Goal: Task Accomplishment & Management: Manage account settings

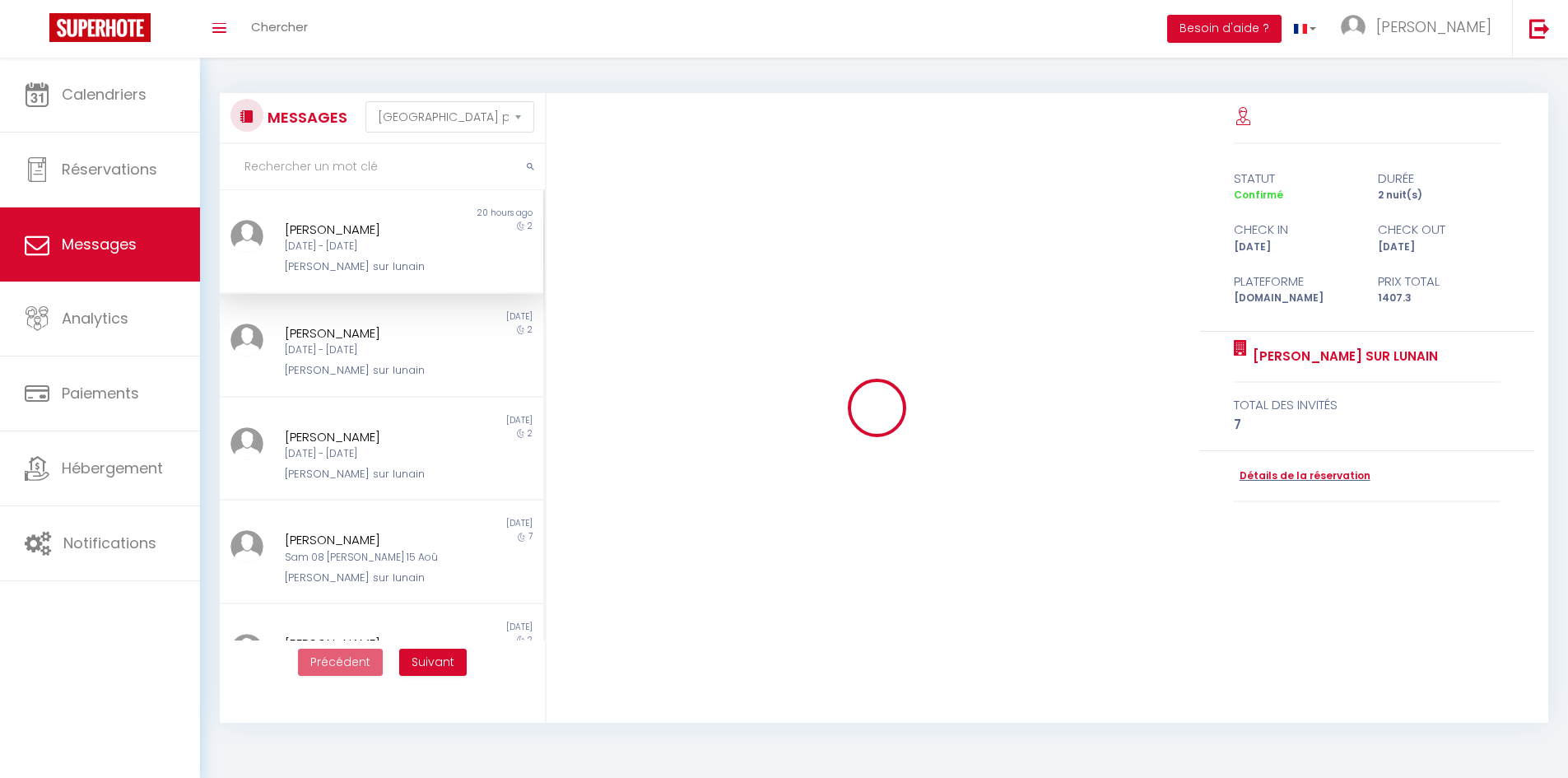
select select "message"
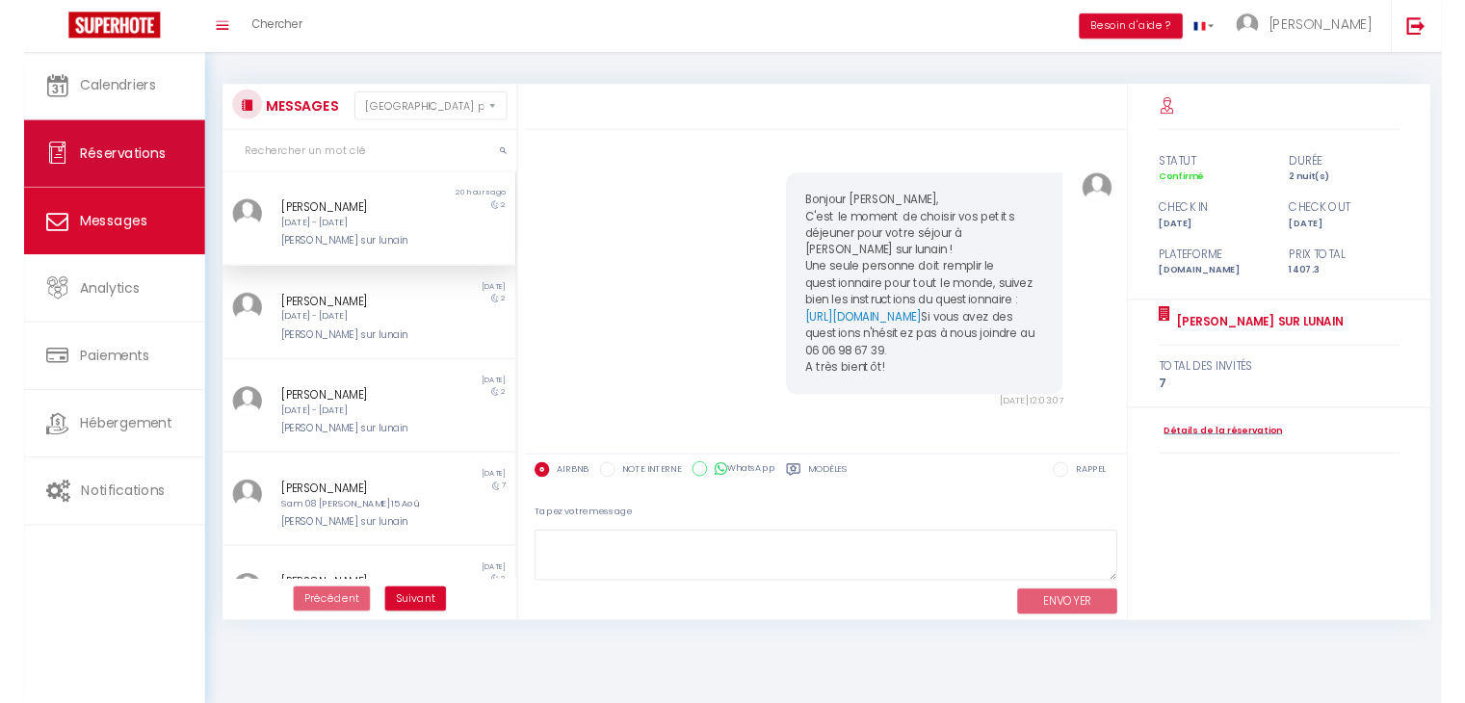
scroll to position [4968, 0]
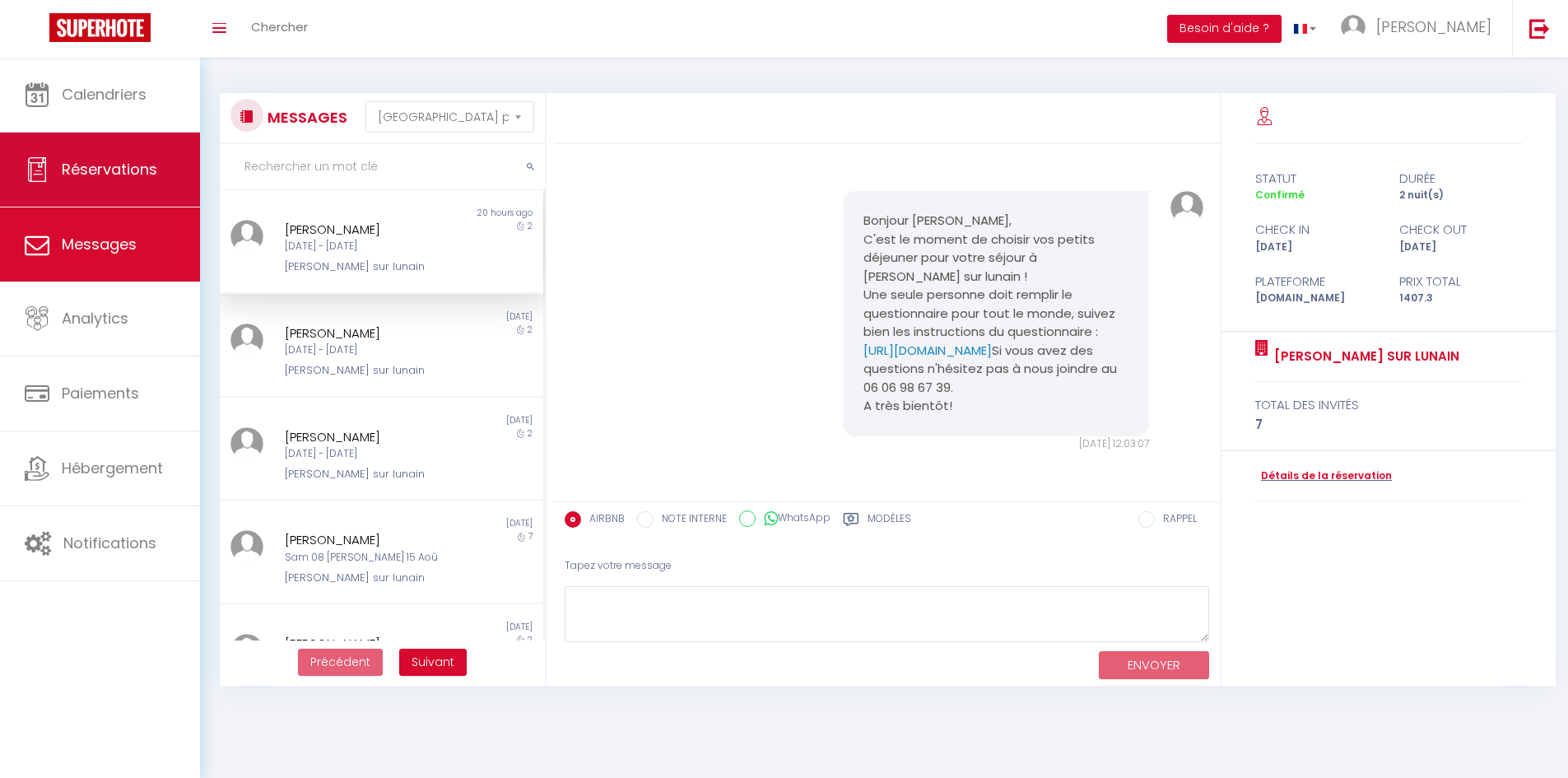
click at [149, 172] on span "Réservations" at bounding box center [109, 169] width 96 height 21
select select "not_cancelled"
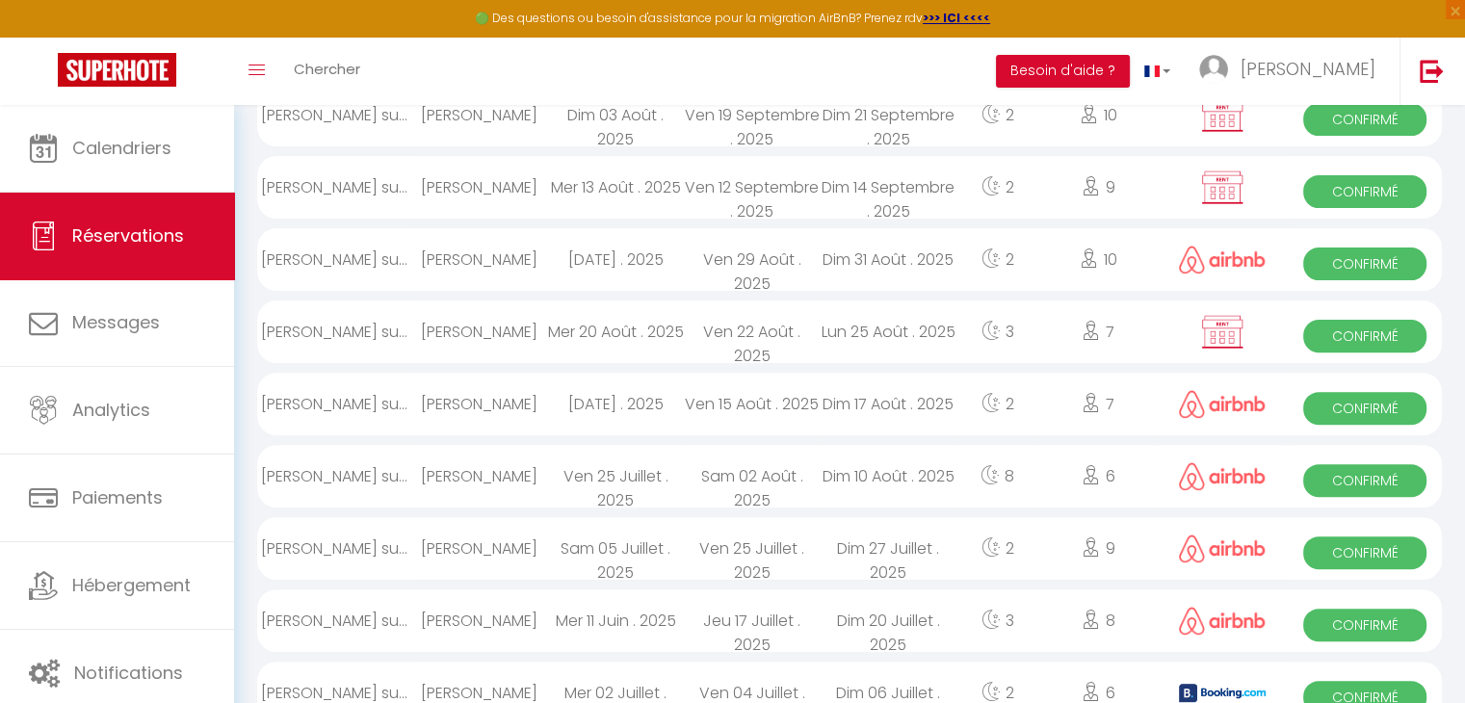
scroll to position [717, 0]
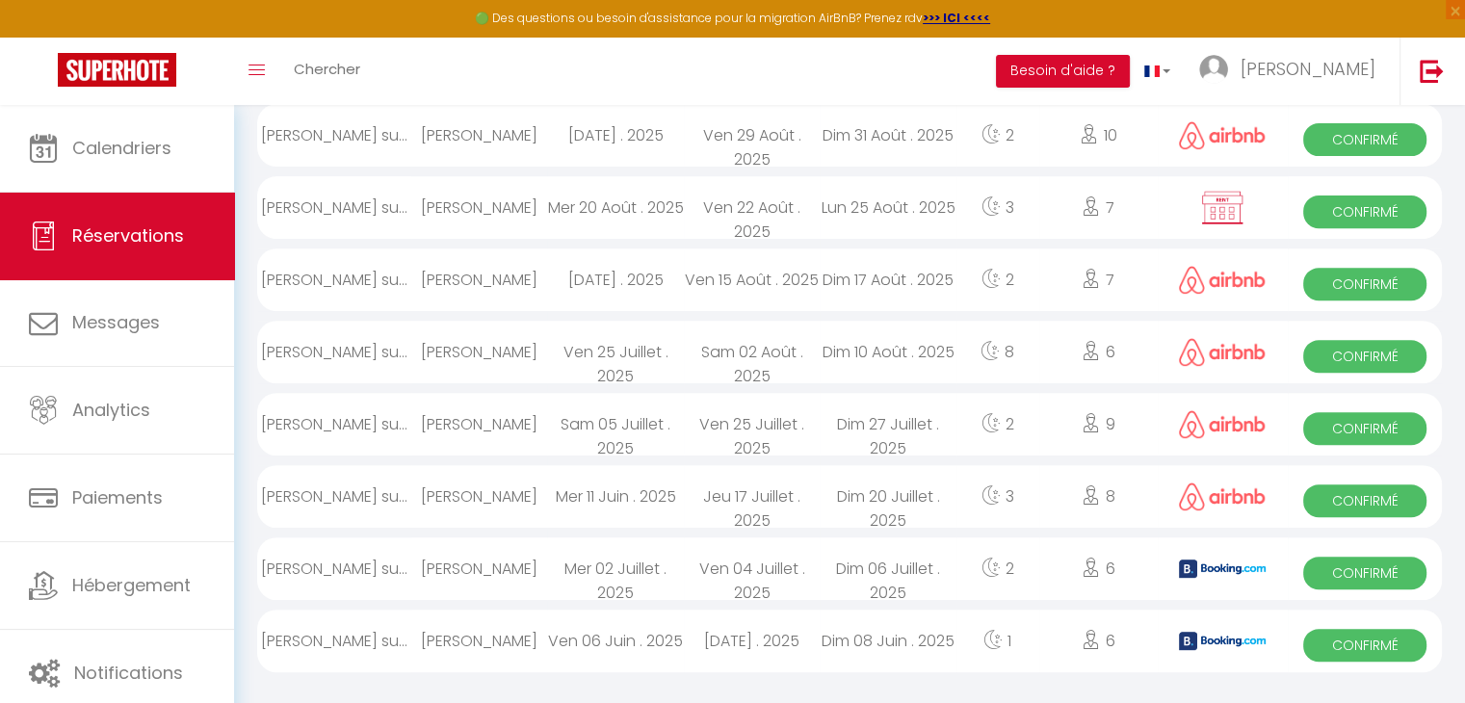
click at [543, 633] on div "[PERSON_NAME]" at bounding box center [479, 641] width 136 height 63
select select "OK"
select select "KO"
select select "0"
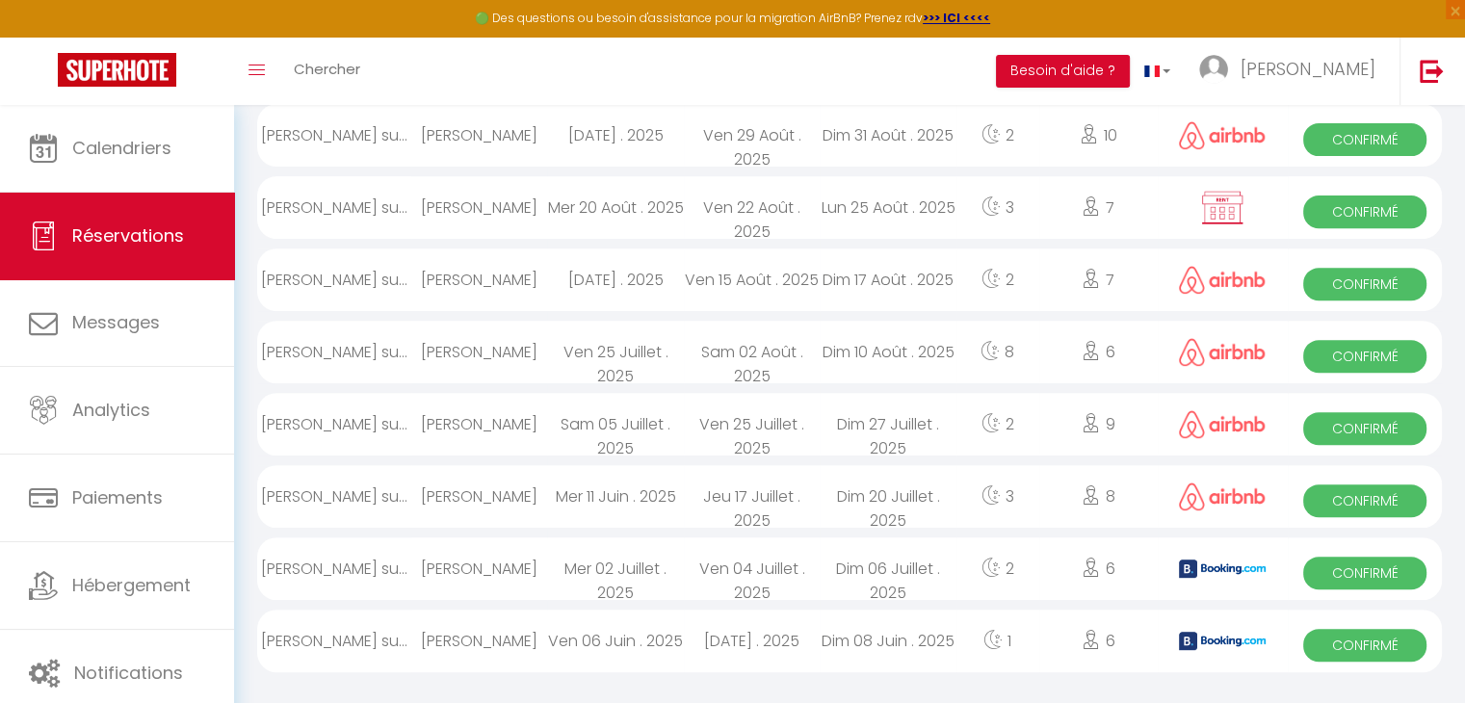
select select "1"
select select
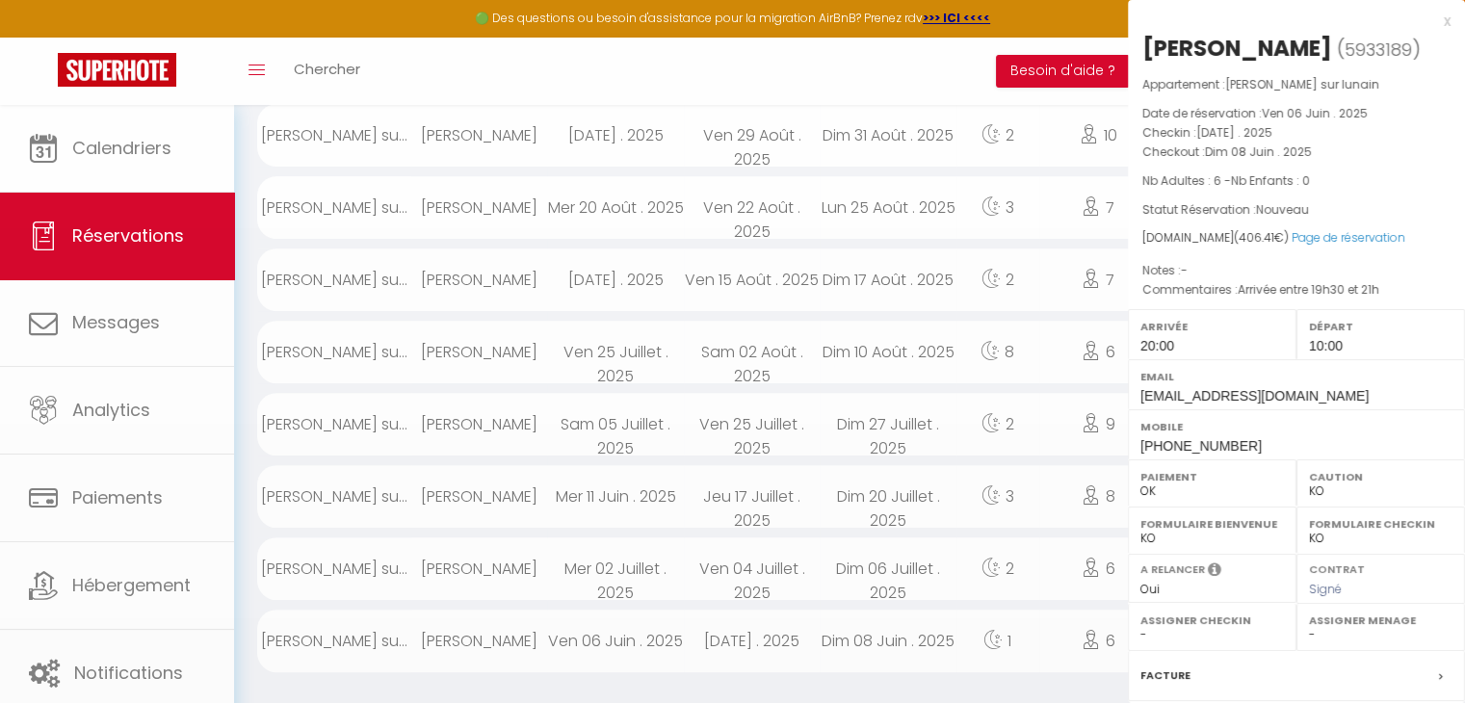
select select "40417"
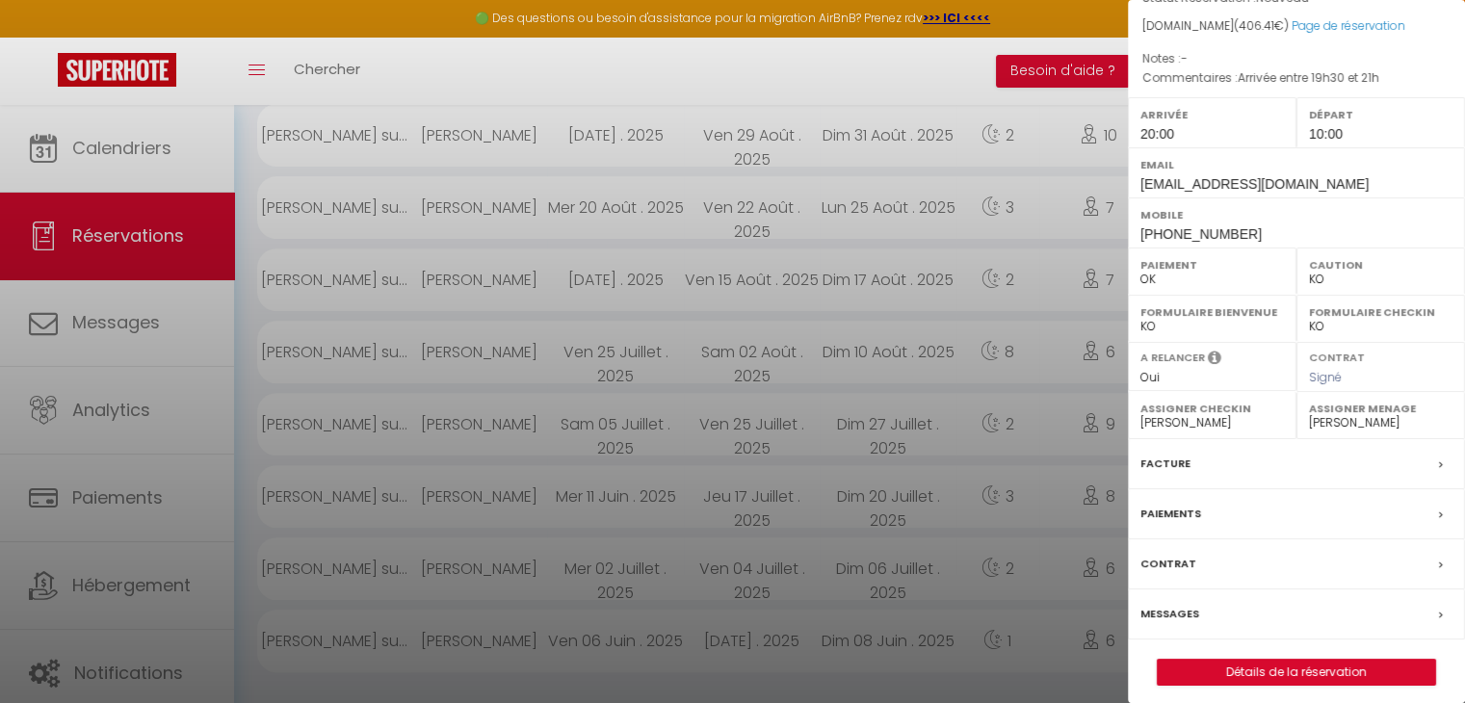
scroll to position [220, 0]
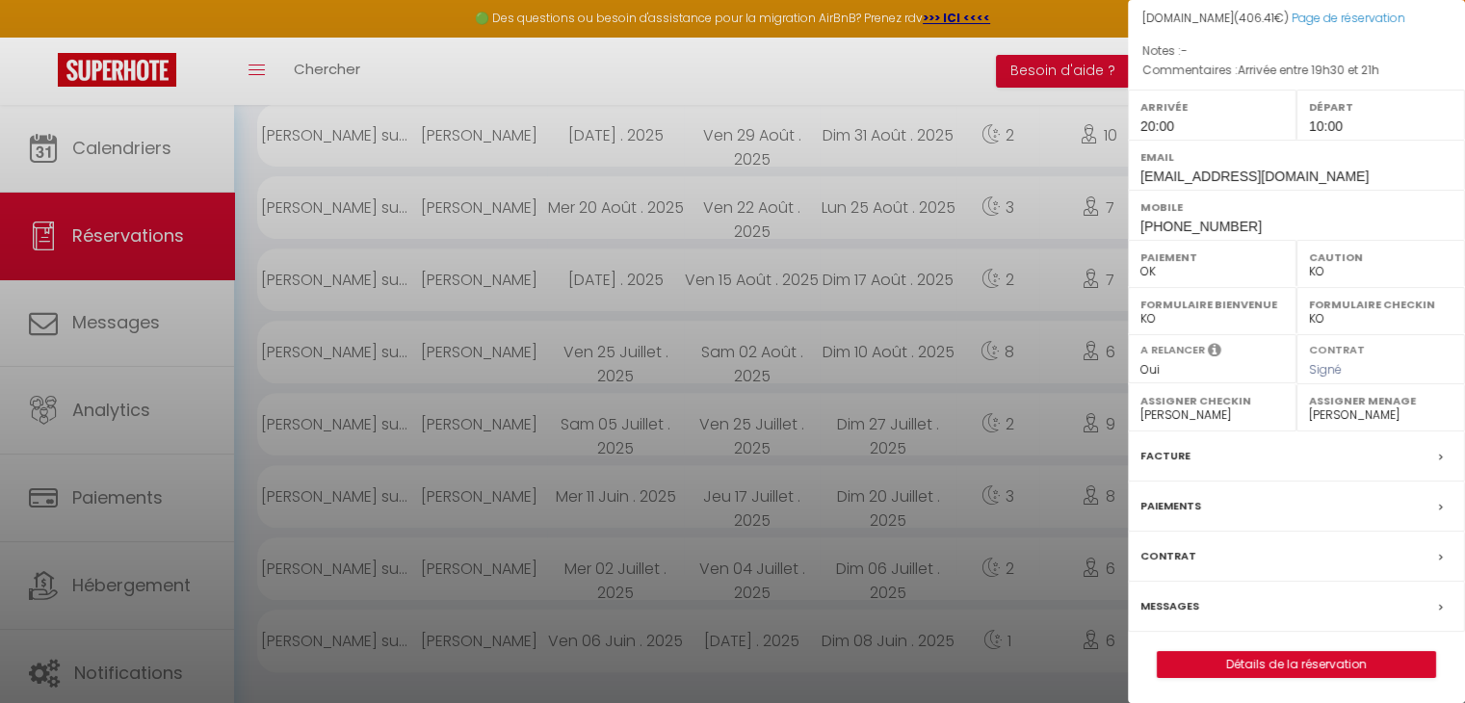
click at [1159, 453] on label "Facture" at bounding box center [1165, 456] width 50 height 20
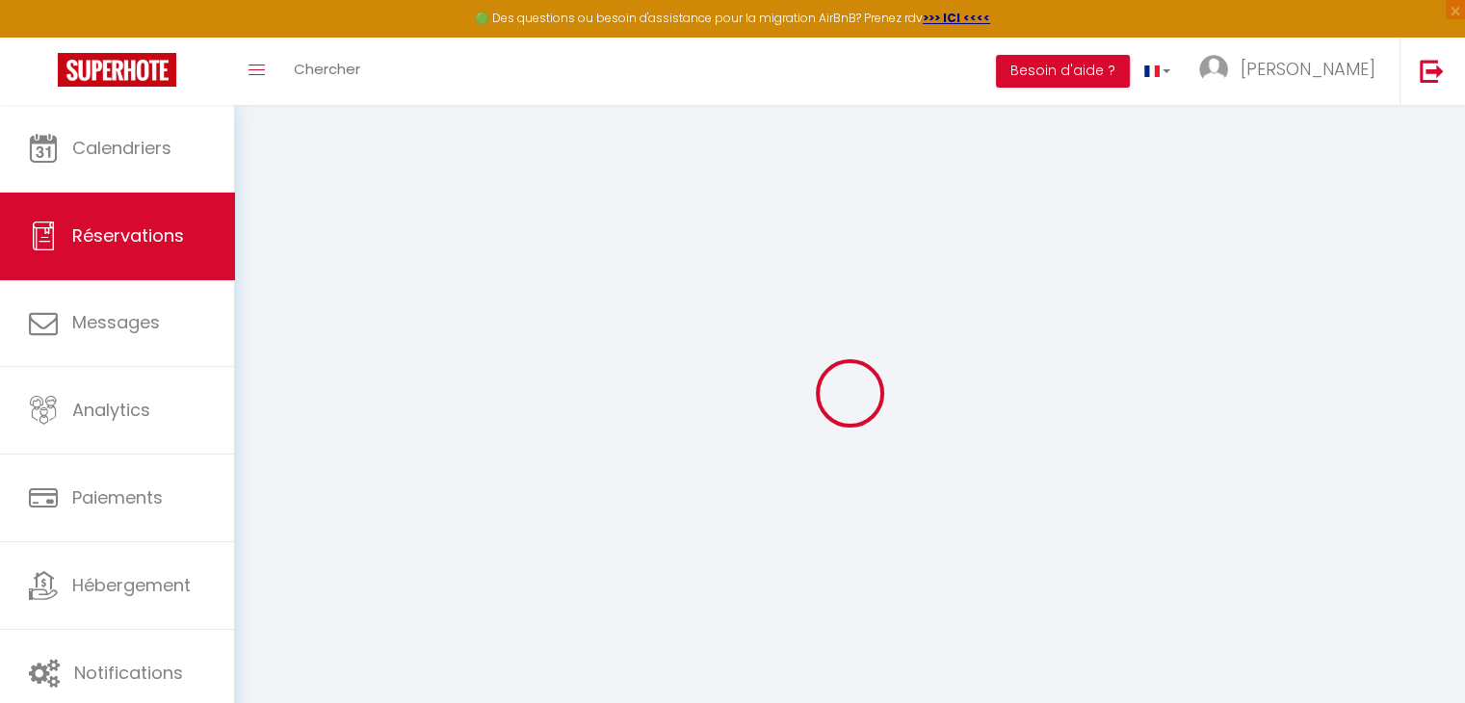
select select "taxes"
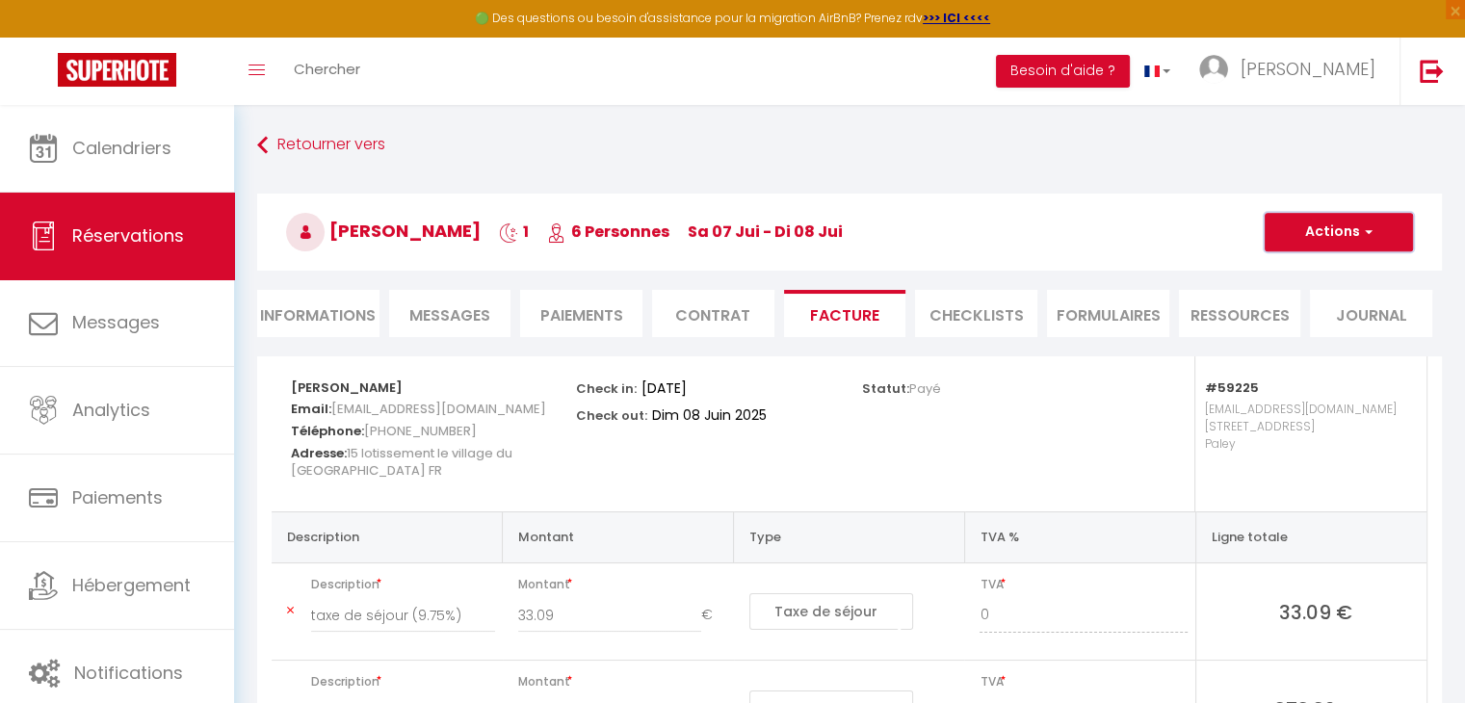
click at [1325, 223] on button "Actions" at bounding box center [1339, 232] width 148 height 39
click at [1314, 270] on link "Enregistrer" at bounding box center [1324, 274] width 162 height 25
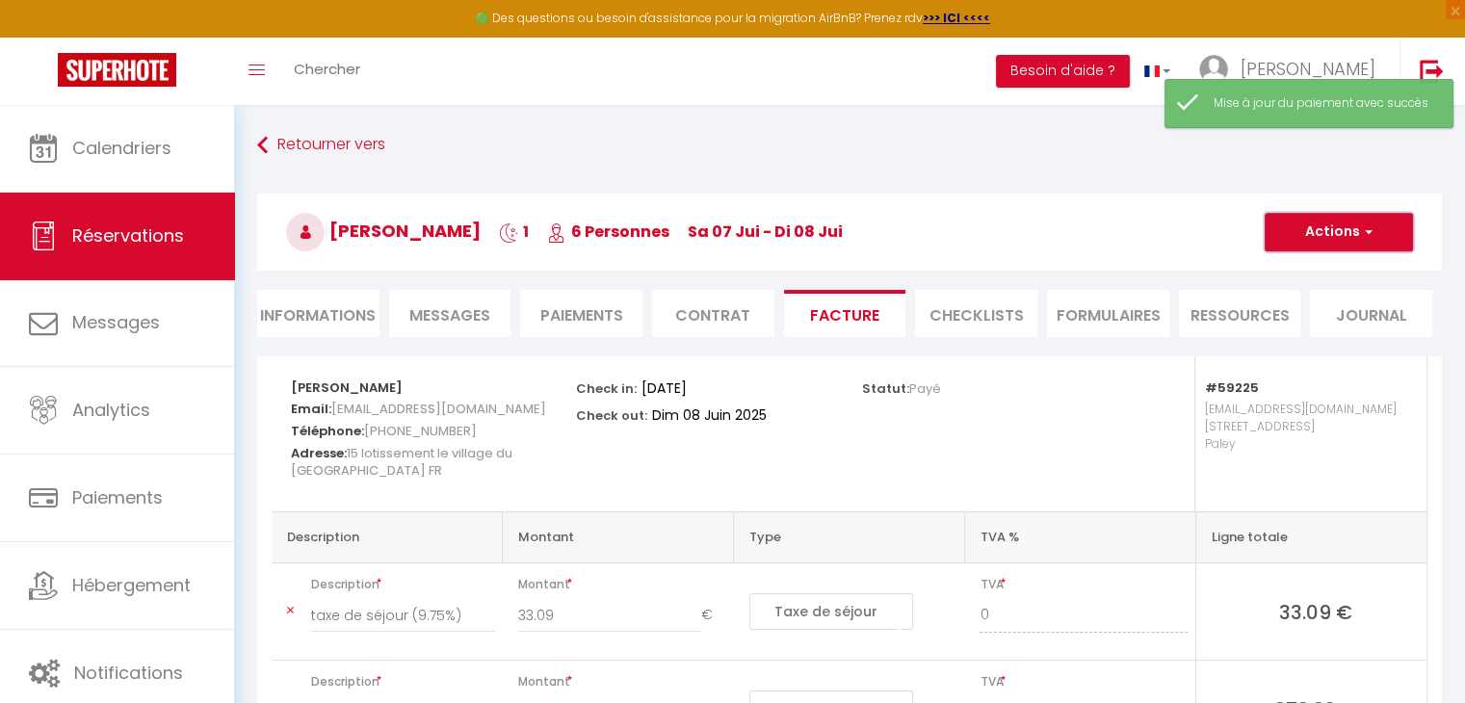
click at [1338, 241] on button "Actions" at bounding box center [1339, 232] width 148 height 39
click at [1337, 296] on link "Aperçu et éditer" at bounding box center [1324, 299] width 162 height 25
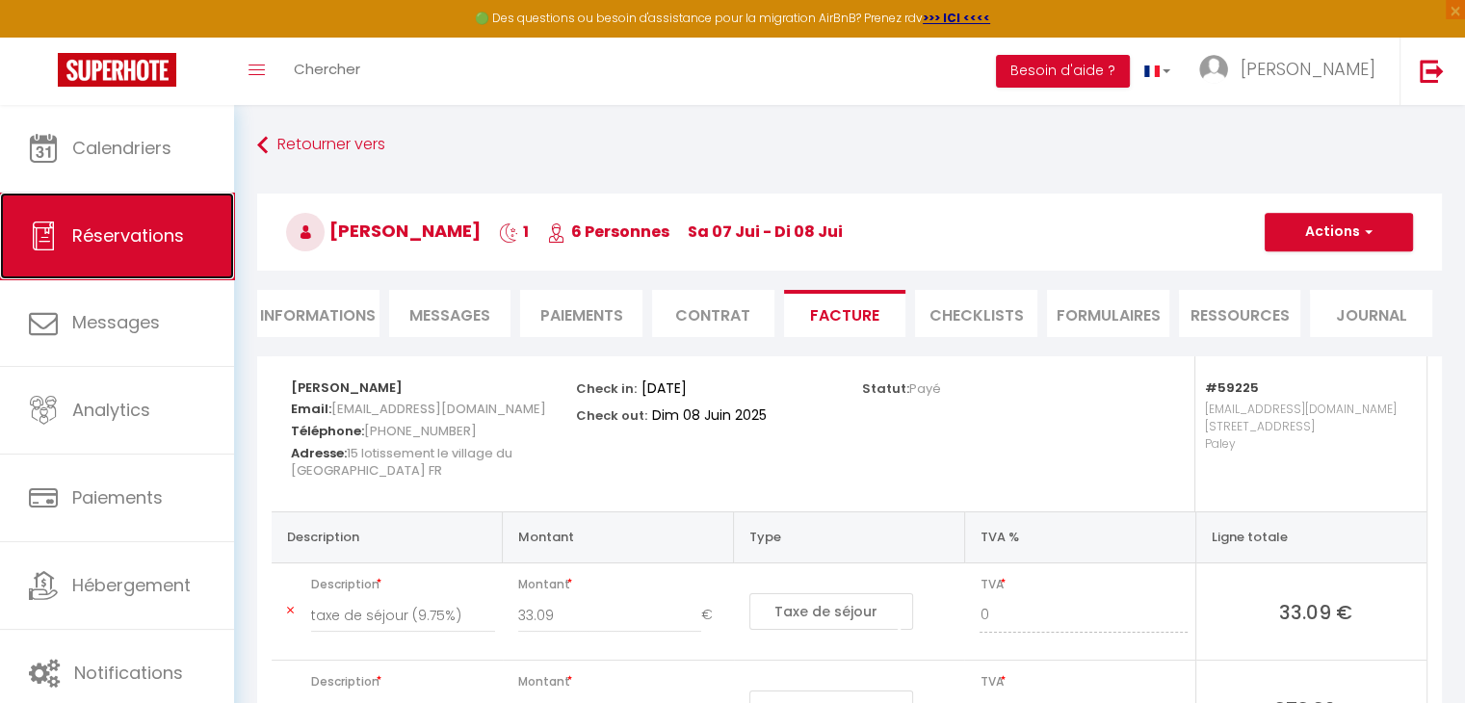
click at [117, 251] on link "Réservations" at bounding box center [117, 236] width 234 height 87
select select "not_cancelled"
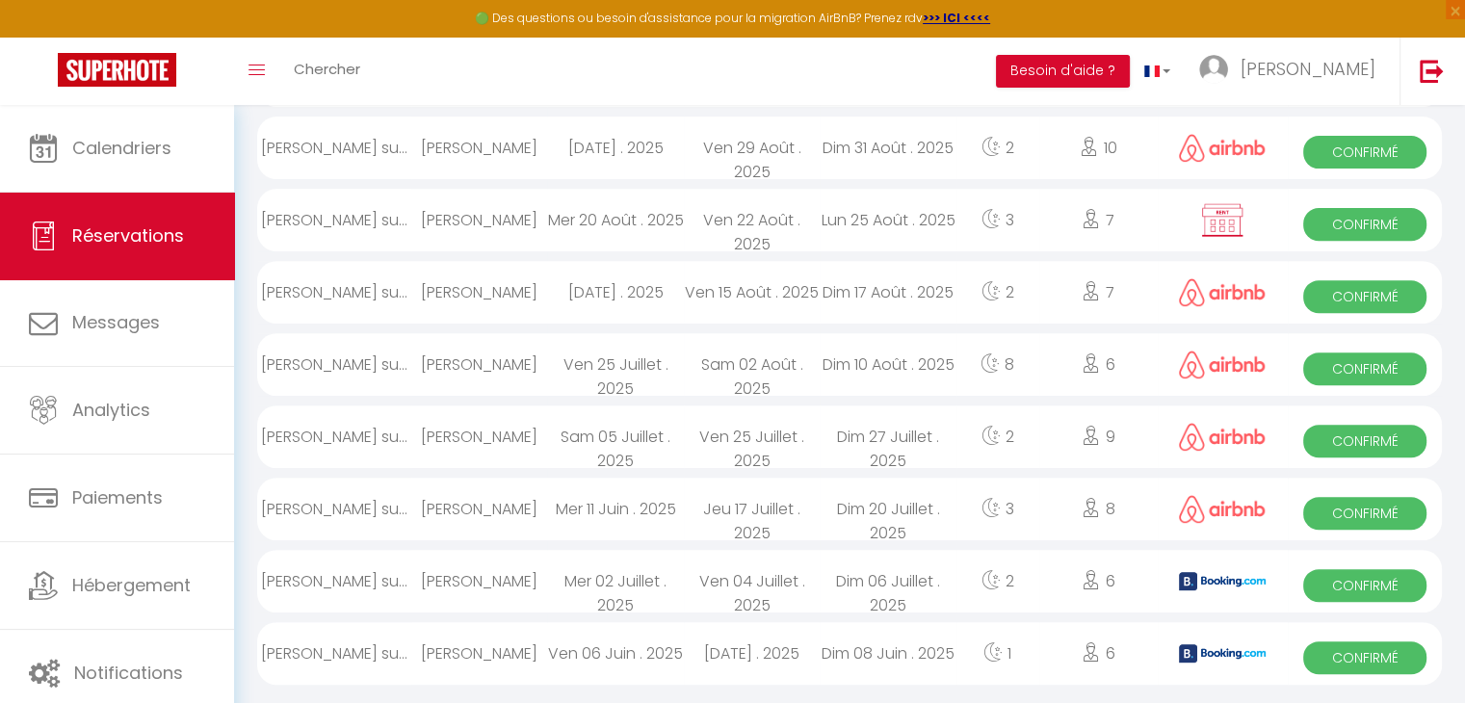
scroll to position [717, 0]
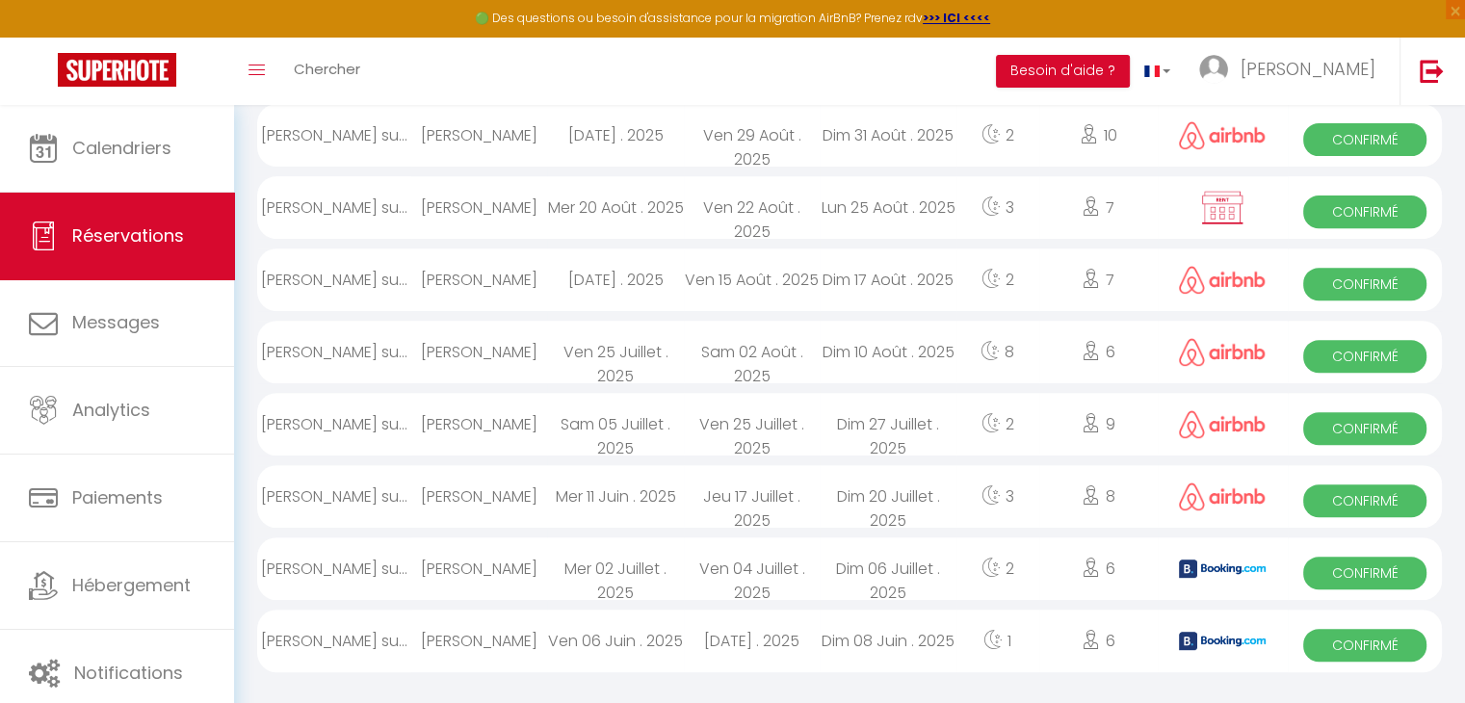
click at [511, 209] on div "[PERSON_NAME]" at bounding box center [479, 207] width 136 height 63
select select "OK"
select select "1"
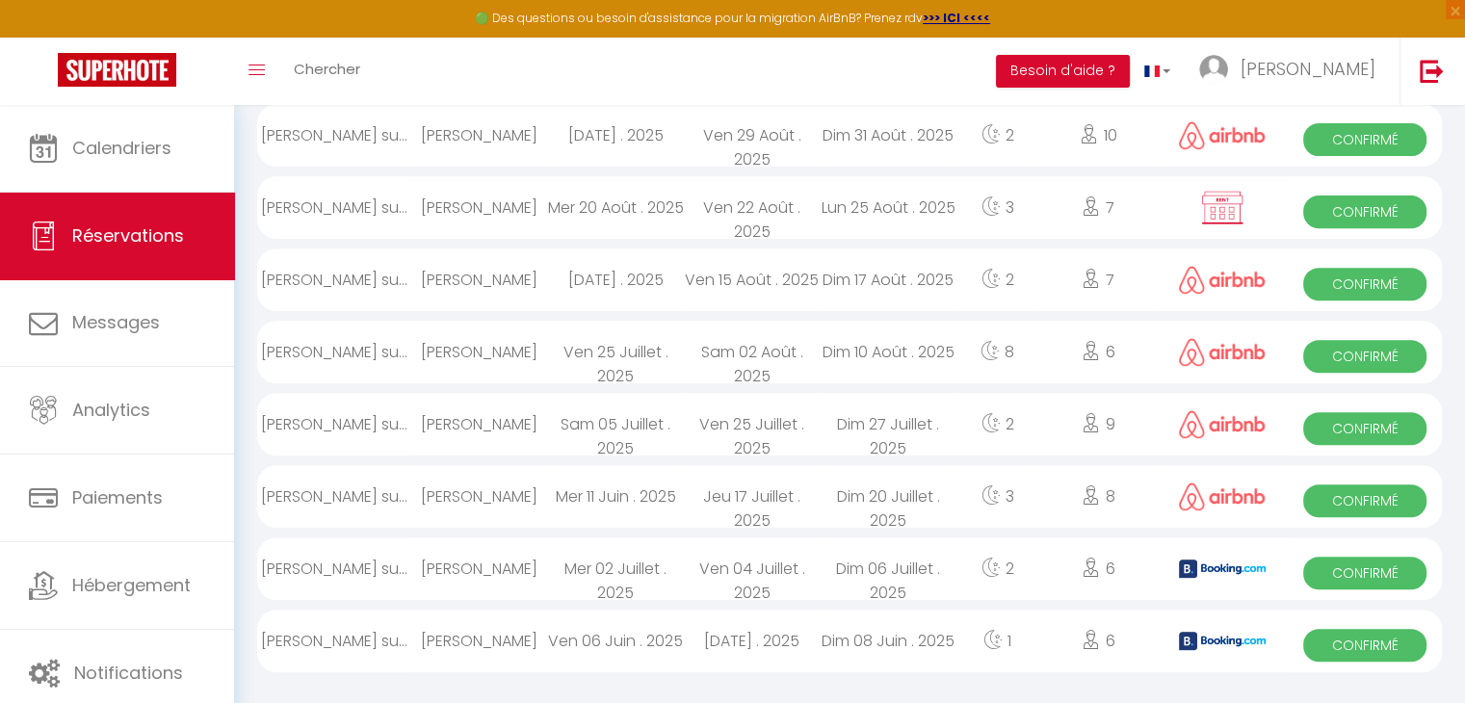
select select "0"
select select
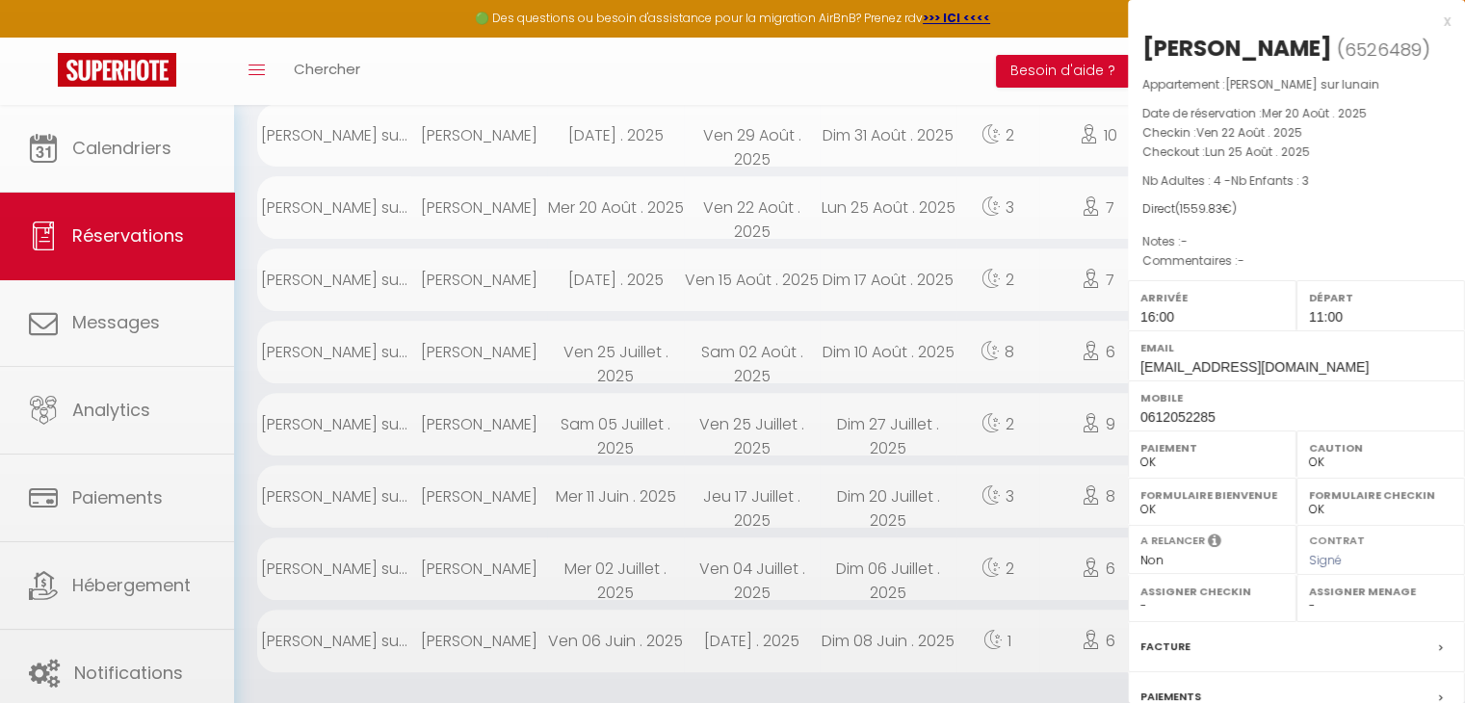
select select "40417"
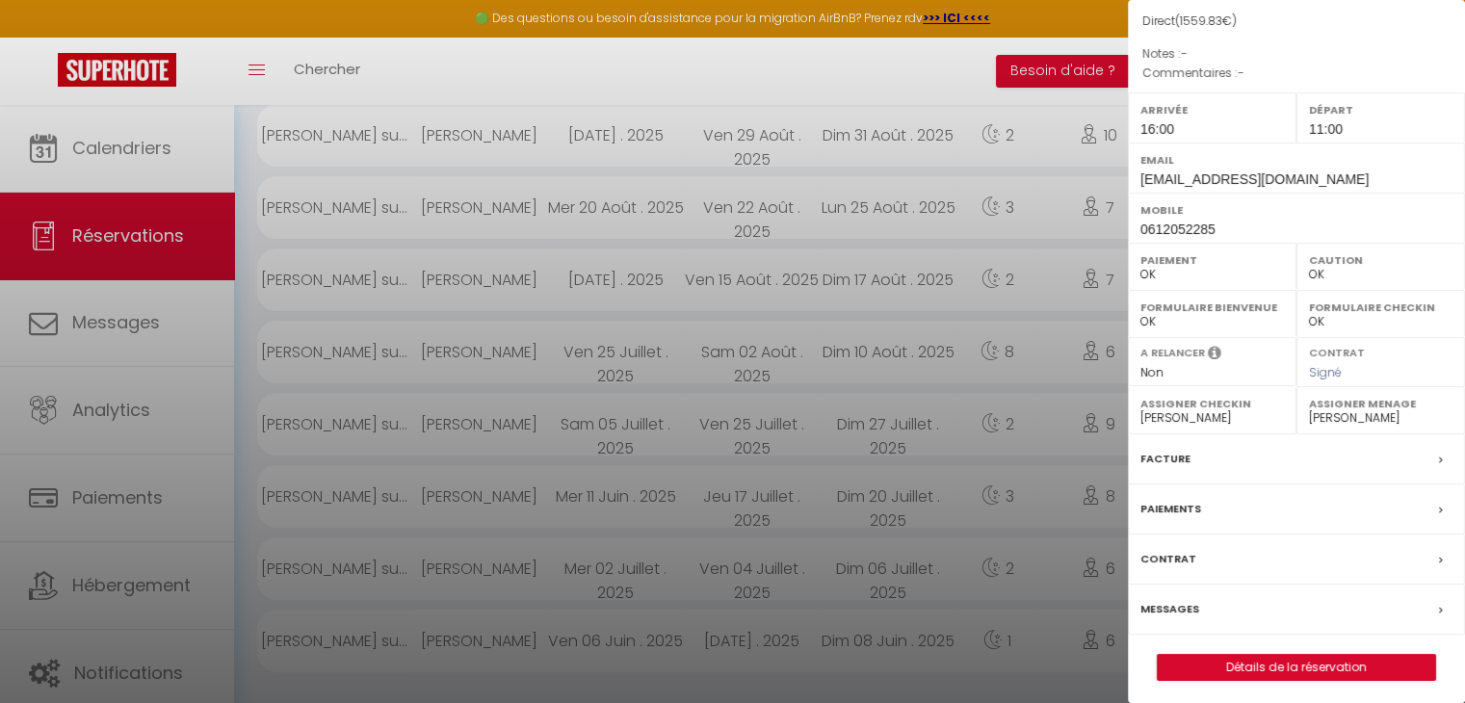
scroll to position [192, 0]
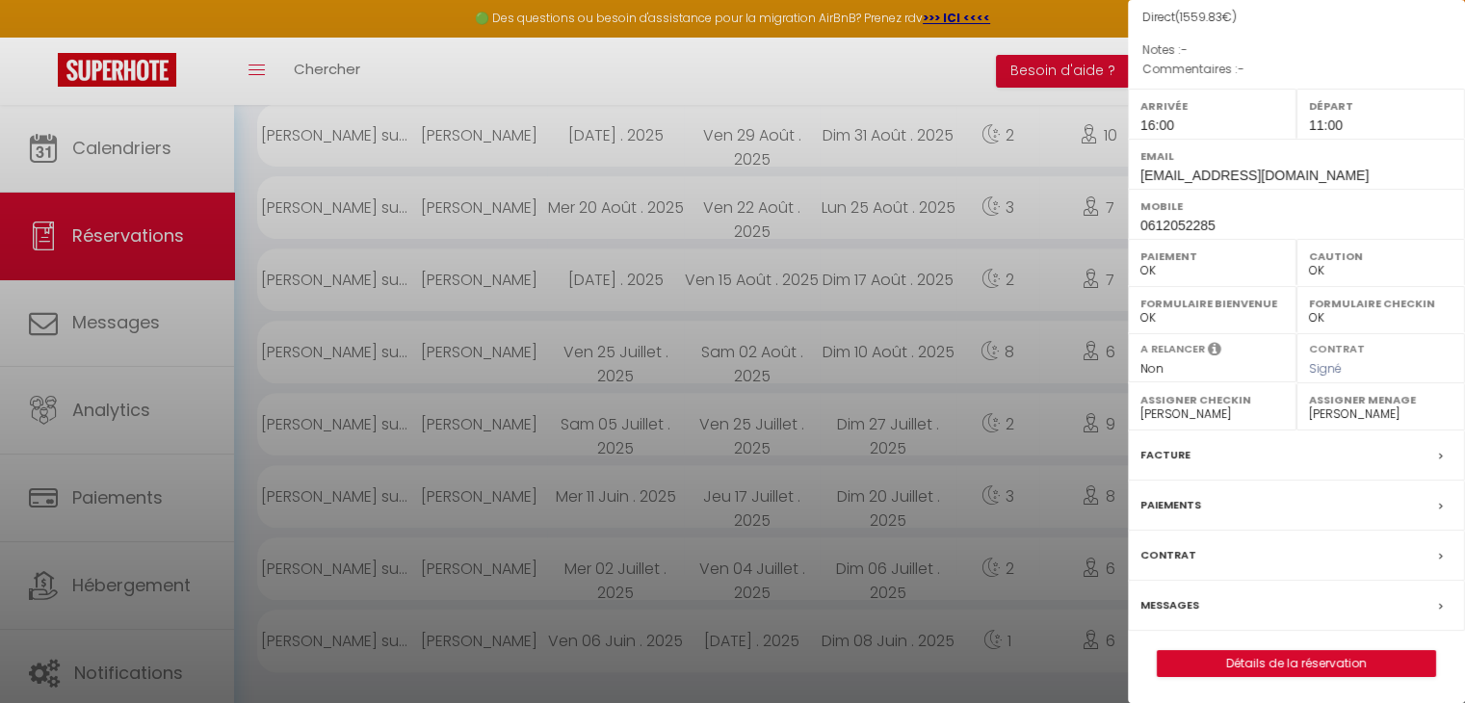
click at [1171, 452] on label "Facture" at bounding box center [1165, 455] width 50 height 20
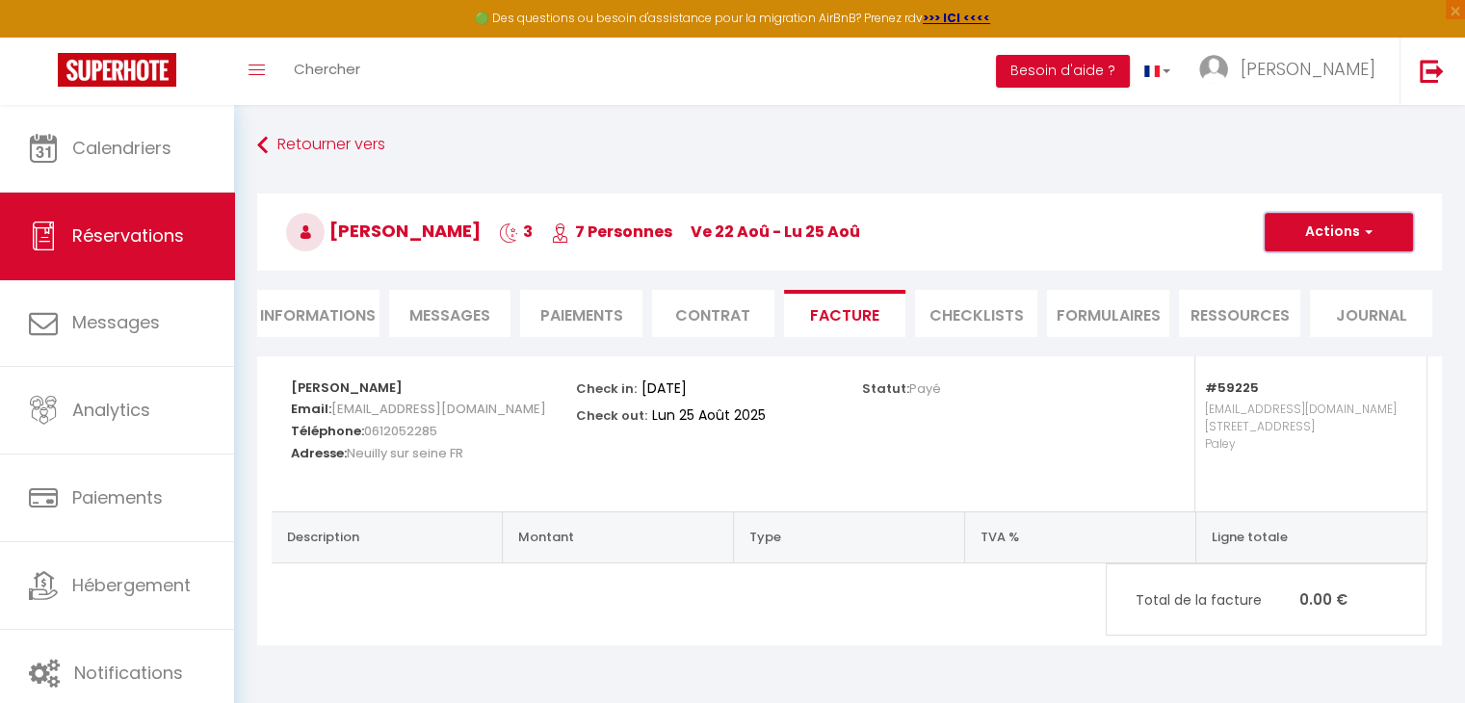
click at [1366, 236] on span "button" at bounding box center [1366, 231] width 12 height 17
click at [328, 325] on li "Informations" at bounding box center [318, 313] width 122 height 47
select select "0"
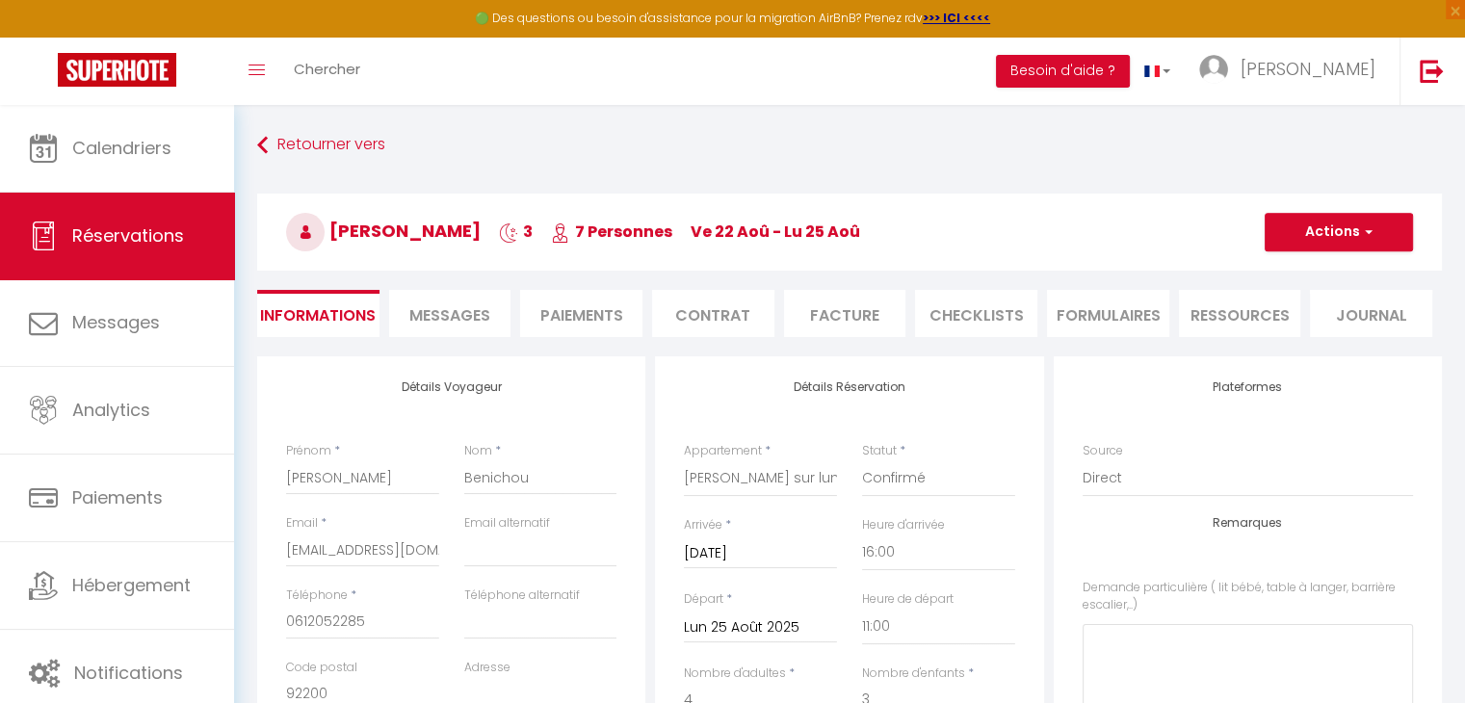
click at [441, 317] on span "Messages" at bounding box center [449, 315] width 81 height 22
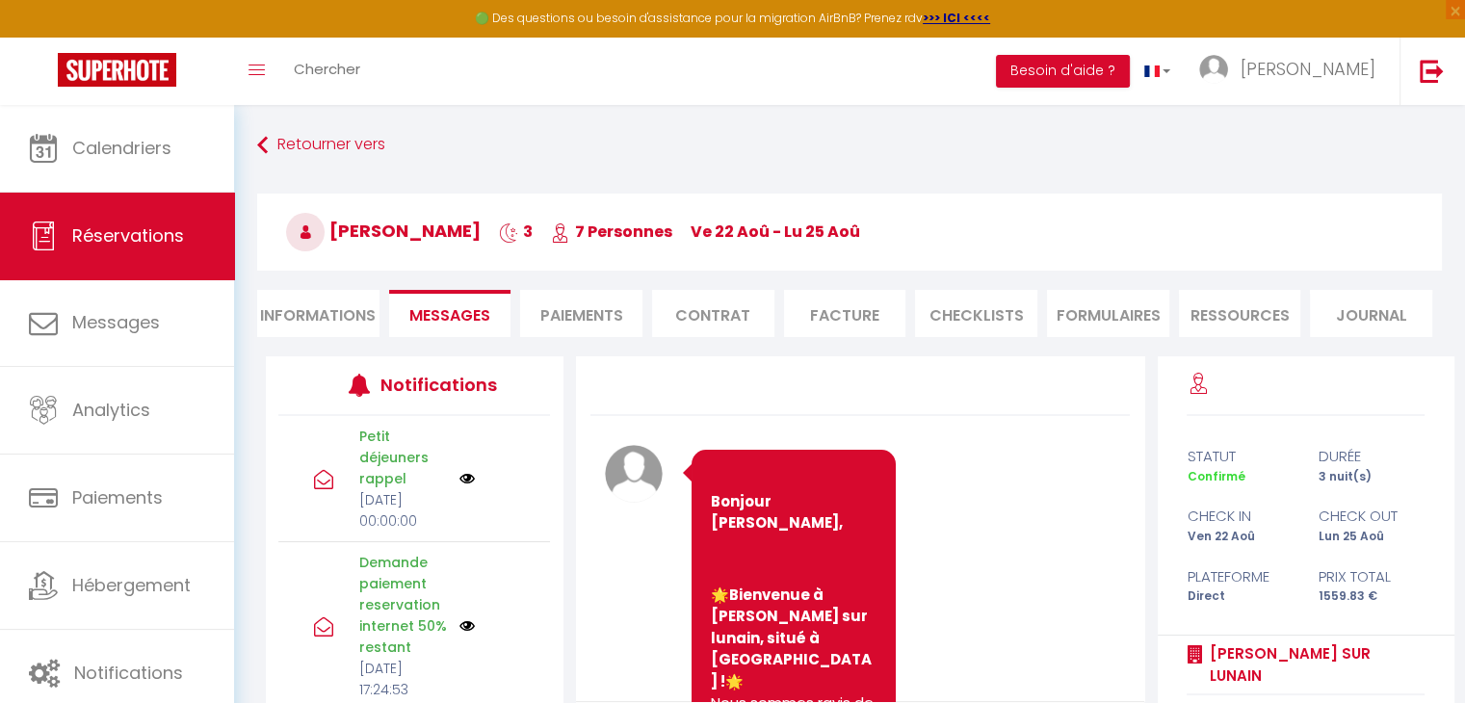
click at [551, 317] on li "Paiements" at bounding box center [581, 313] width 122 height 47
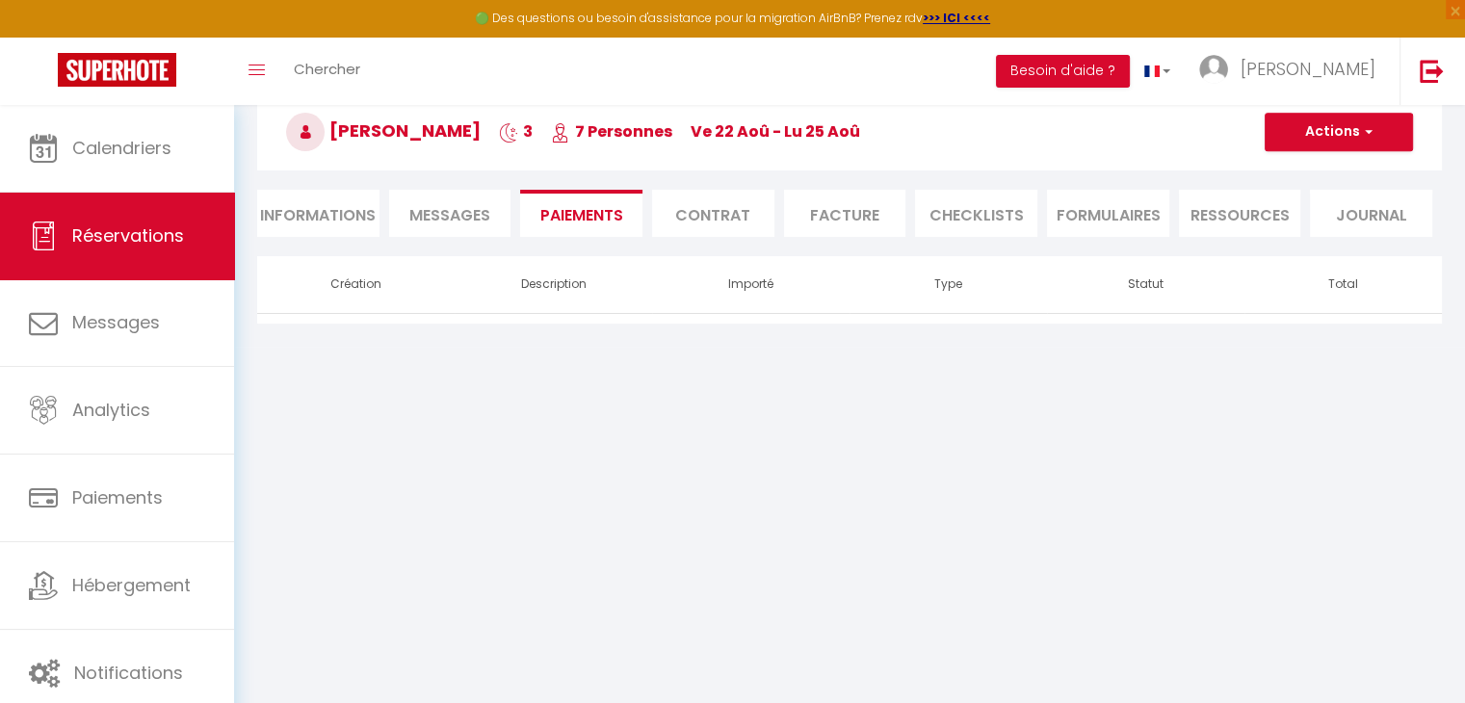
scroll to position [104, 0]
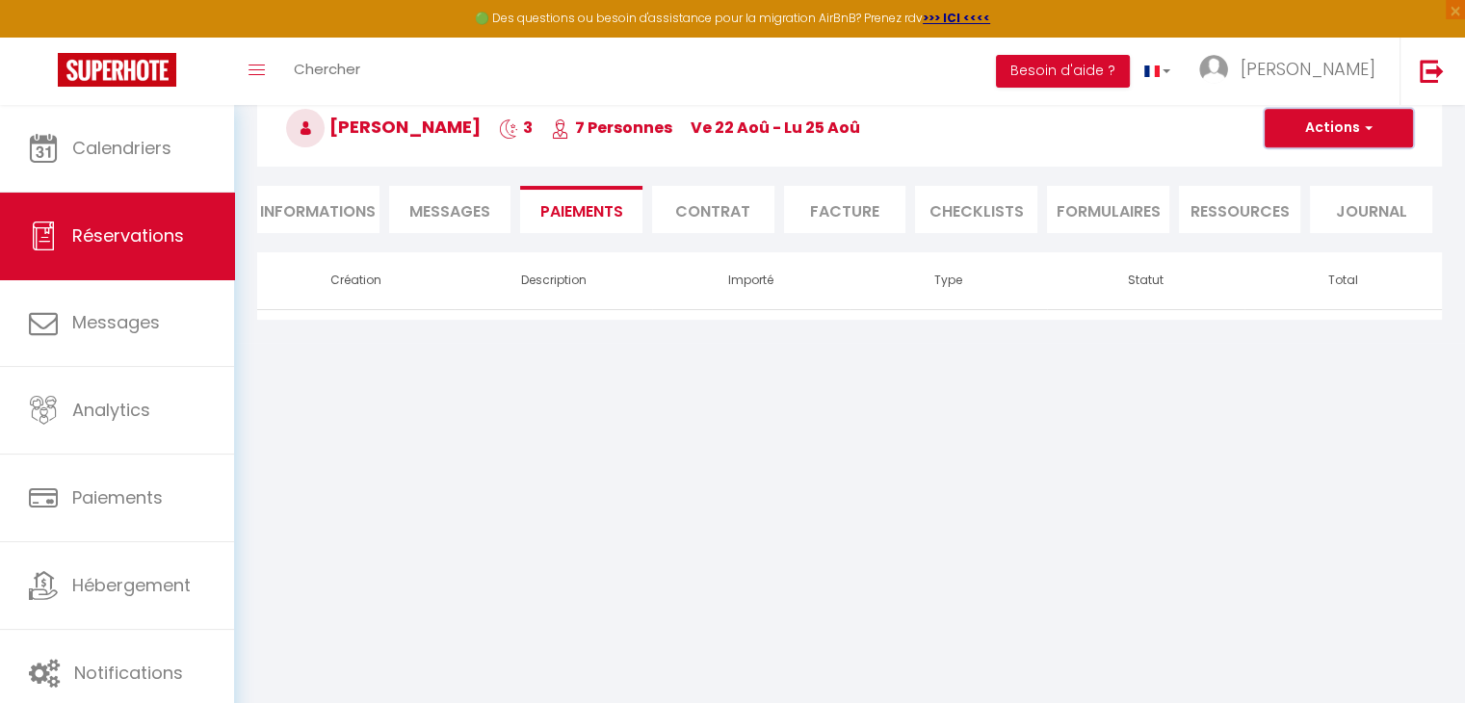
click at [1308, 122] on button "Actions" at bounding box center [1339, 128] width 148 height 39
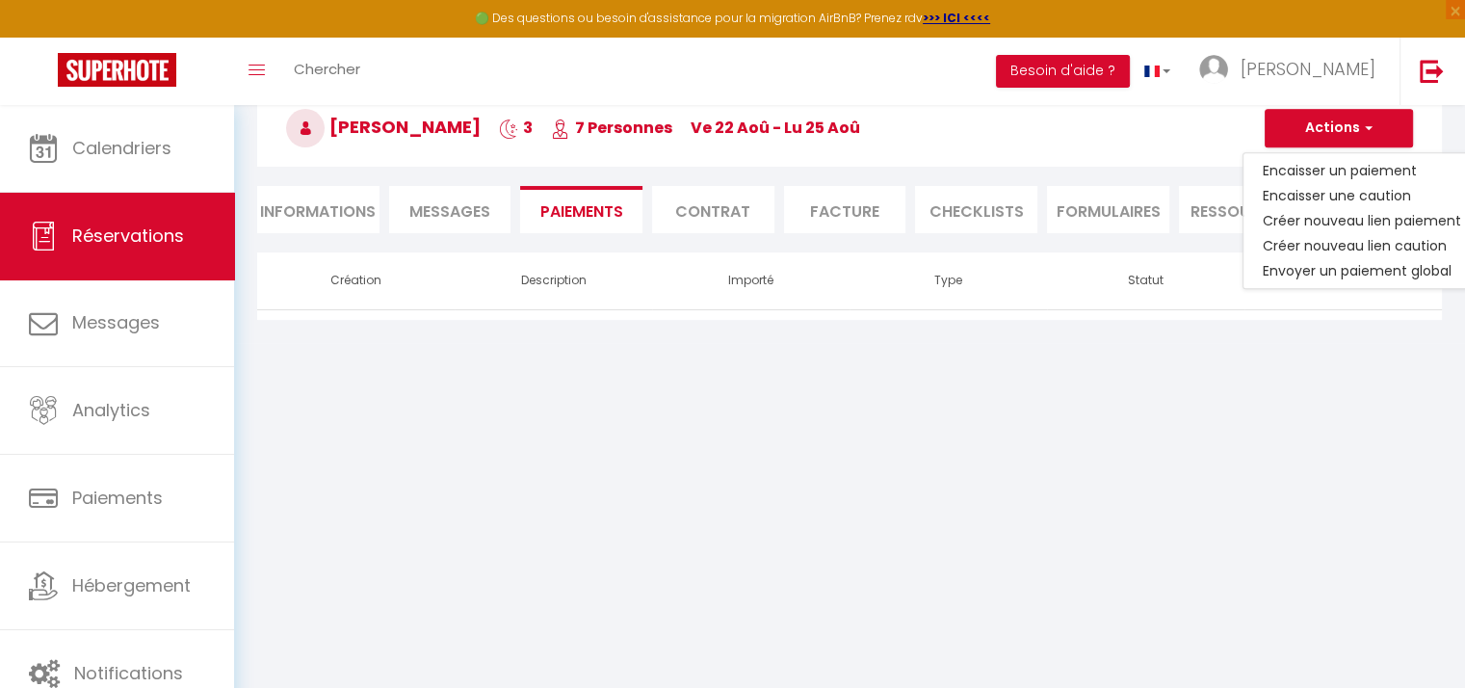
click at [433, 222] on li "Messages" at bounding box center [450, 209] width 122 height 47
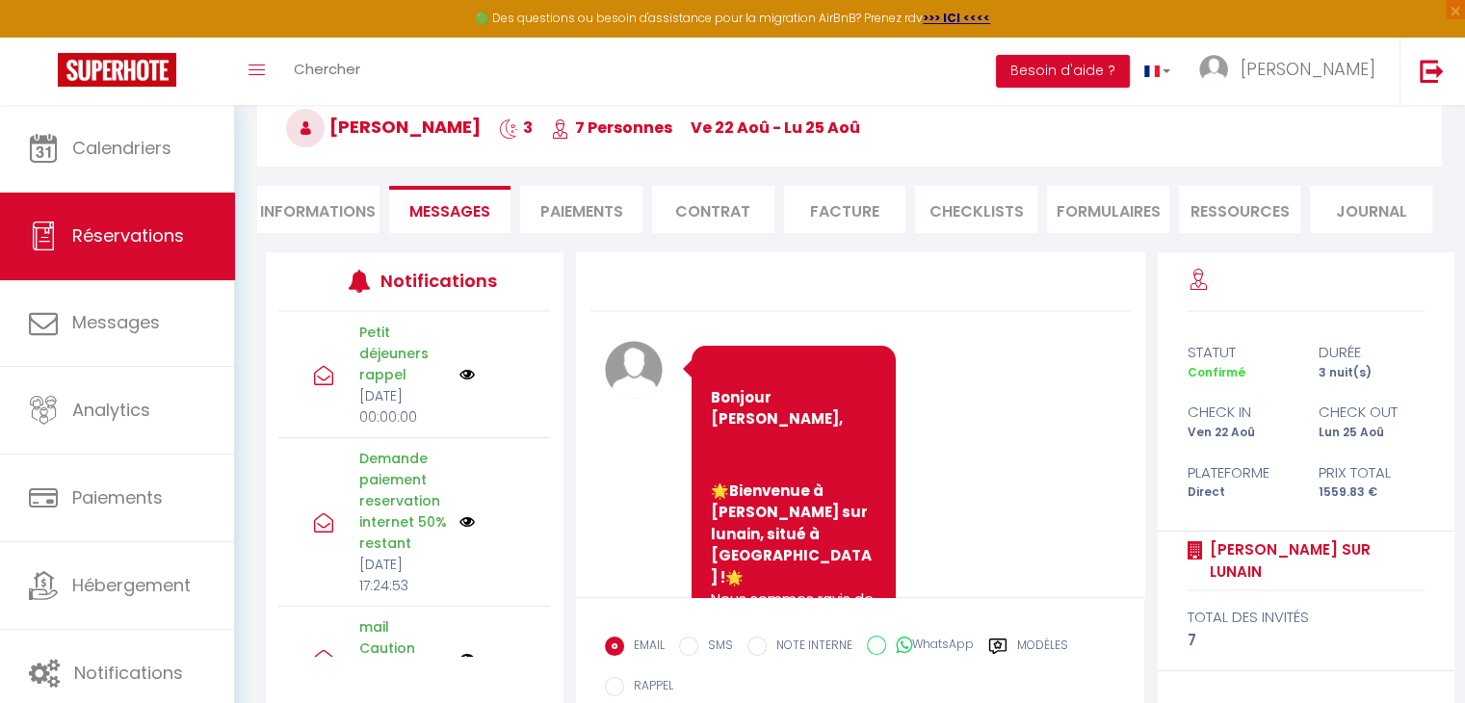
click at [326, 211] on li "Informations" at bounding box center [318, 209] width 122 height 47
select select "0"
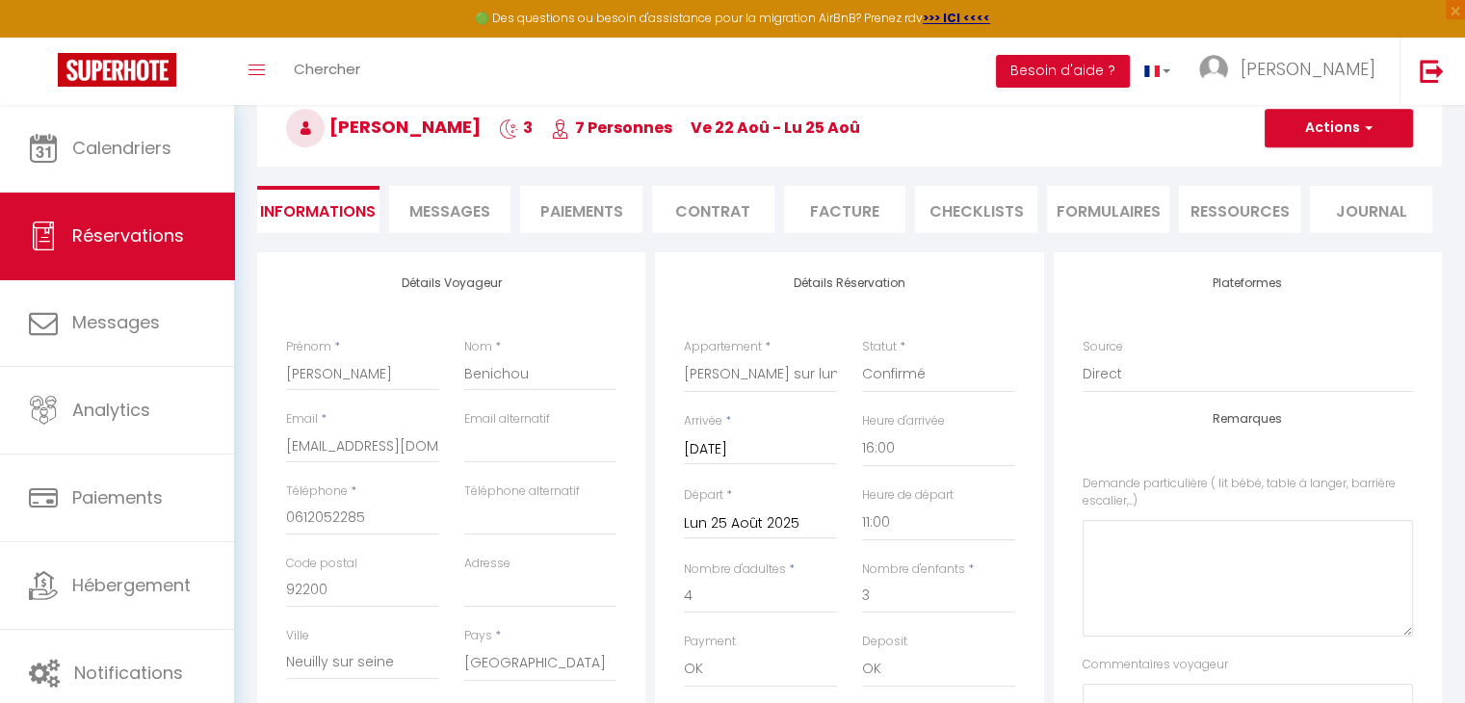
checkbox input "false"
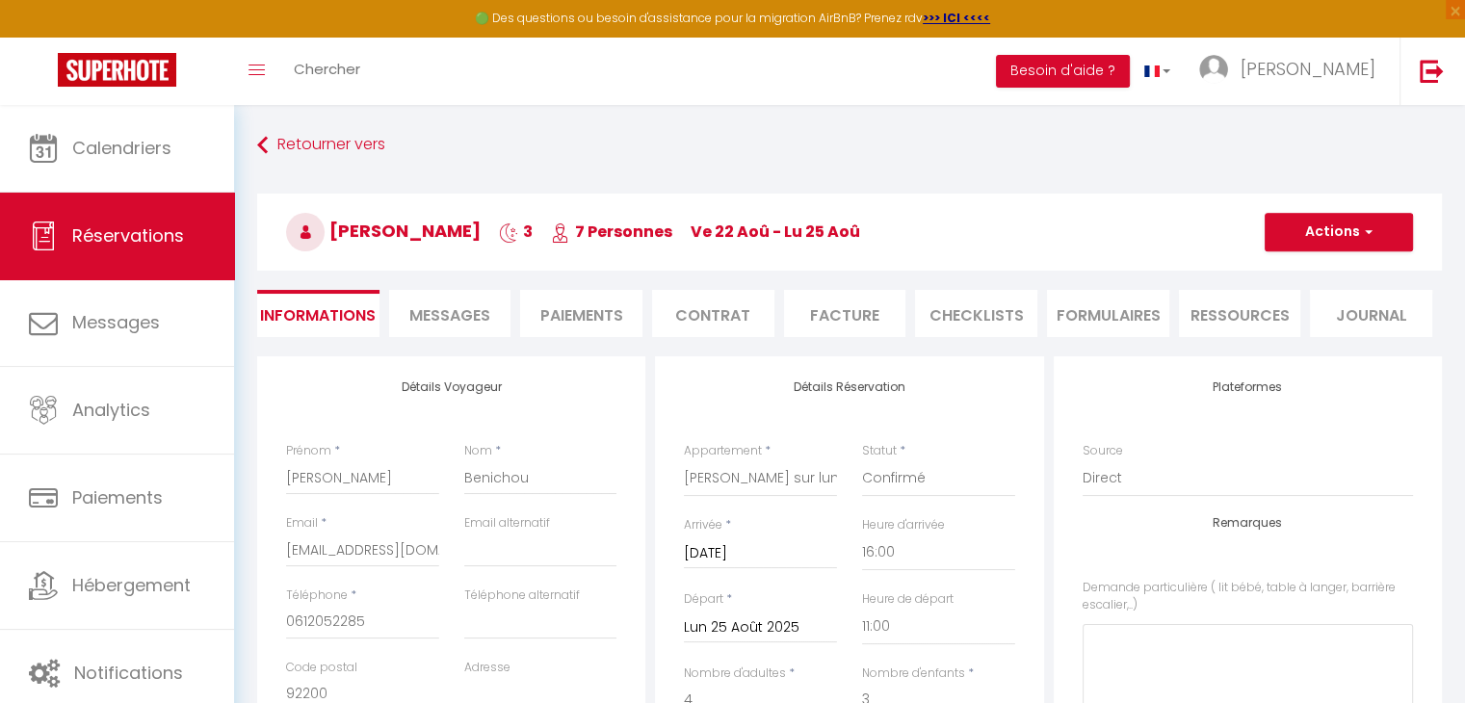
click at [692, 321] on li "Contrat" at bounding box center [713, 313] width 122 height 47
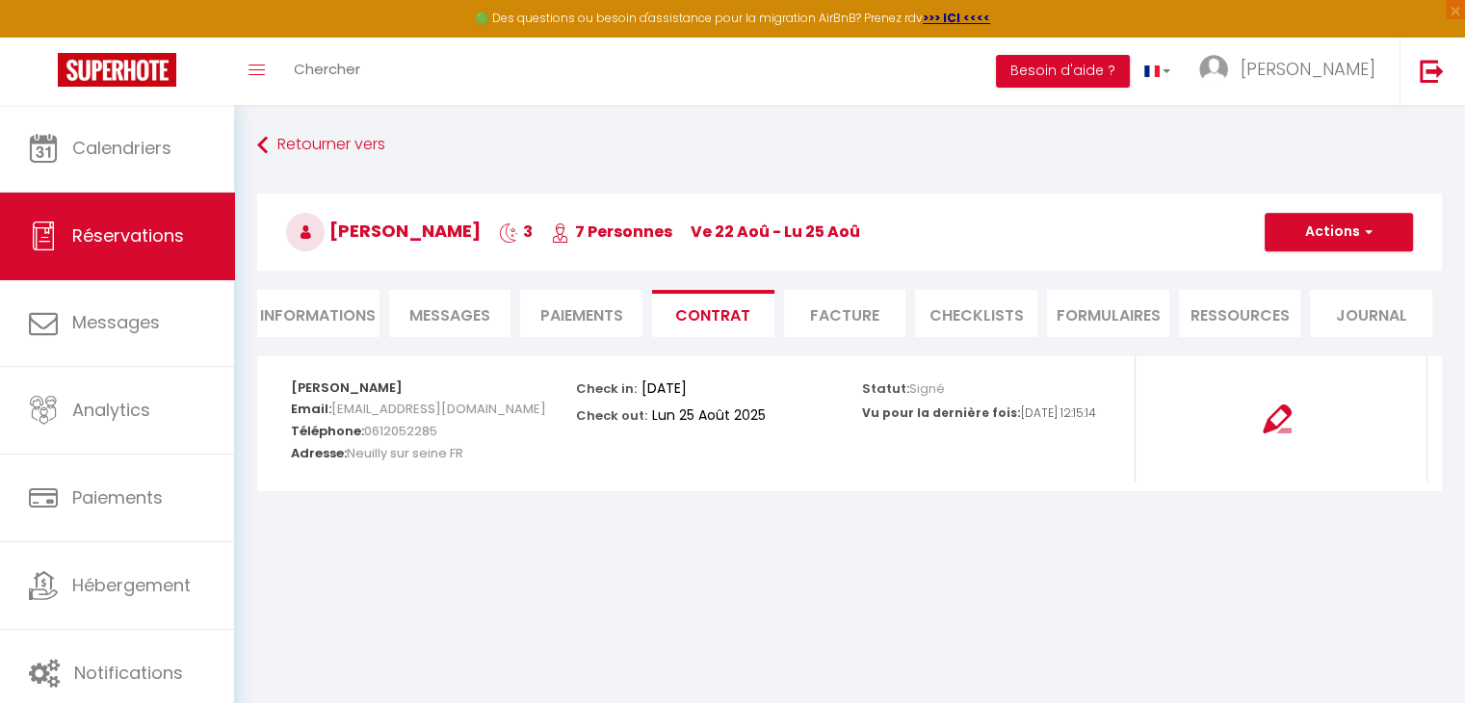
click at [544, 326] on li "Paiements" at bounding box center [581, 313] width 122 height 47
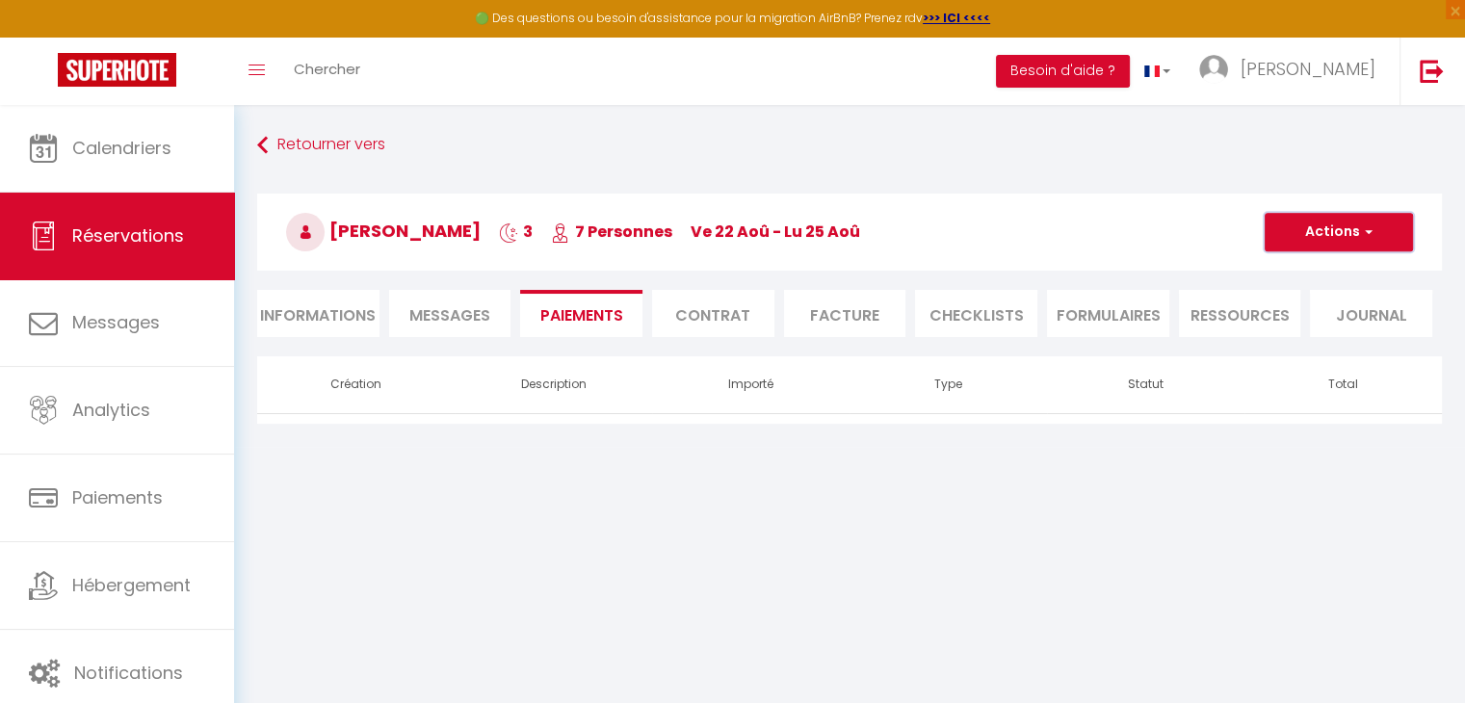
click at [1351, 230] on button "Actions" at bounding box center [1339, 232] width 148 height 39
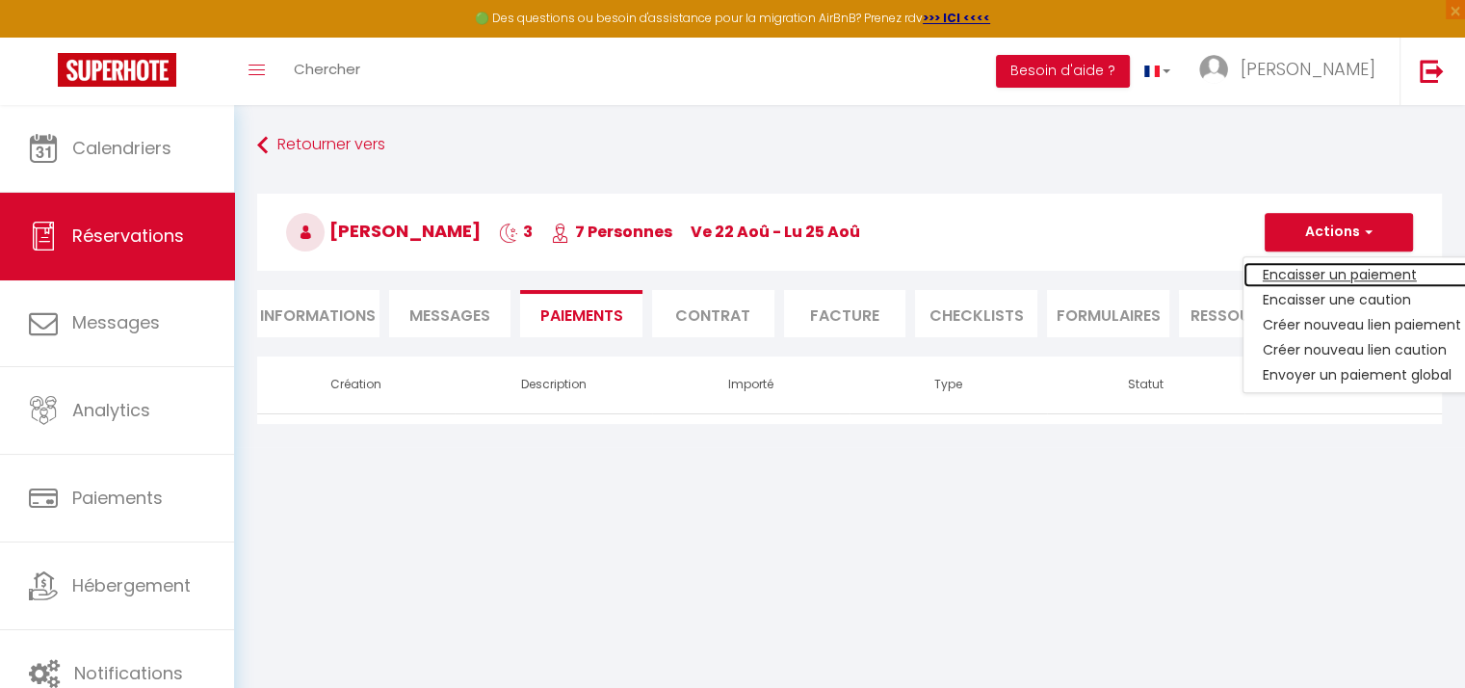
click at [1352, 271] on link "Encaisser un paiement" at bounding box center [1361, 274] width 237 height 25
select select "nights"
type input "[EMAIL_ADDRESS][DOMAIN_NAME]"
select select "12202"
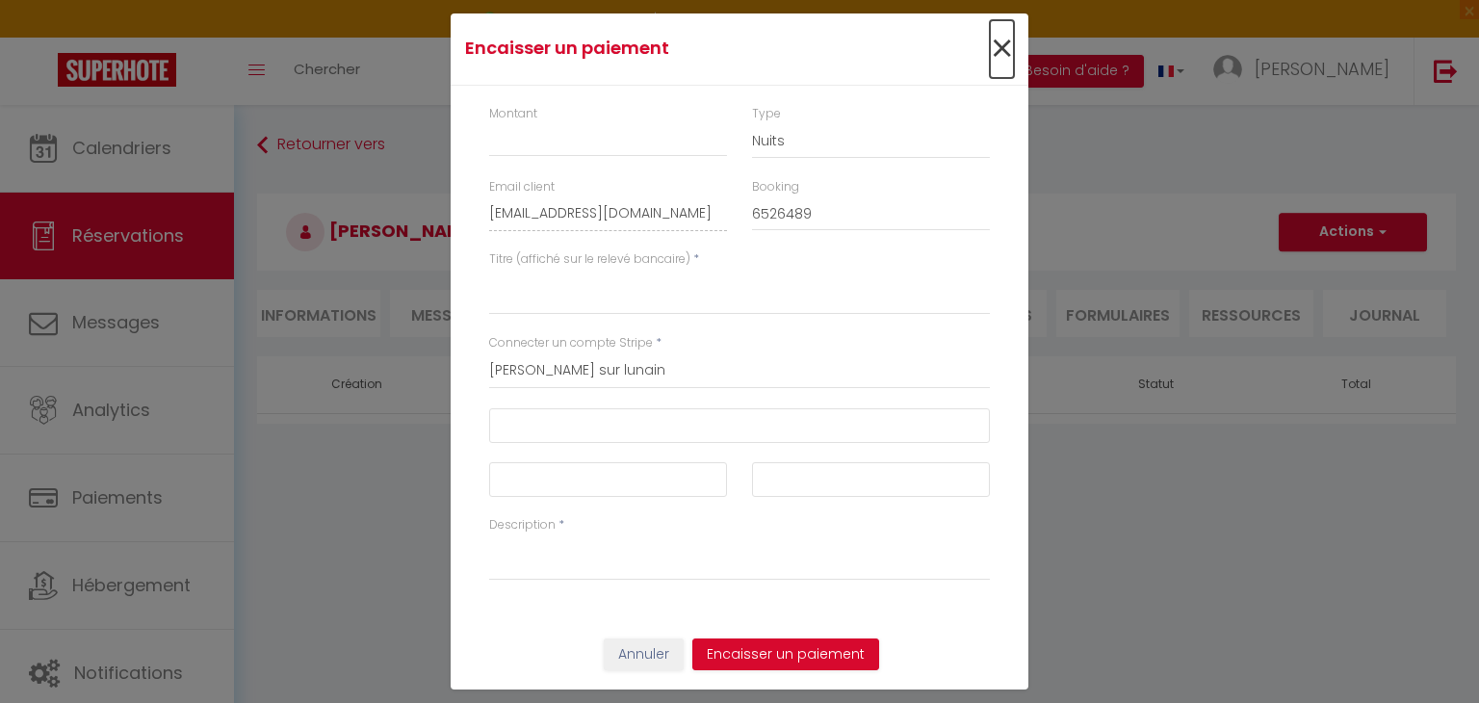
click at [992, 55] on span "×" at bounding box center [1002, 49] width 24 height 58
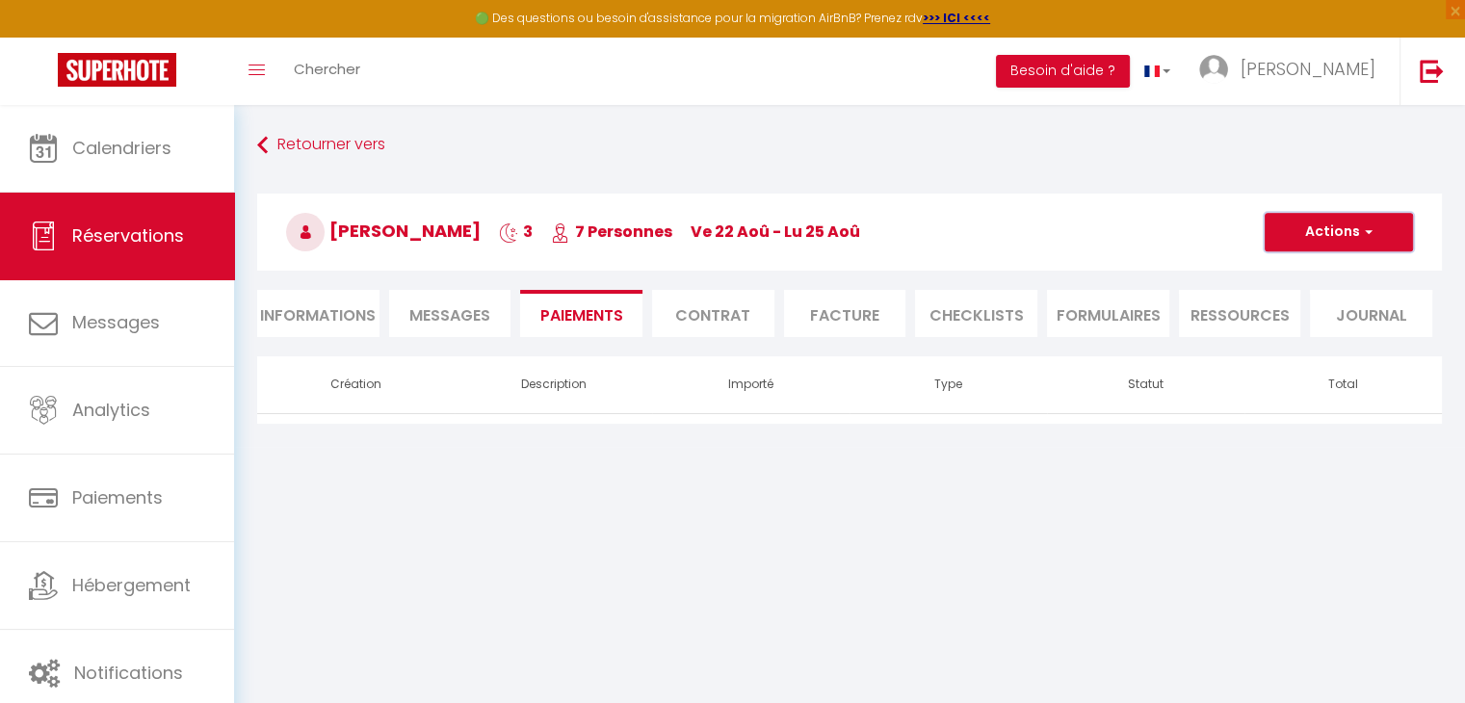
click at [1351, 231] on button "Actions" at bounding box center [1339, 232] width 148 height 39
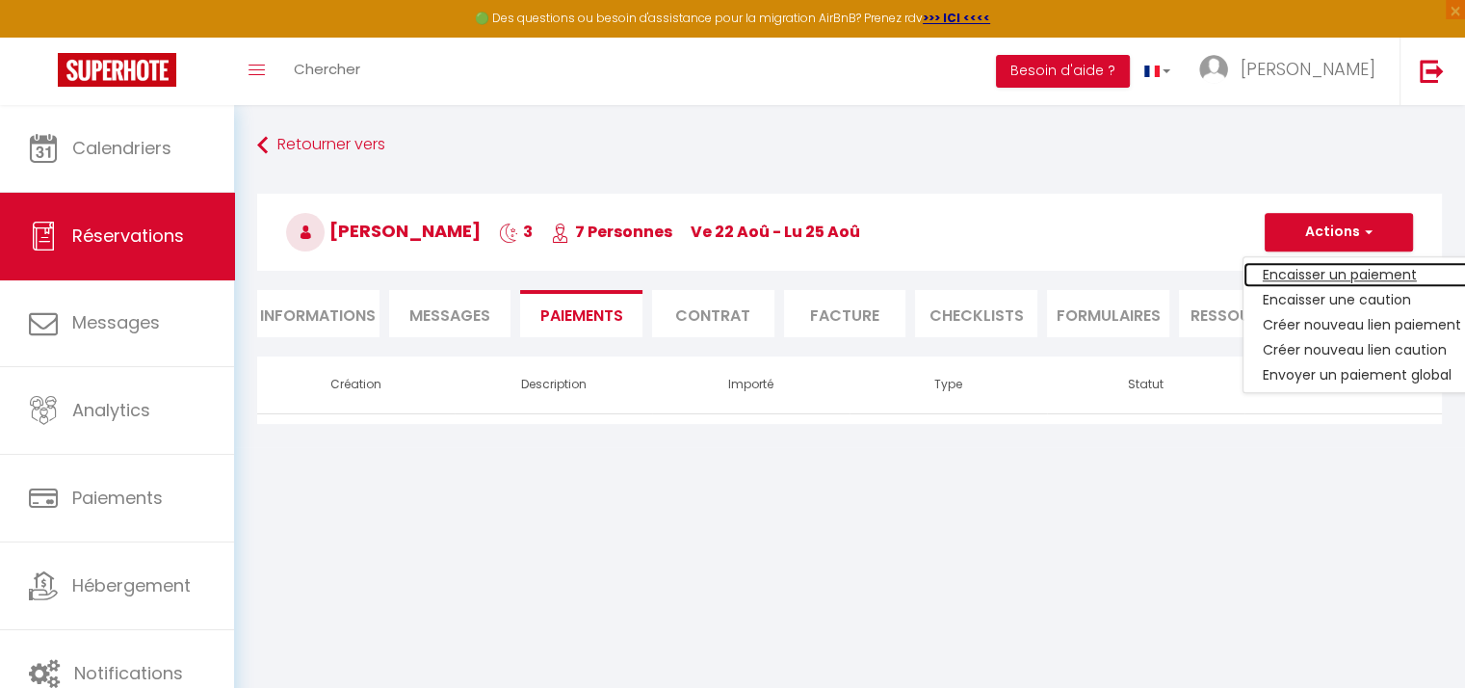
click at [1325, 272] on link "Encaisser un paiement" at bounding box center [1361, 274] width 237 height 25
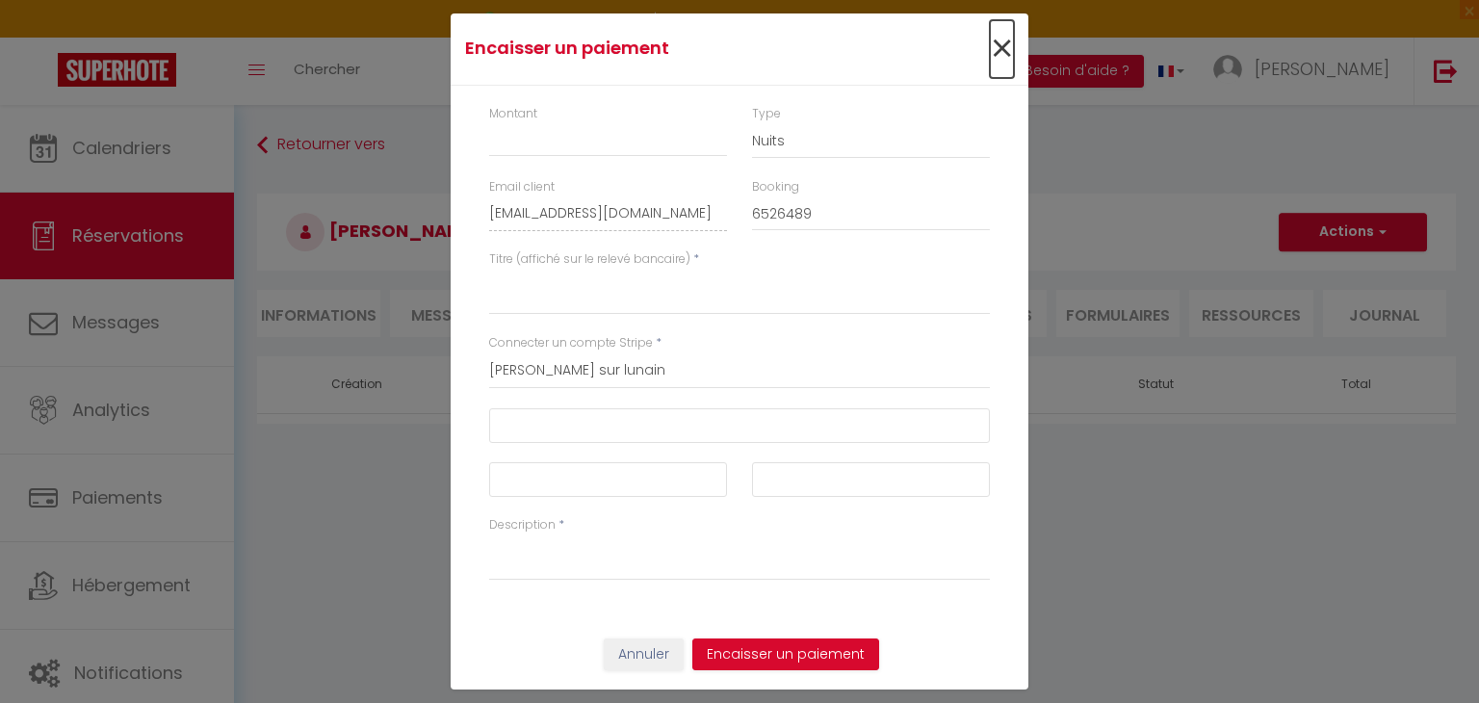
click at [994, 47] on span "×" at bounding box center [1002, 49] width 24 height 58
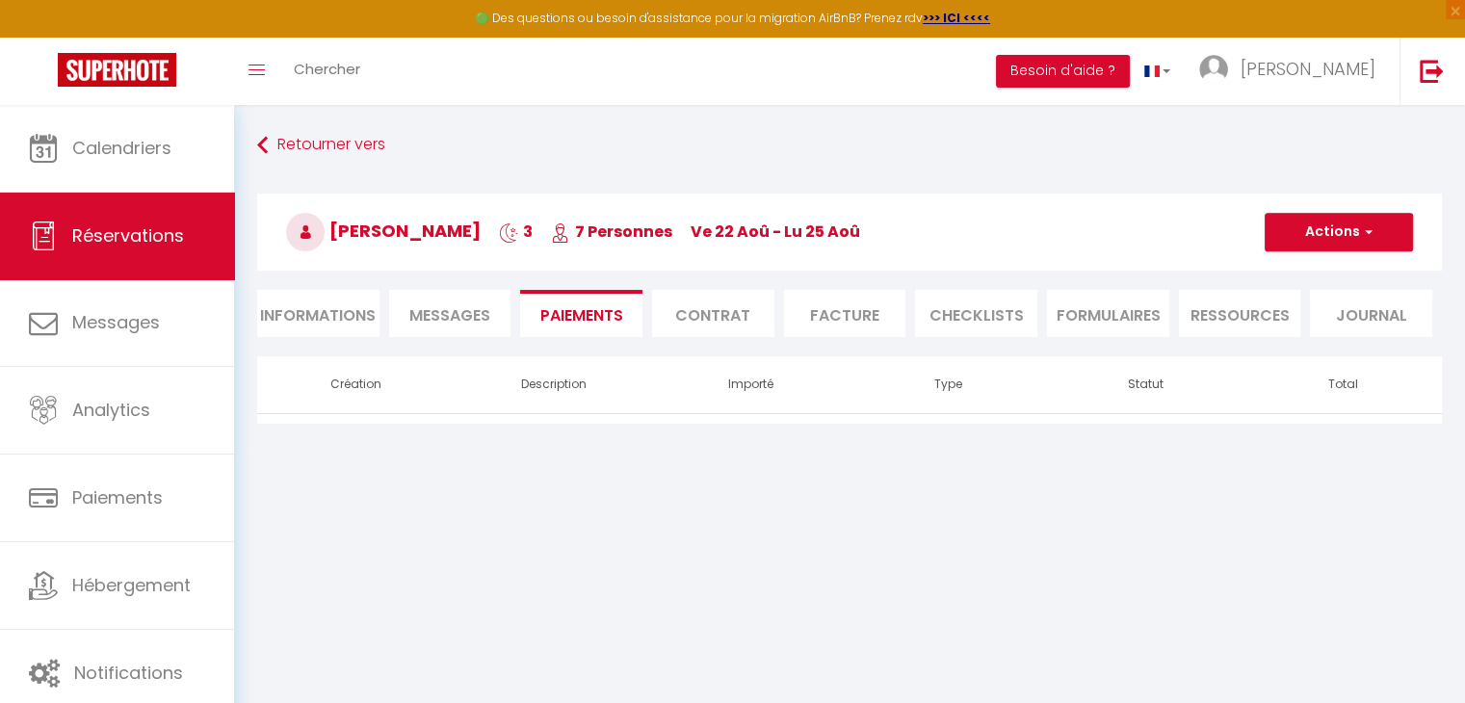
click at [718, 302] on li "Contrat" at bounding box center [713, 313] width 122 height 47
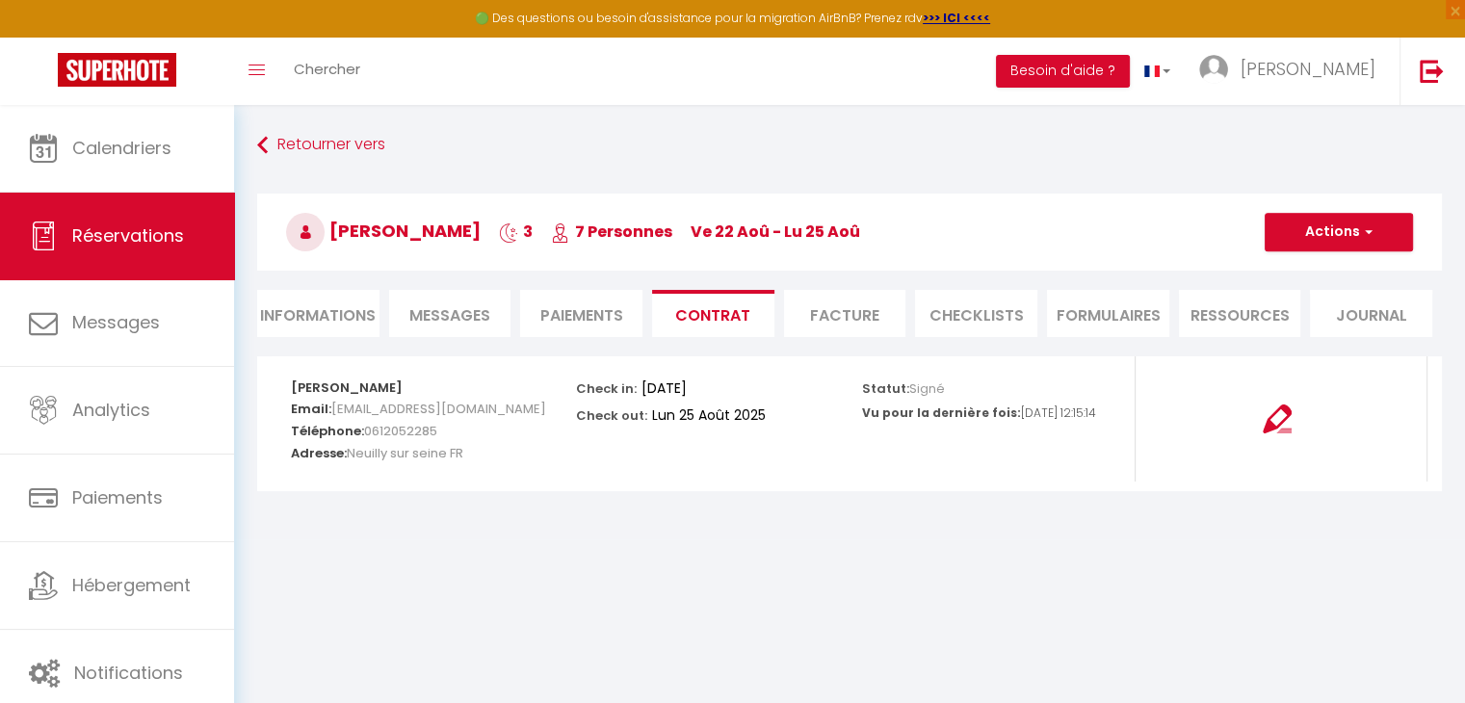
click at [842, 308] on li "Facture" at bounding box center [845, 313] width 122 height 47
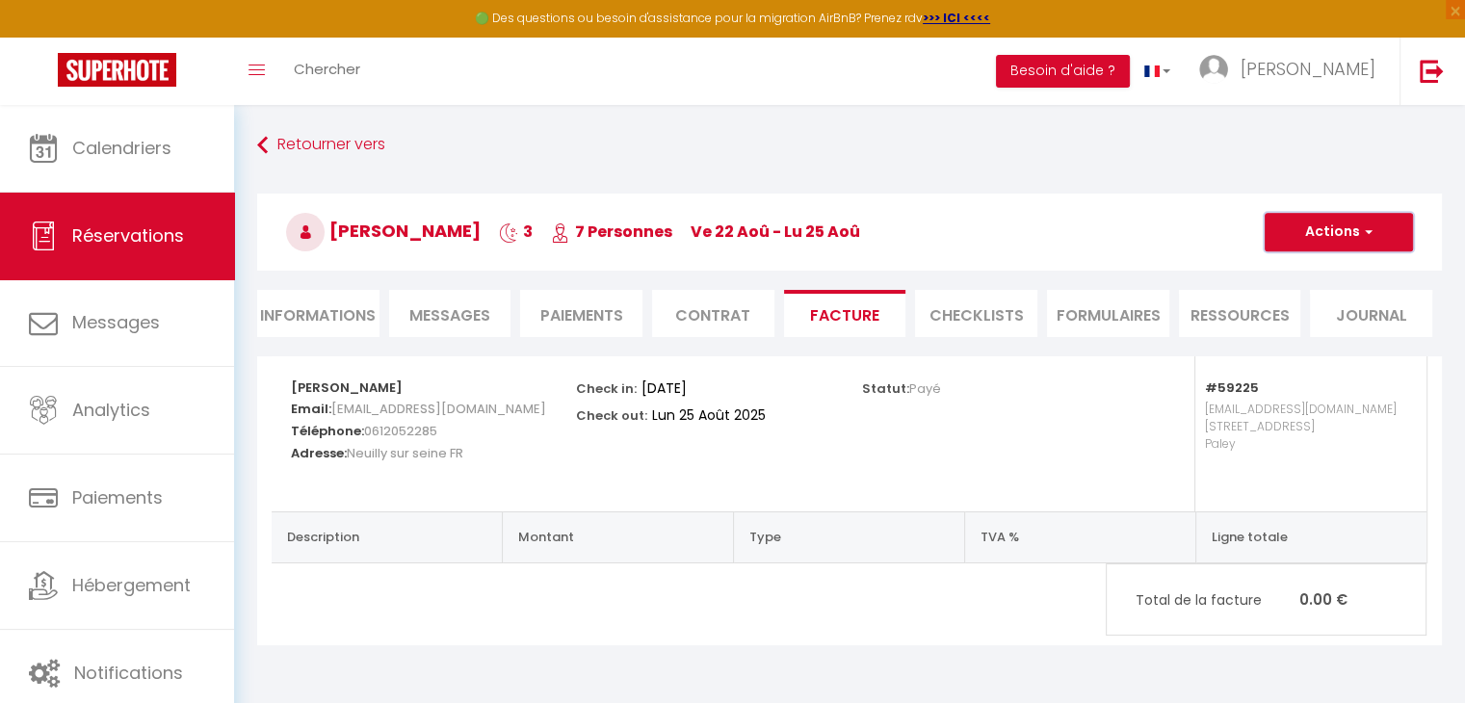
click at [1363, 233] on span "button" at bounding box center [1366, 231] width 12 height 17
click at [1167, 252] on h3 "[PERSON_NAME] 3 7 Personnes ve 22 Aoû - lu 25 Aoû" at bounding box center [849, 232] width 1185 height 77
click at [1101, 321] on li "FORMULAIRES" at bounding box center [1108, 313] width 122 height 47
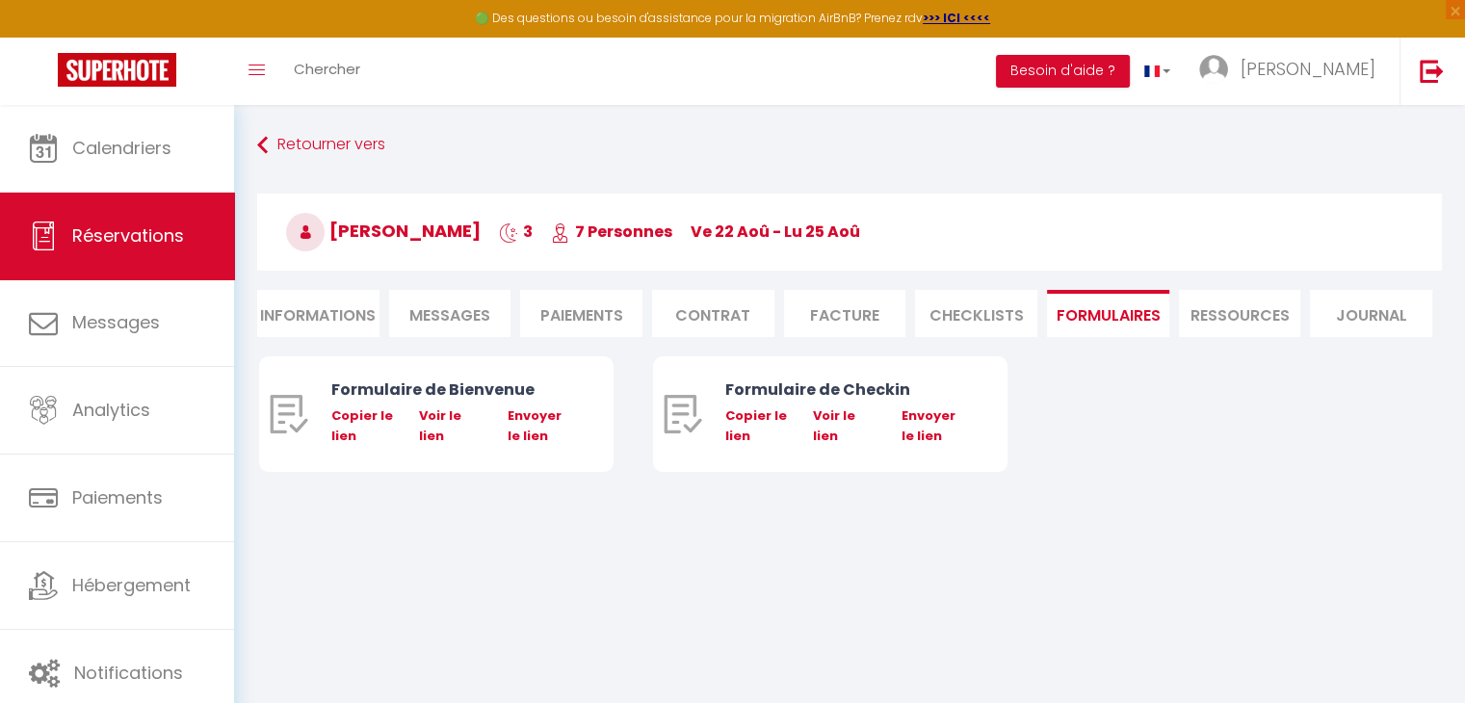
click at [1241, 315] on li "Ressources" at bounding box center [1240, 313] width 122 height 47
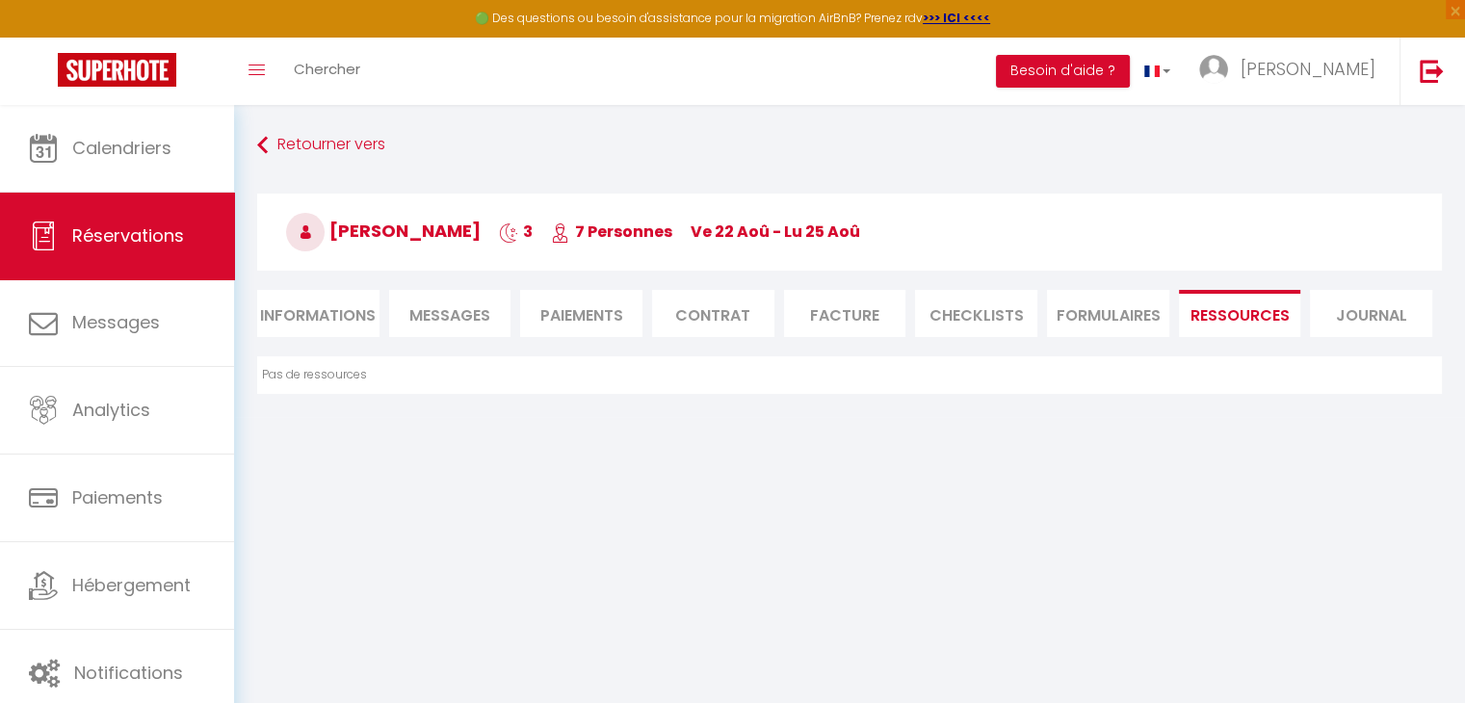
click at [1344, 311] on li "Journal" at bounding box center [1371, 313] width 122 height 47
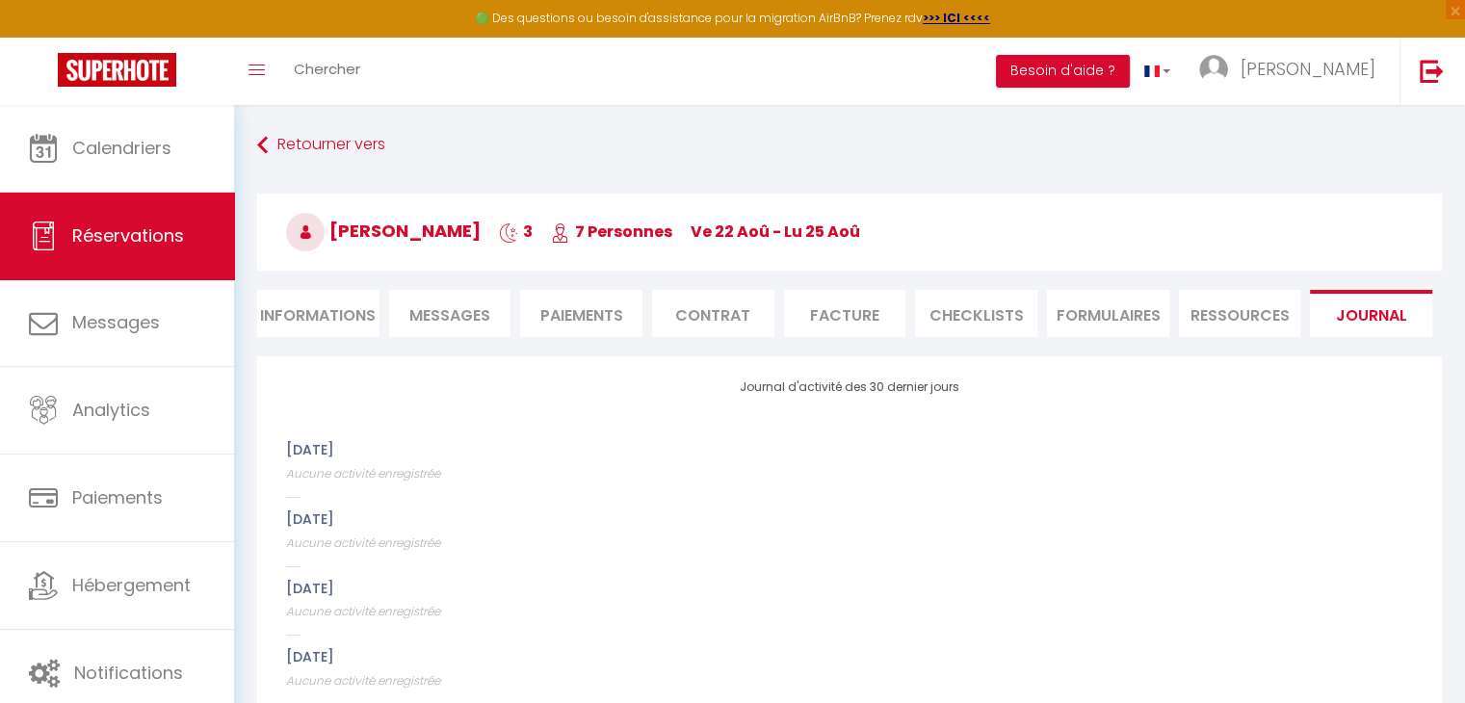
click at [1005, 321] on li "CHECKLISTS" at bounding box center [976, 313] width 122 height 47
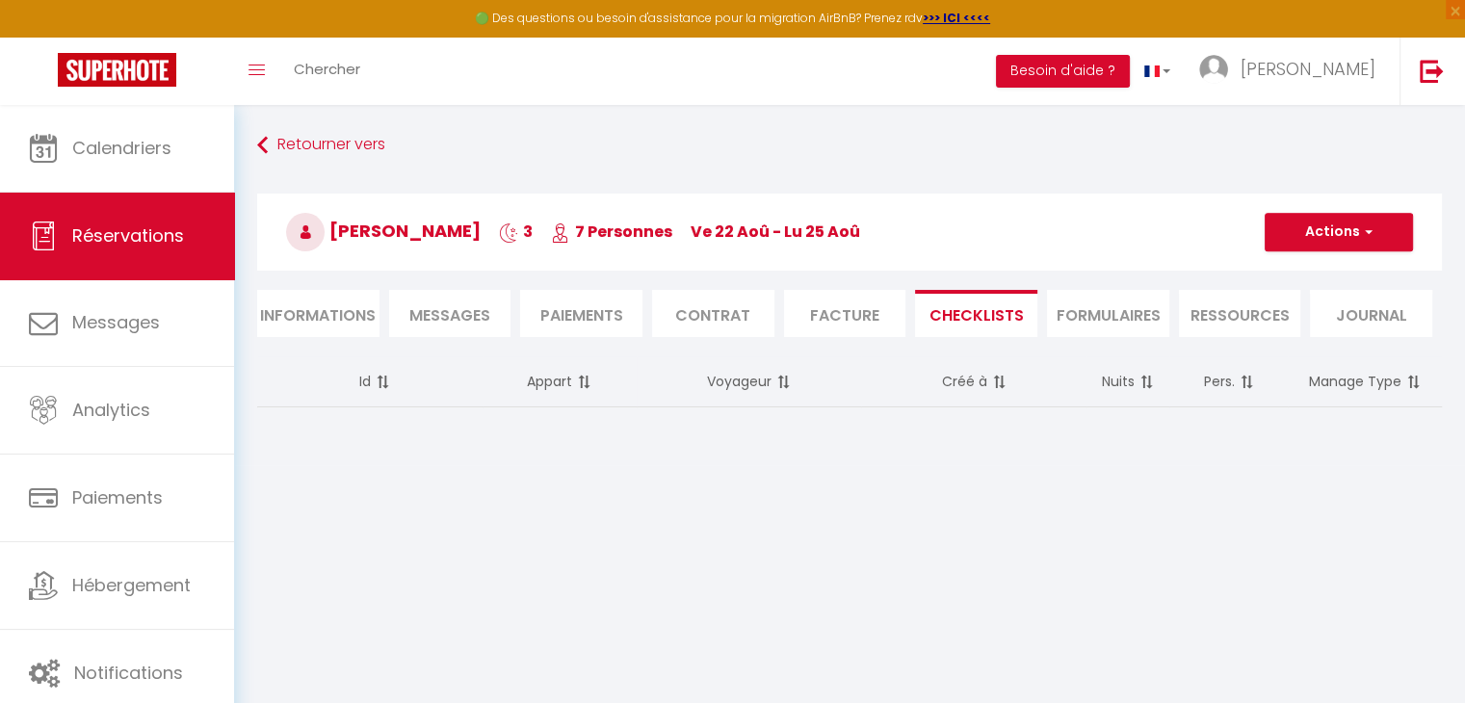
click at [448, 313] on span "Messages" at bounding box center [449, 315] width 81 height 22
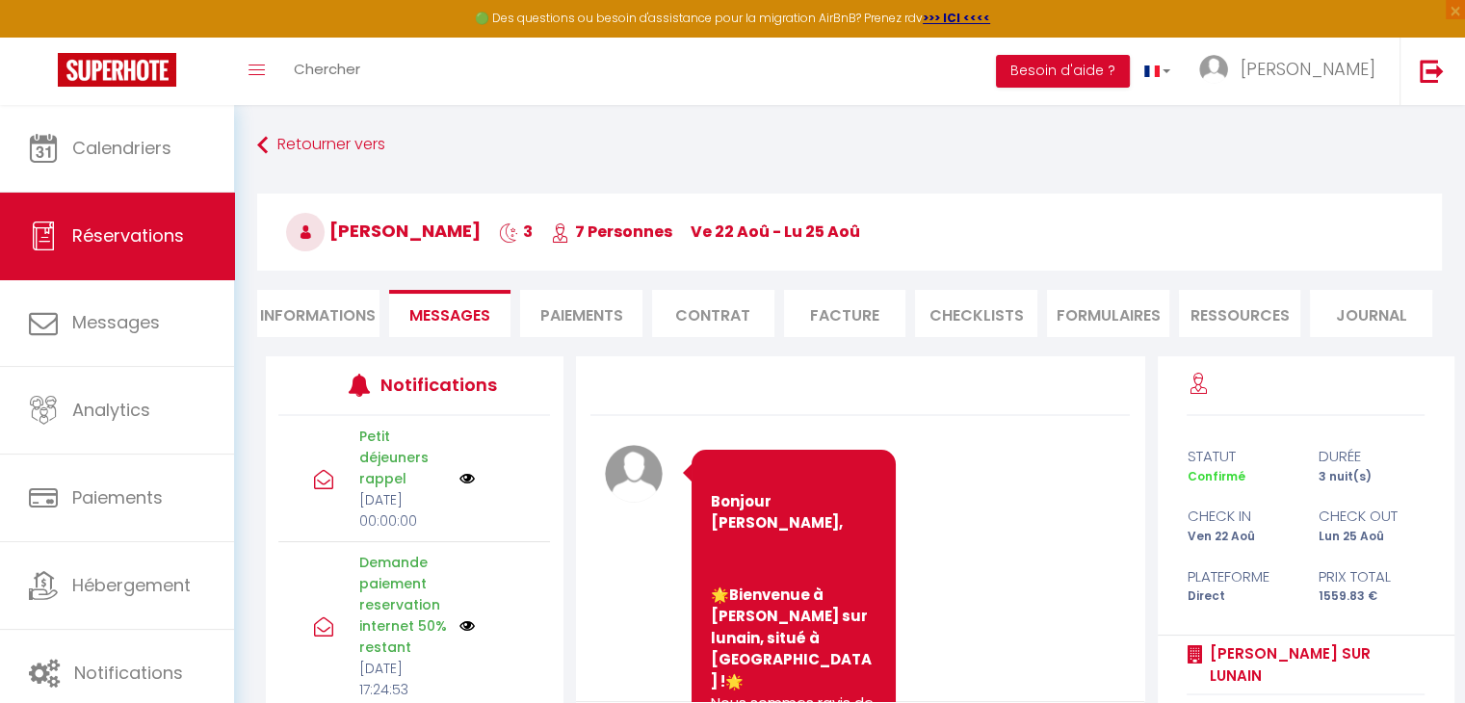
click at [325, 315] on li "Informations" at bounding box center [318, 313] width 122 height 47
select select "0"
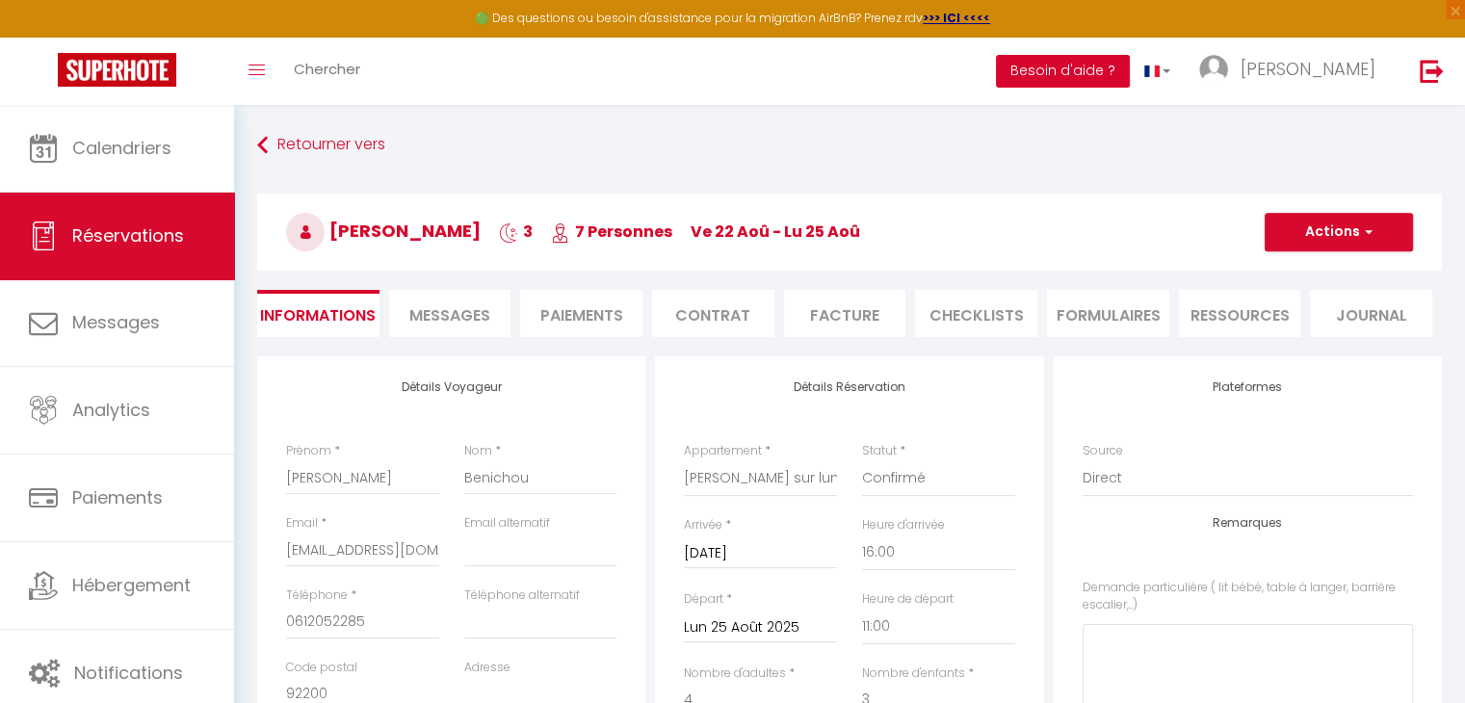
click at [1130, 73] on button "Besoin d'aide ?" at bounding box center [1063, 71] width 134 height 33
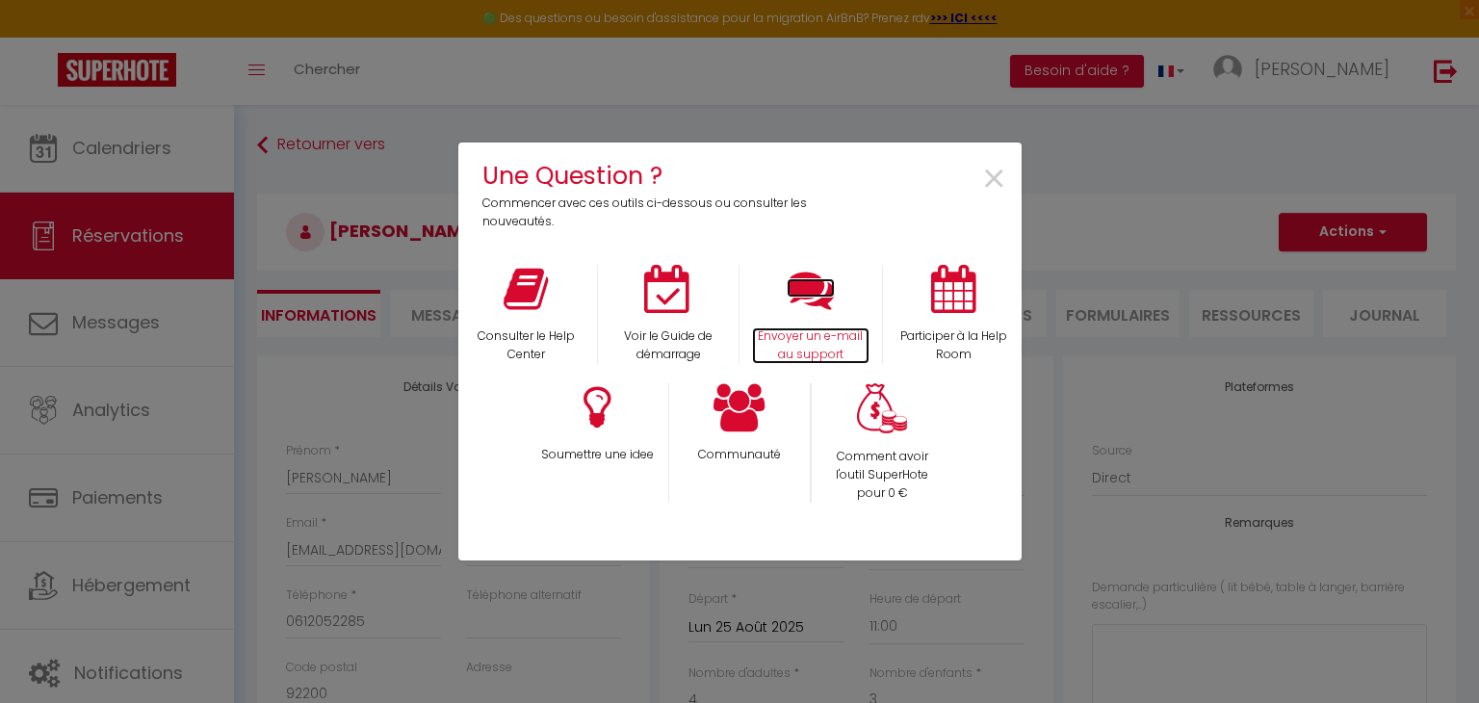
click at [828, 328] on p "Envoyer un e-mail au support" at bounding box center [811, 345] width 118 height 37
click at [986, 188] on span "×" at bounding box center [994, 179] width 26 height 61
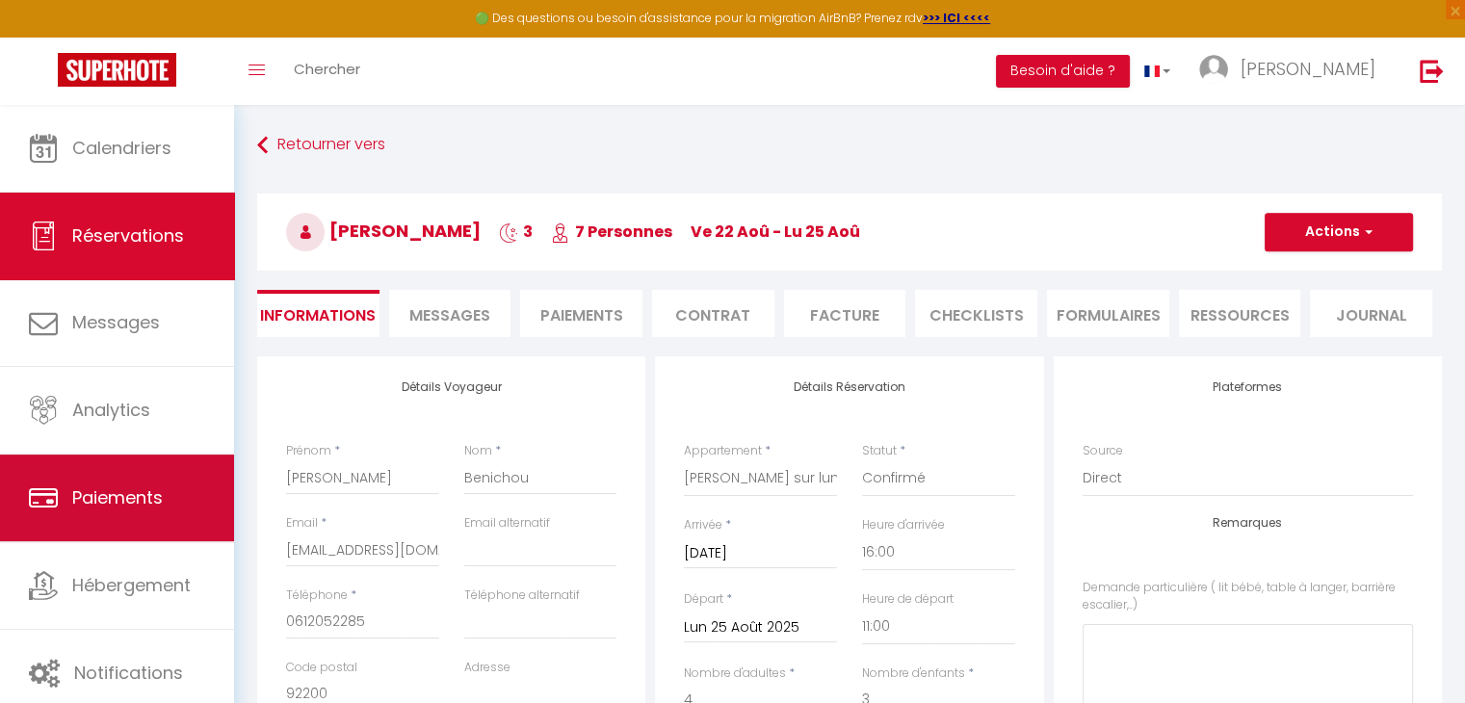
checkbox input "false"
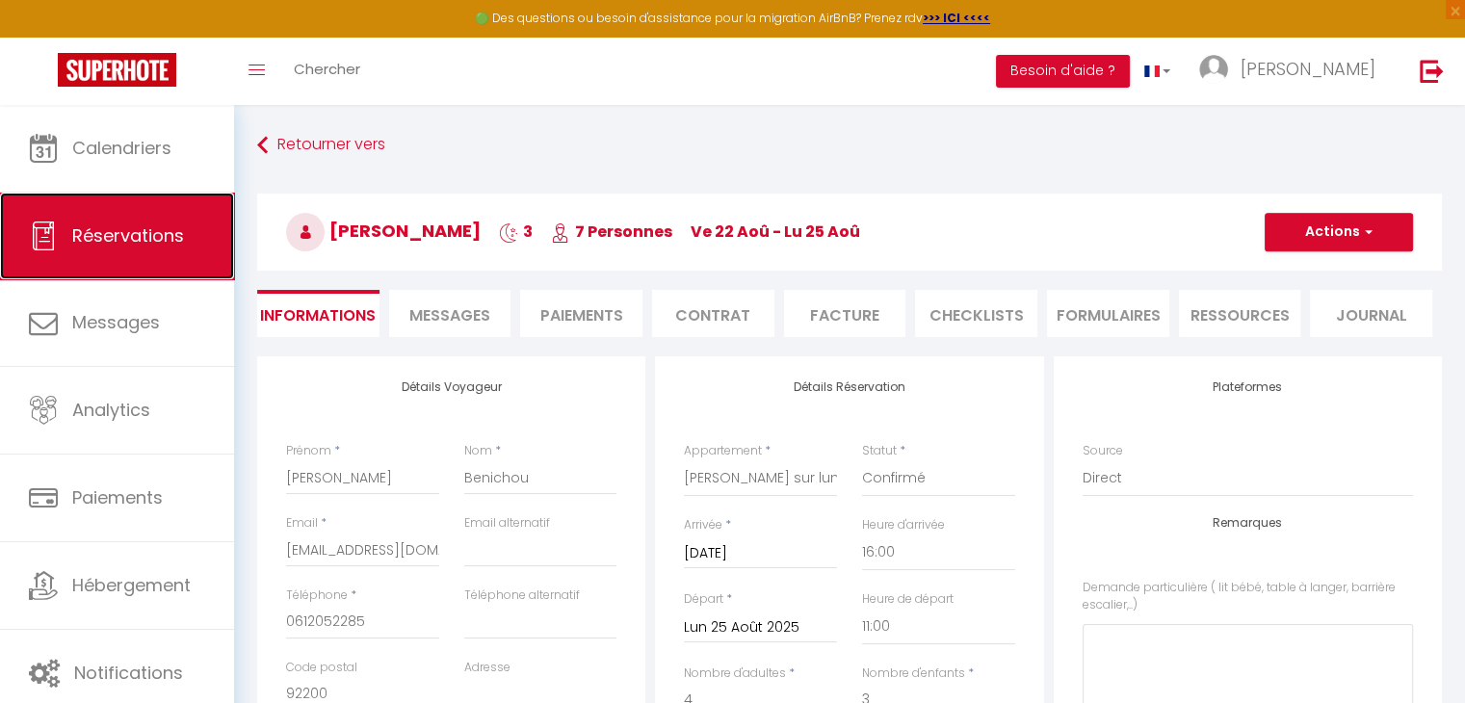
click at [182, 240] on span "Réservations" at bounding box center [128, 235] width 112 height 24
select select "not_cancelled"
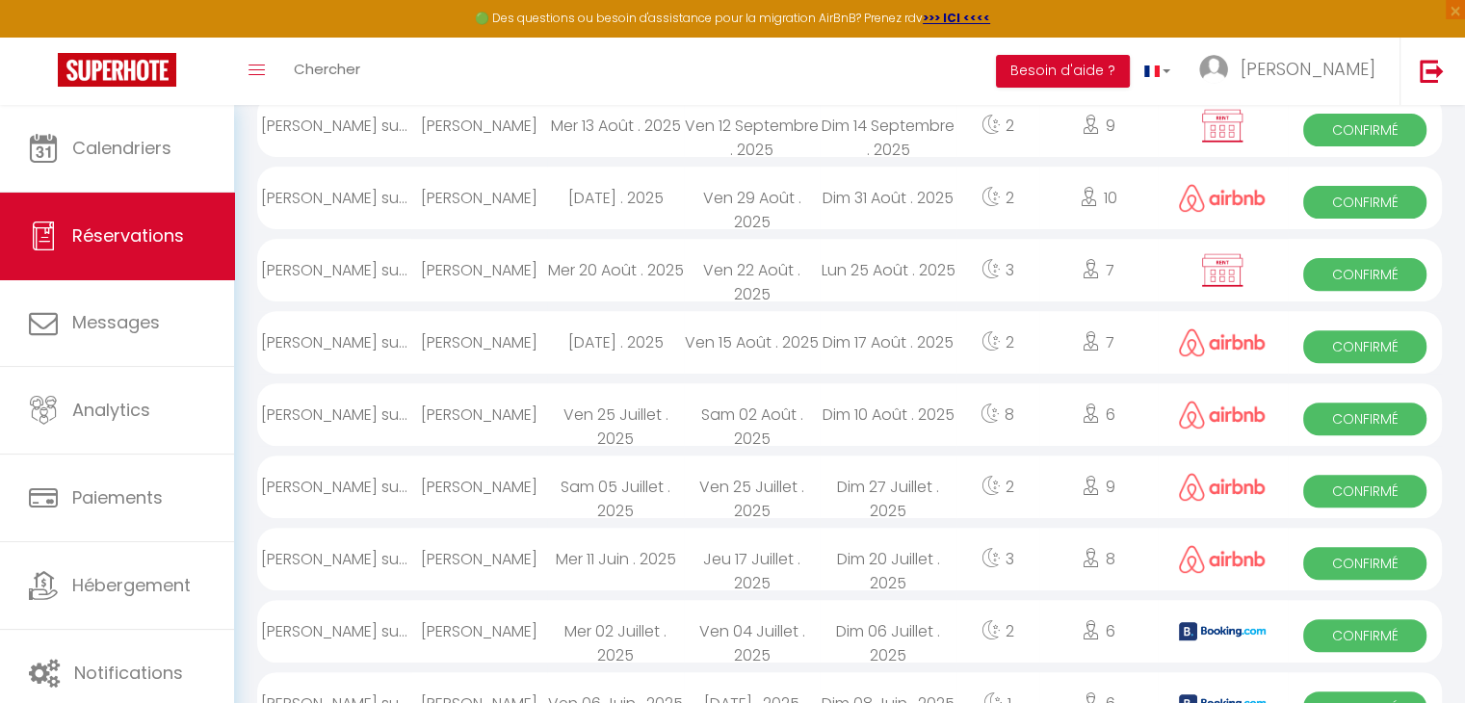
scroll to position [620, 0]
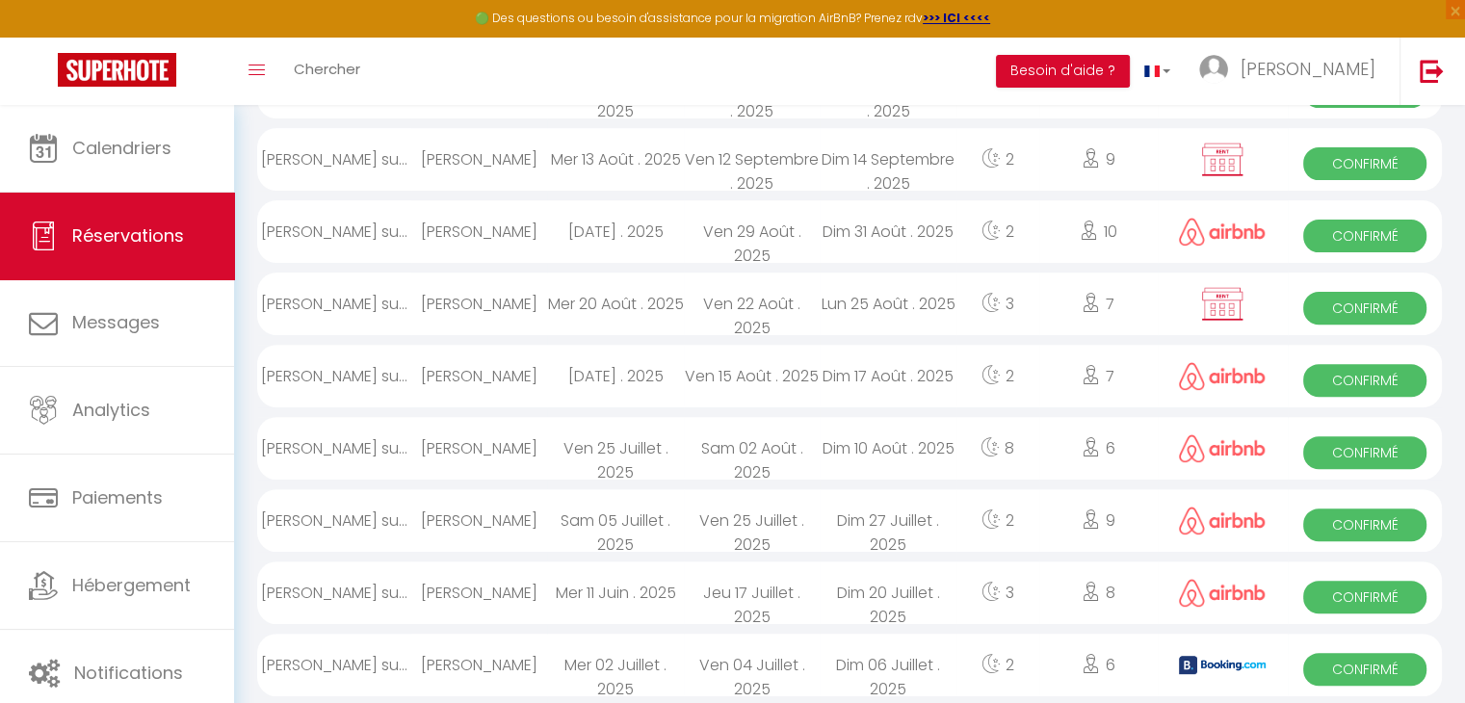
click at [505, 162] on div "[PERSON_NAME]" at bounding box center [479, 159] width 136 height 63
select select "OK"
select select "0"
select select "1"
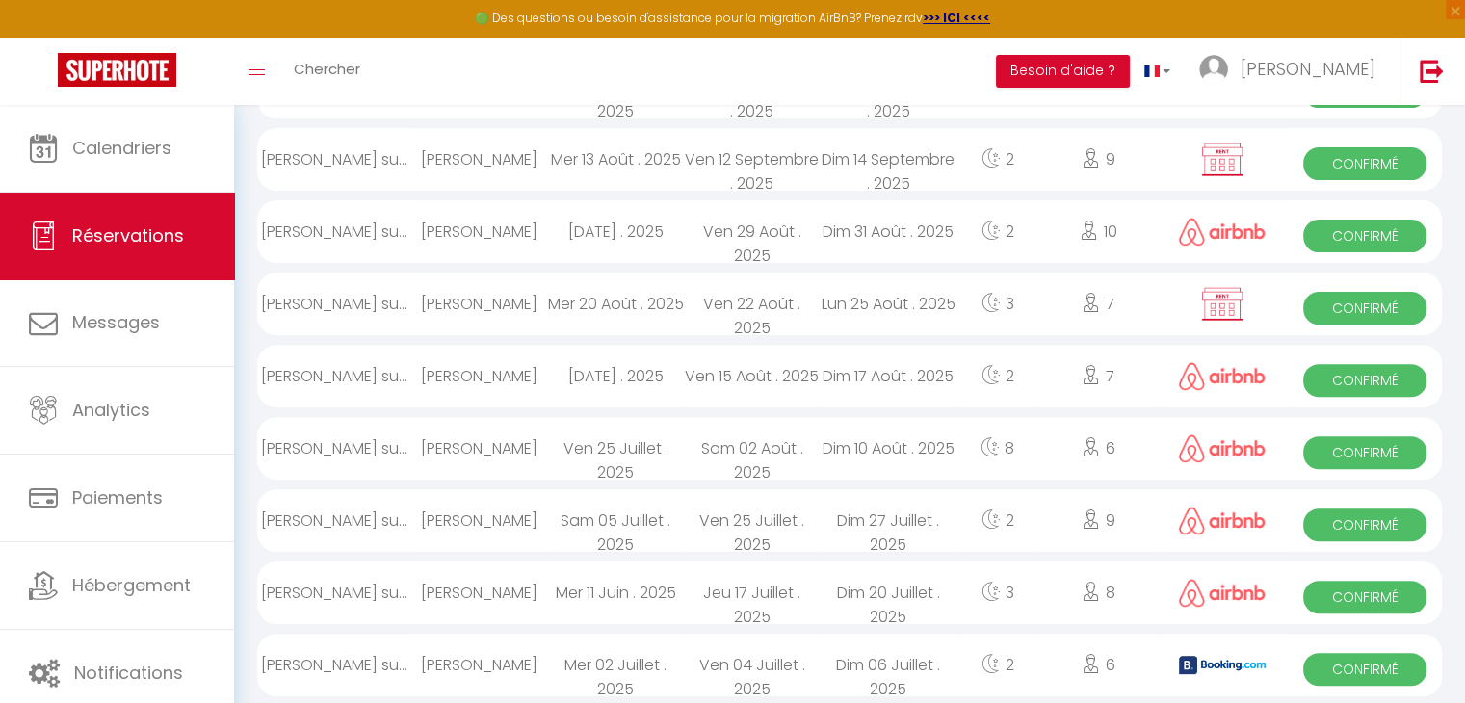
select select "1"
select select
select select "40417"
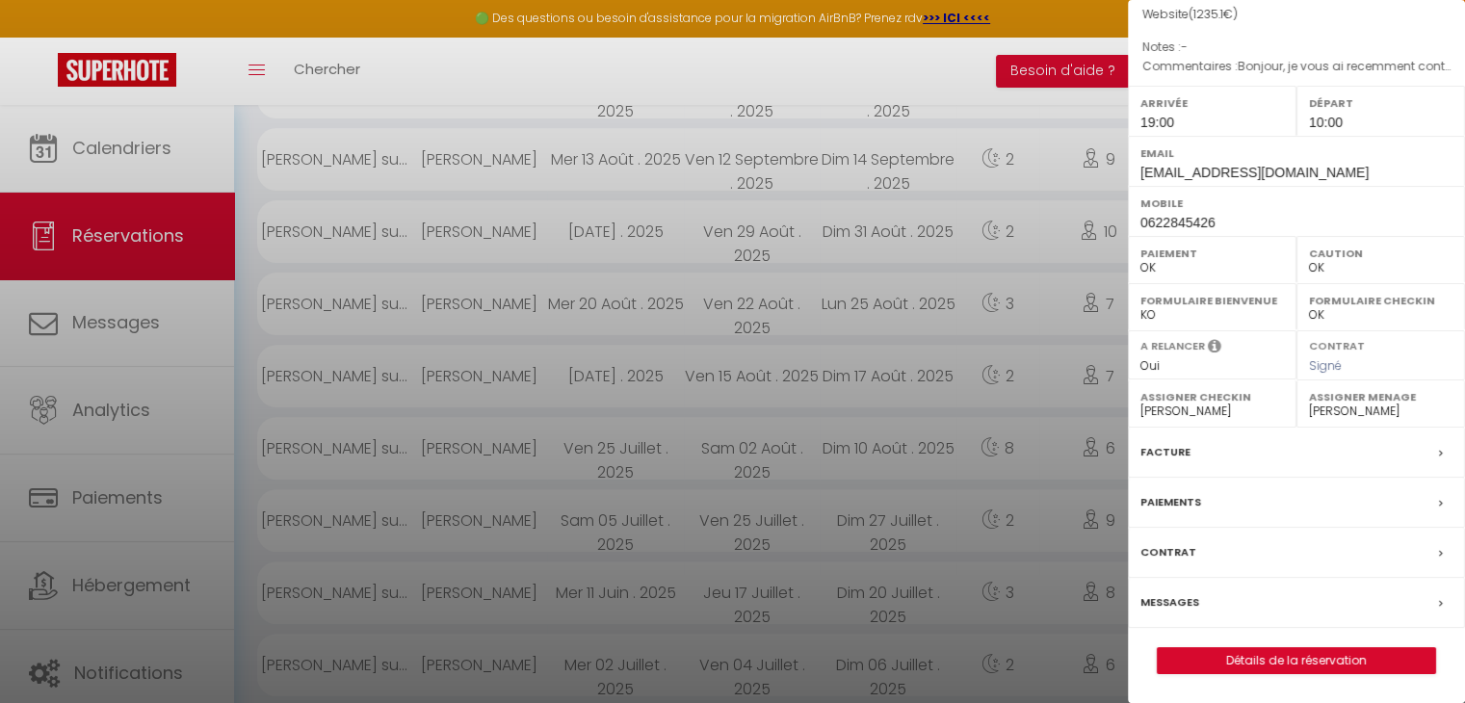
scroll to position [222, 0]
click at [1174, 459] on label "Facture" at bounding box center [1165, 452] width 50 height 20
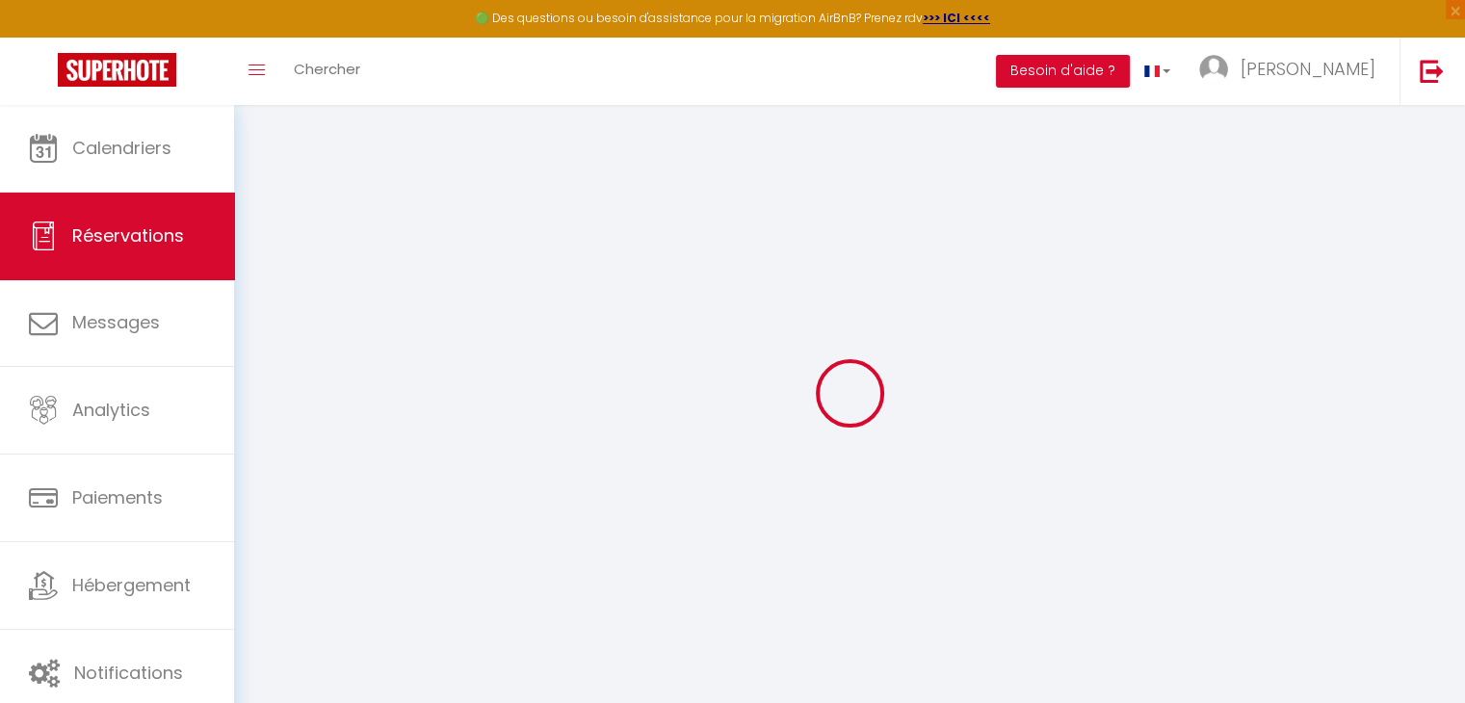
type input "MORGANE"
type input "[PERSON_NAME]"
type input "[EMAIL_ADDRESS][DOMAIN_NAME]"
type input "0622845426"
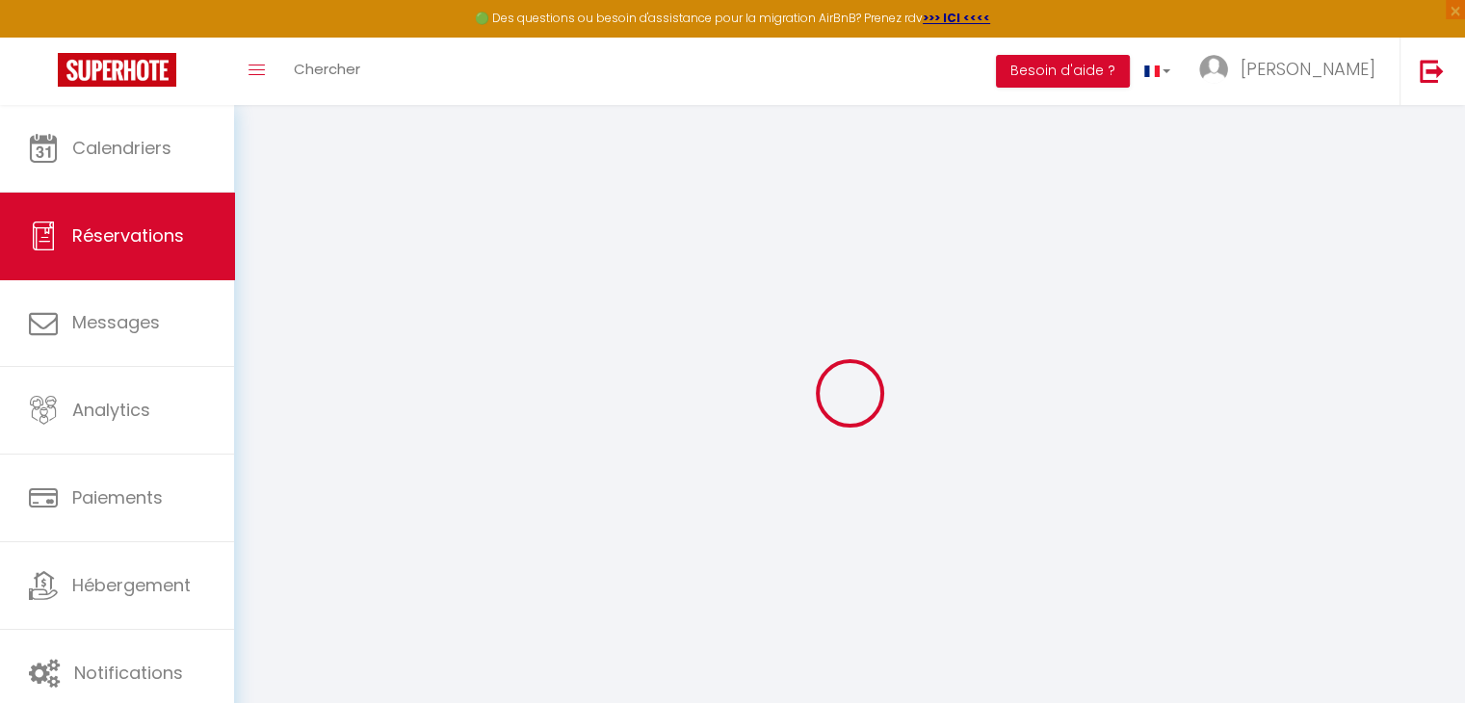
type input "0622845426"
type input "25300"
type input "[STREET_ADDRESS]"
type input "Arçon"
select select "FR"
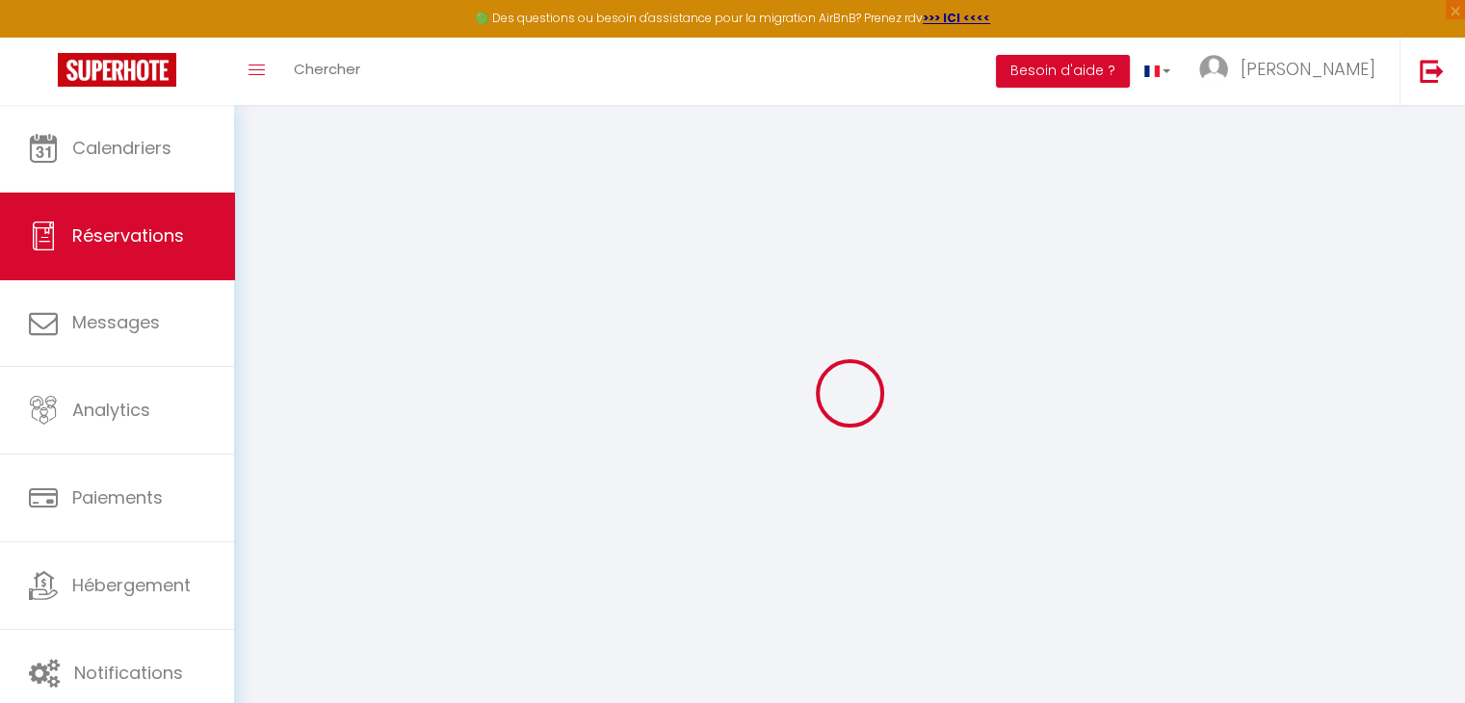
select select "59225"
select select "1"
type input "Ven 12 Septembre 2025"
select select
type input "Dim 14 Septembre 2025"
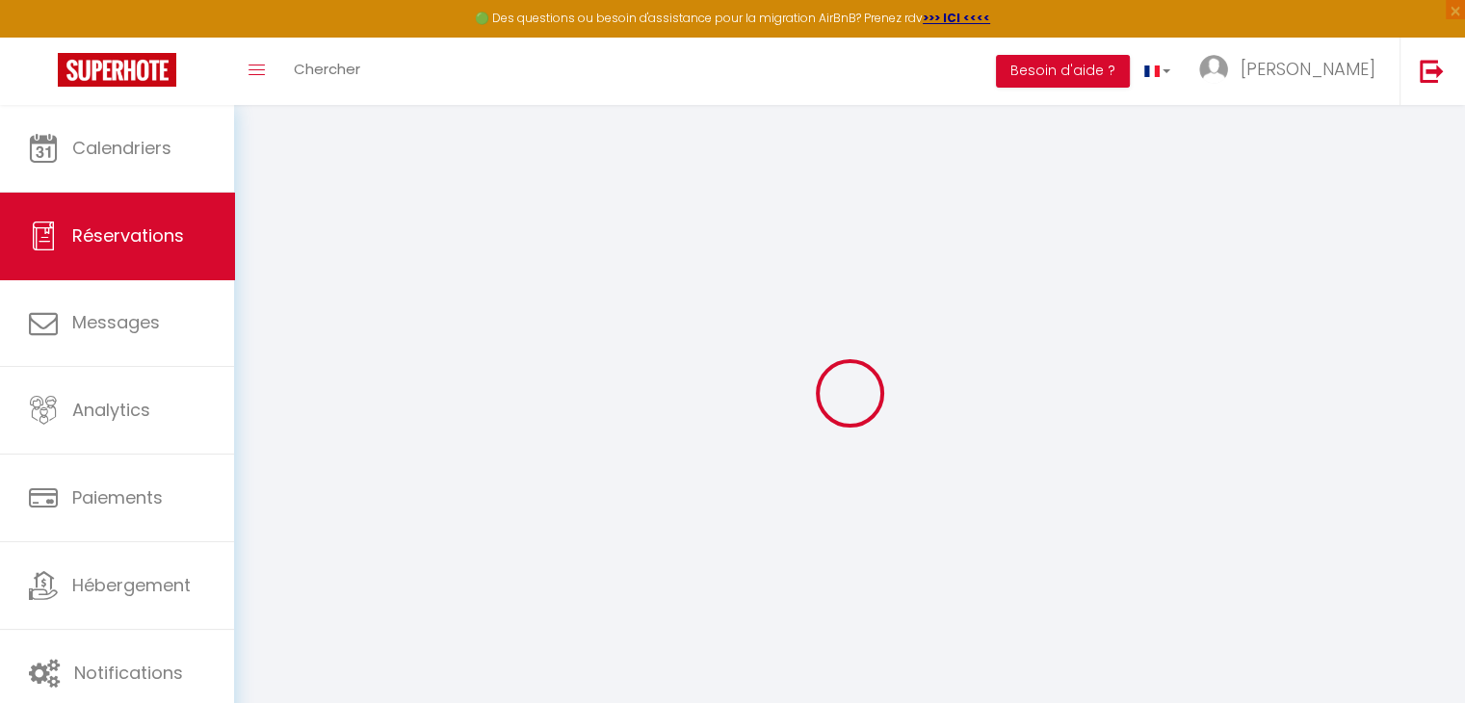
select select
type input "9"
select select "12"
select select "15"
type input "1200"
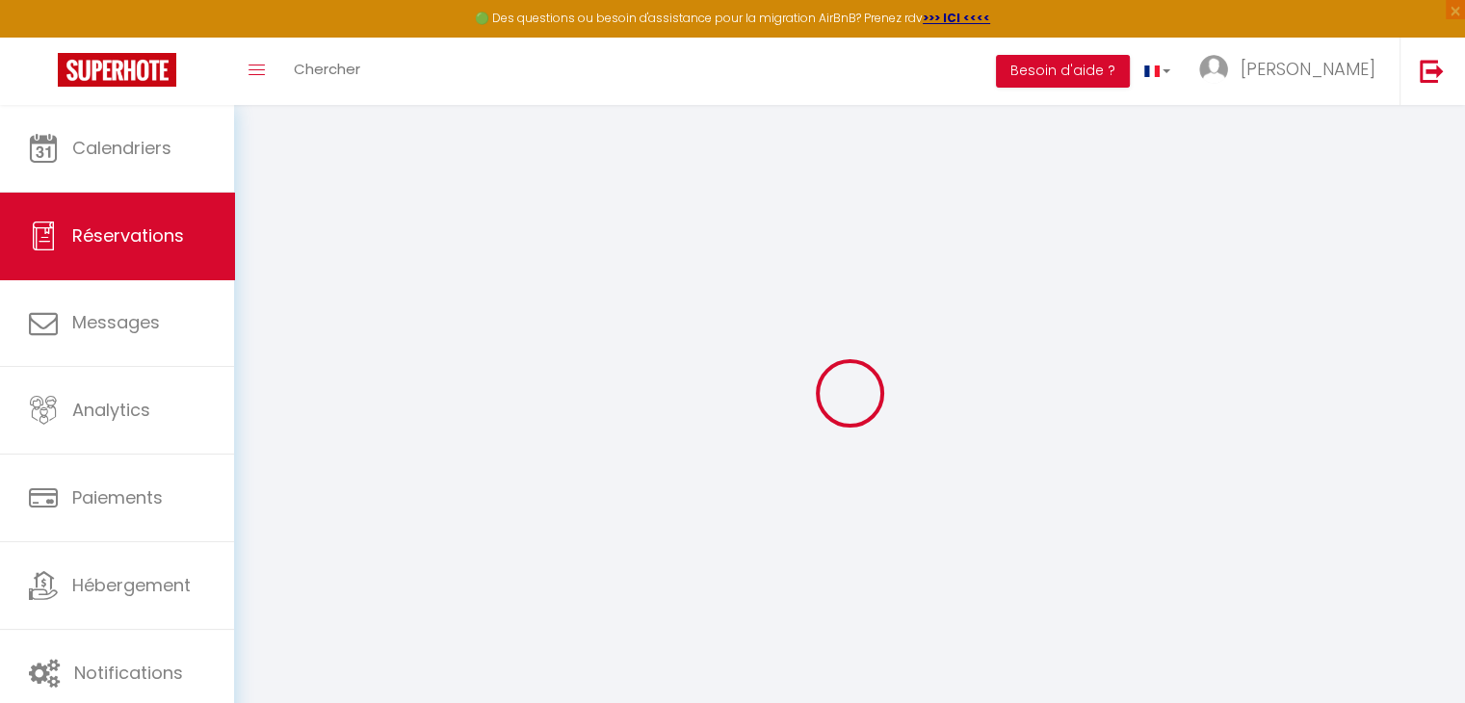
checkbox input "false"
type input "0"
select select "69"
type input "0"
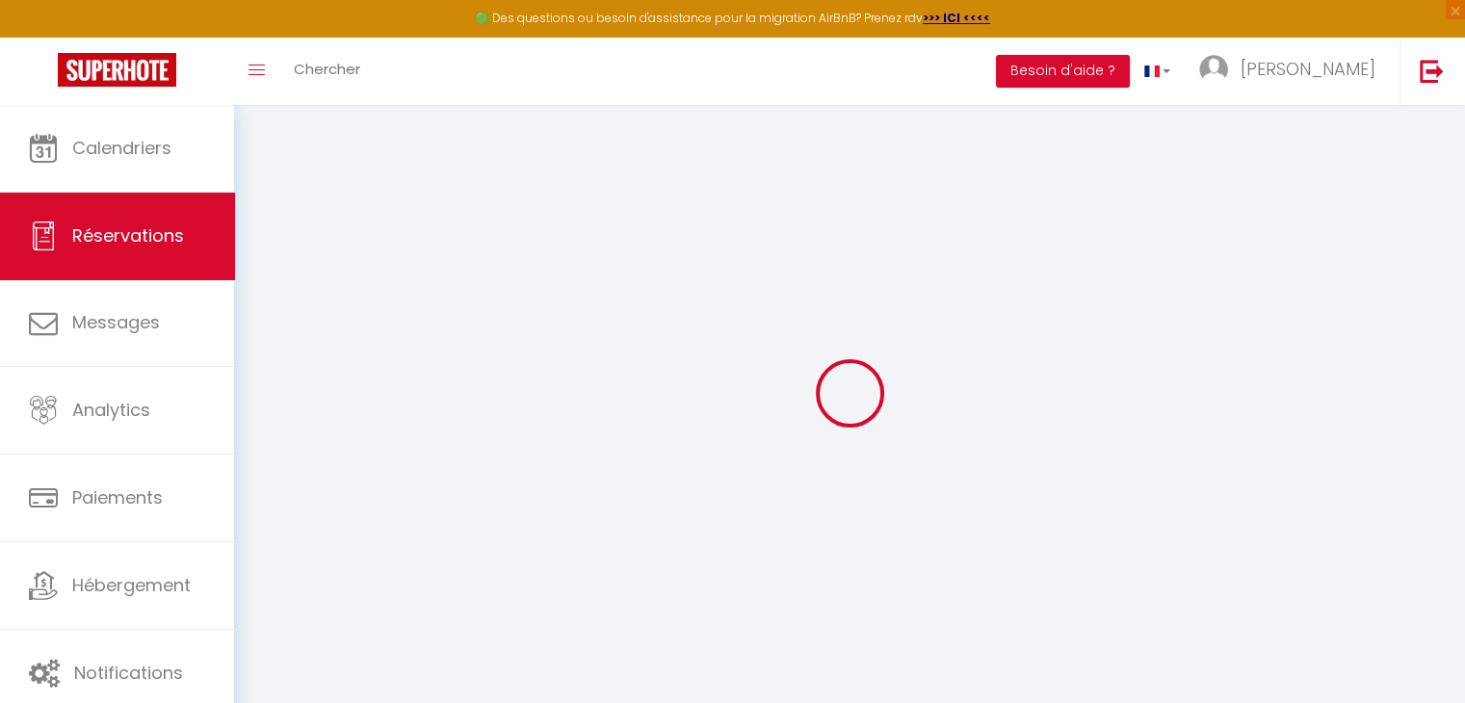
type input "0"
select select
checkbox input "false"
select select
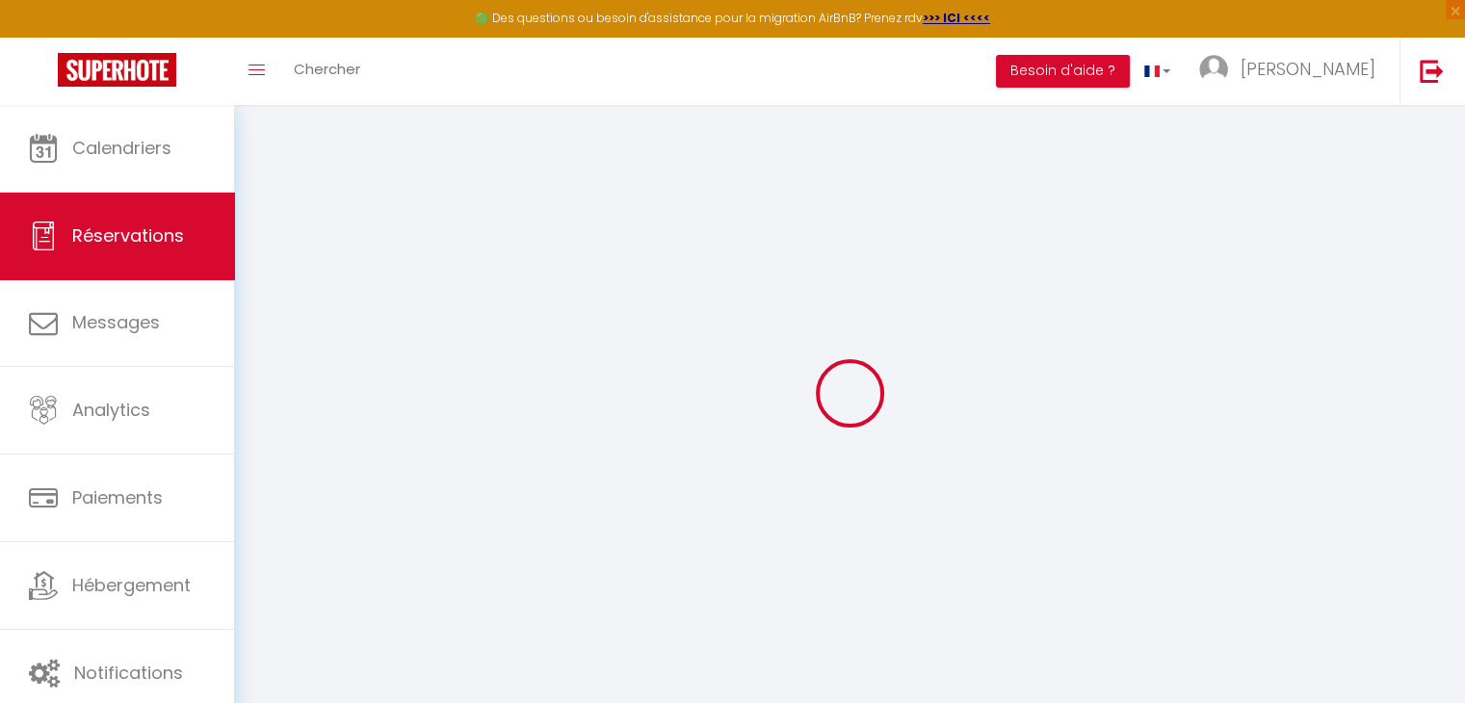
select select
checkbox input "false"
select select
checkbox input "false"
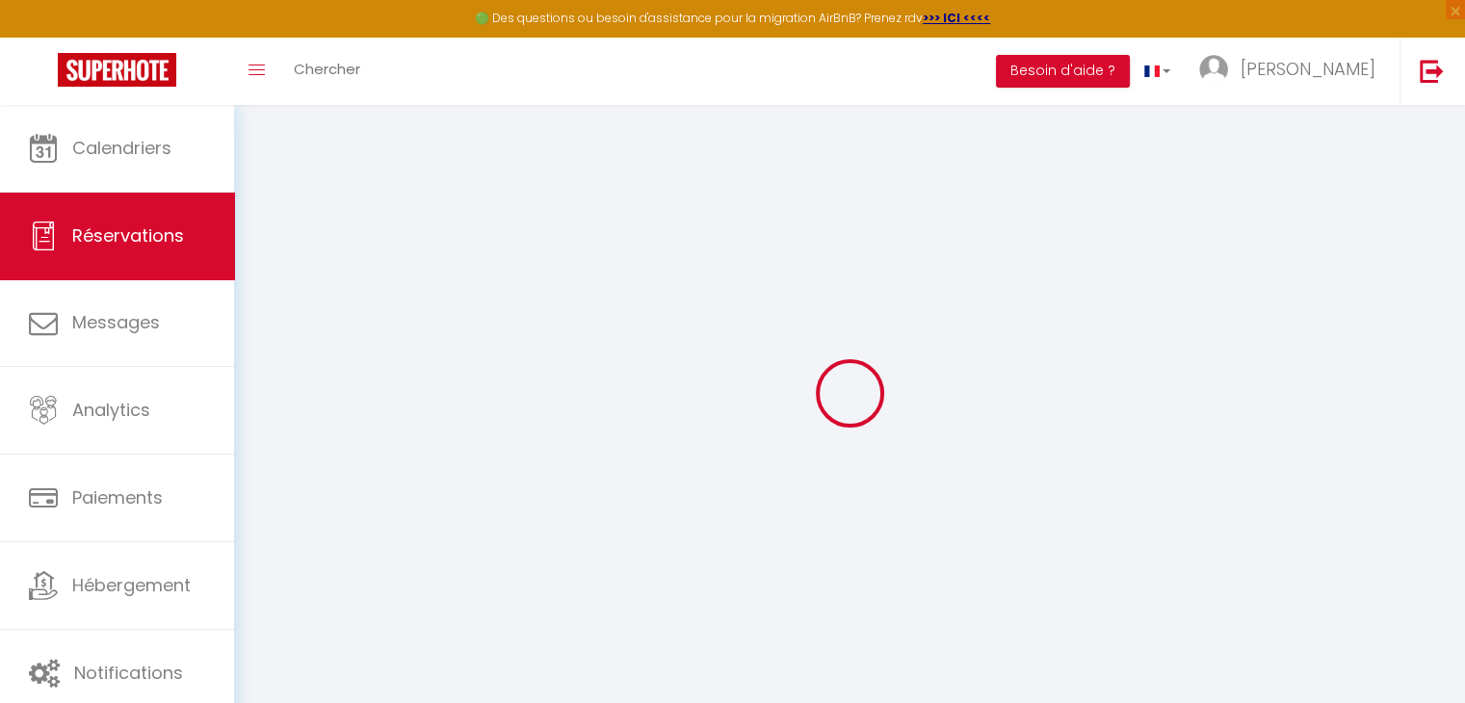
type voyageur1 "Bonjour, je vous ai recemment contacté sur Airbnb pour avoir plus amples inform…"
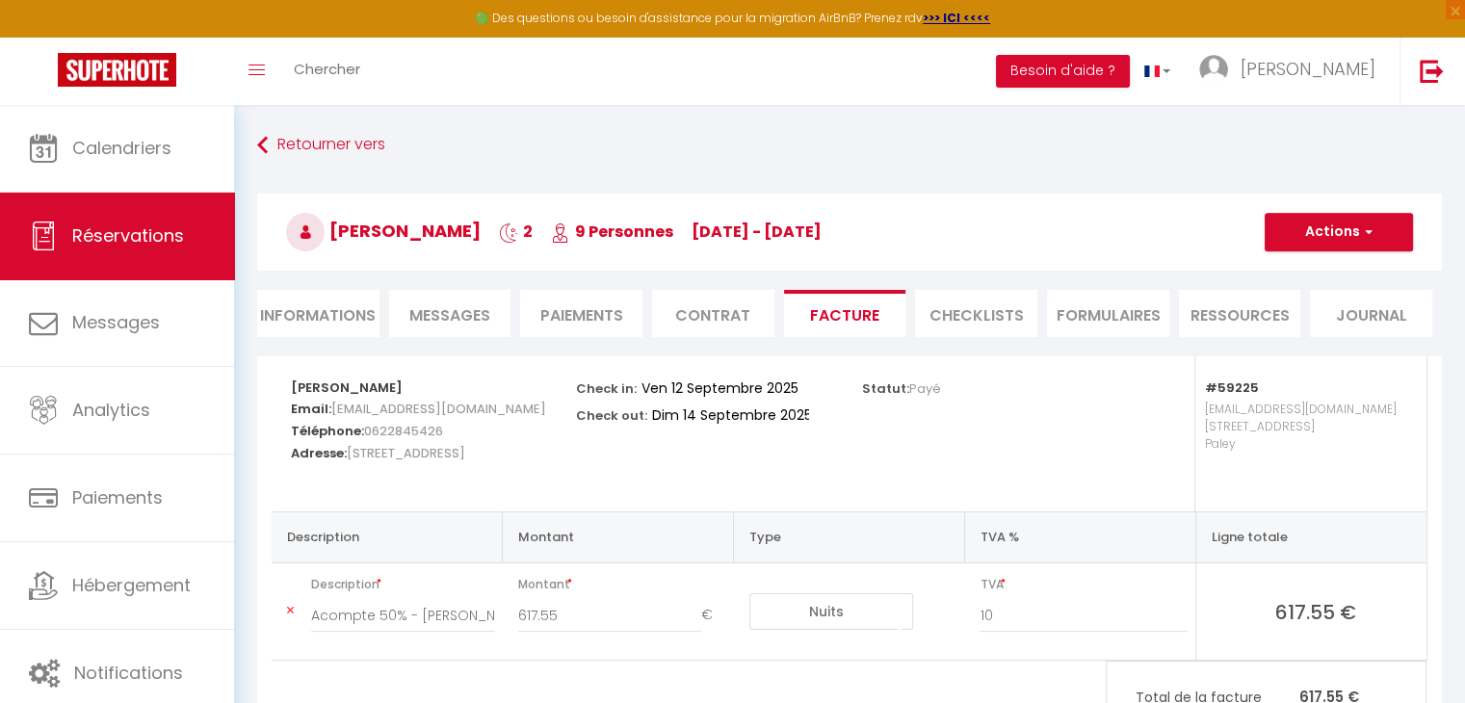
click at [412, 320] on span "Messages" at bounding box center [449, 315] width 81 height 22
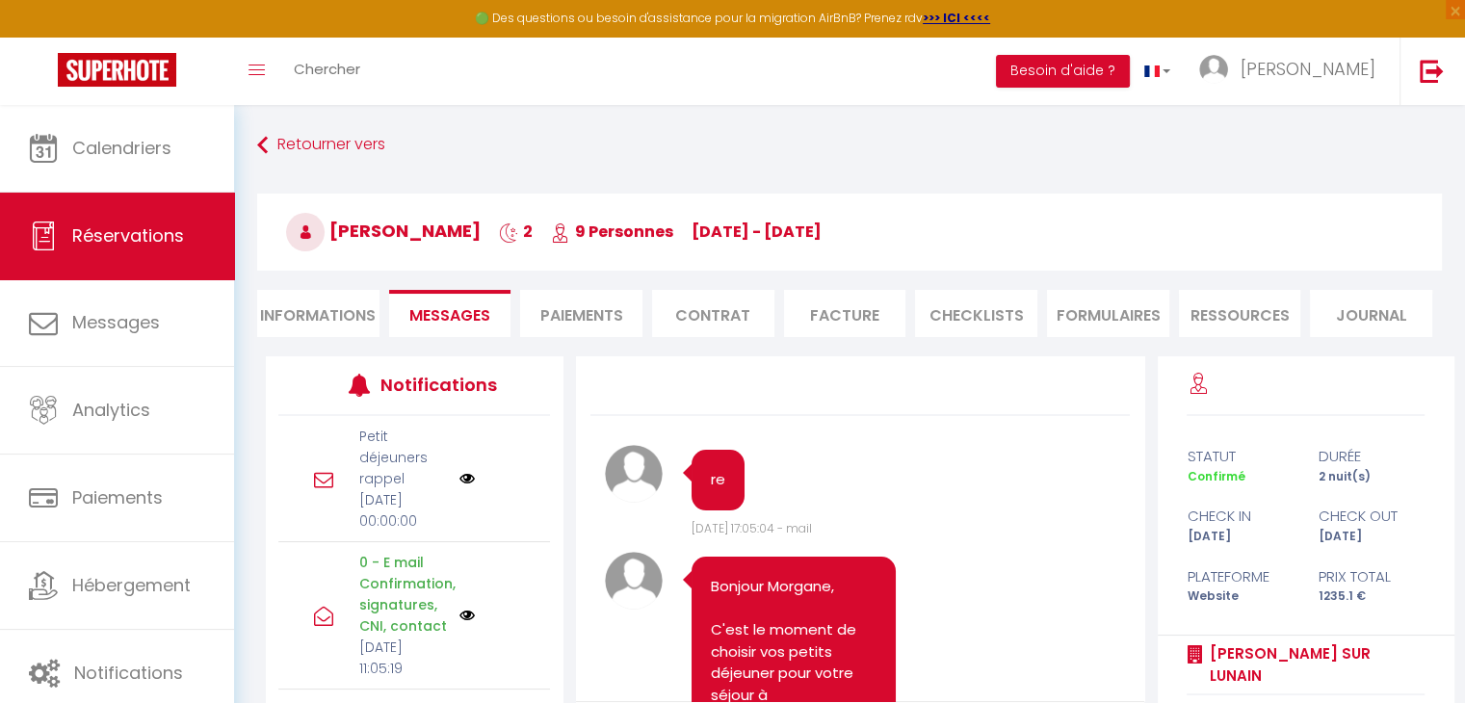
click at [320, 313] on li "Informations" at bounding box center [318, 313] width 122 height 47
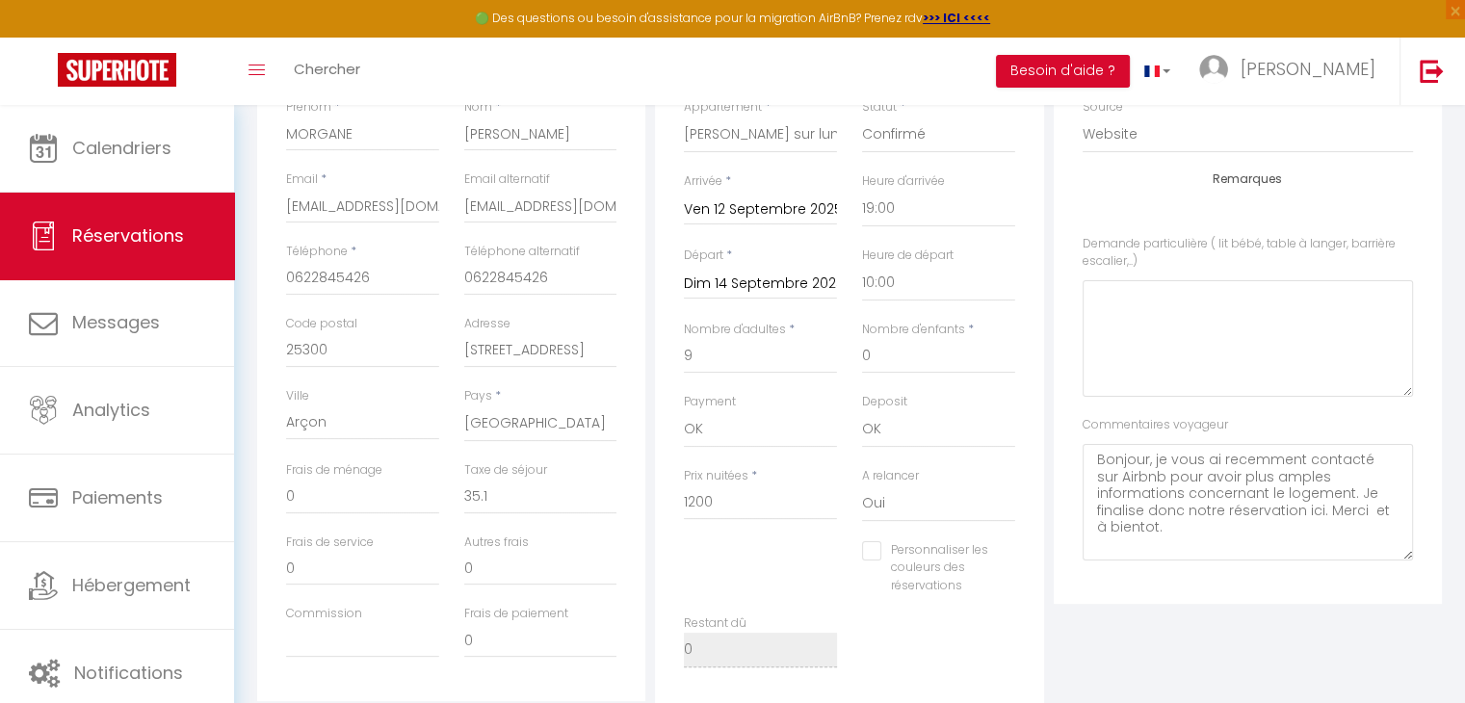
scroll to position [385, 0]
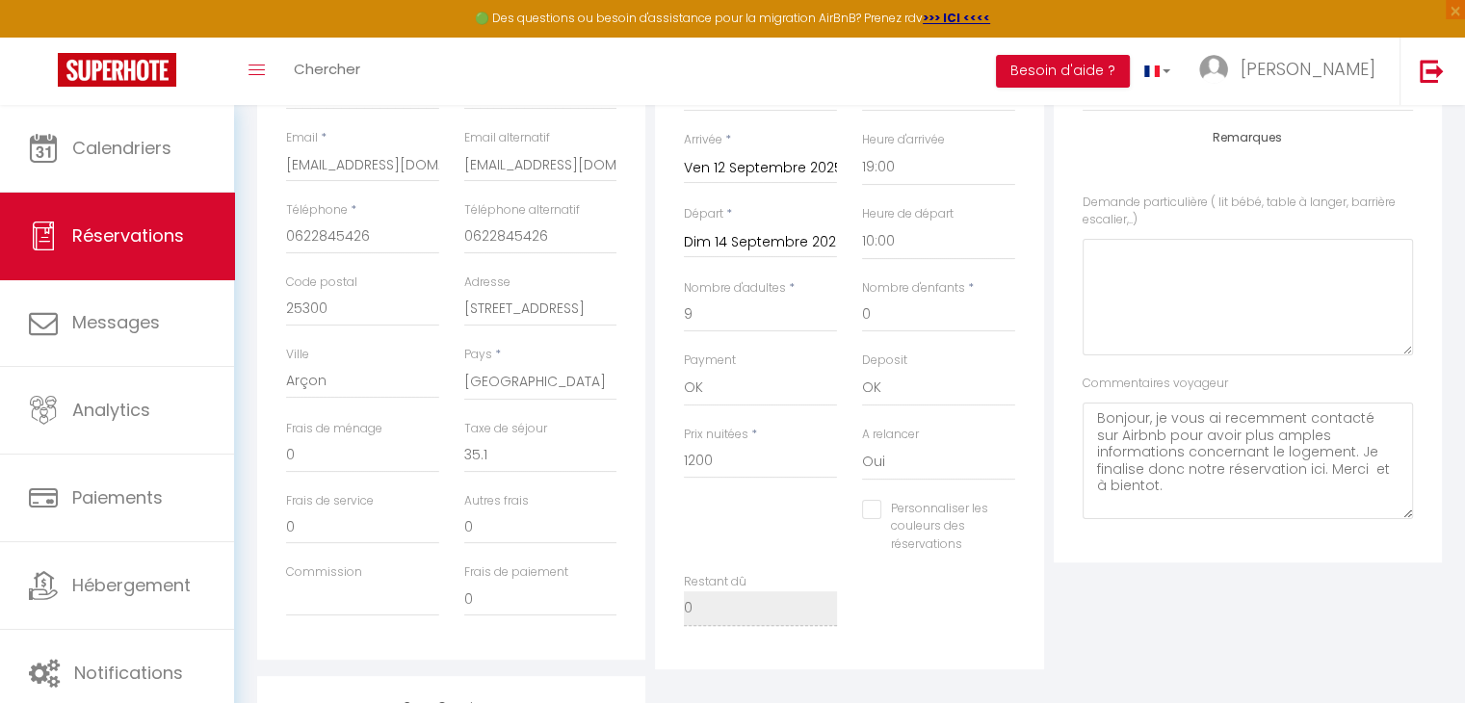
checkbox input "false"
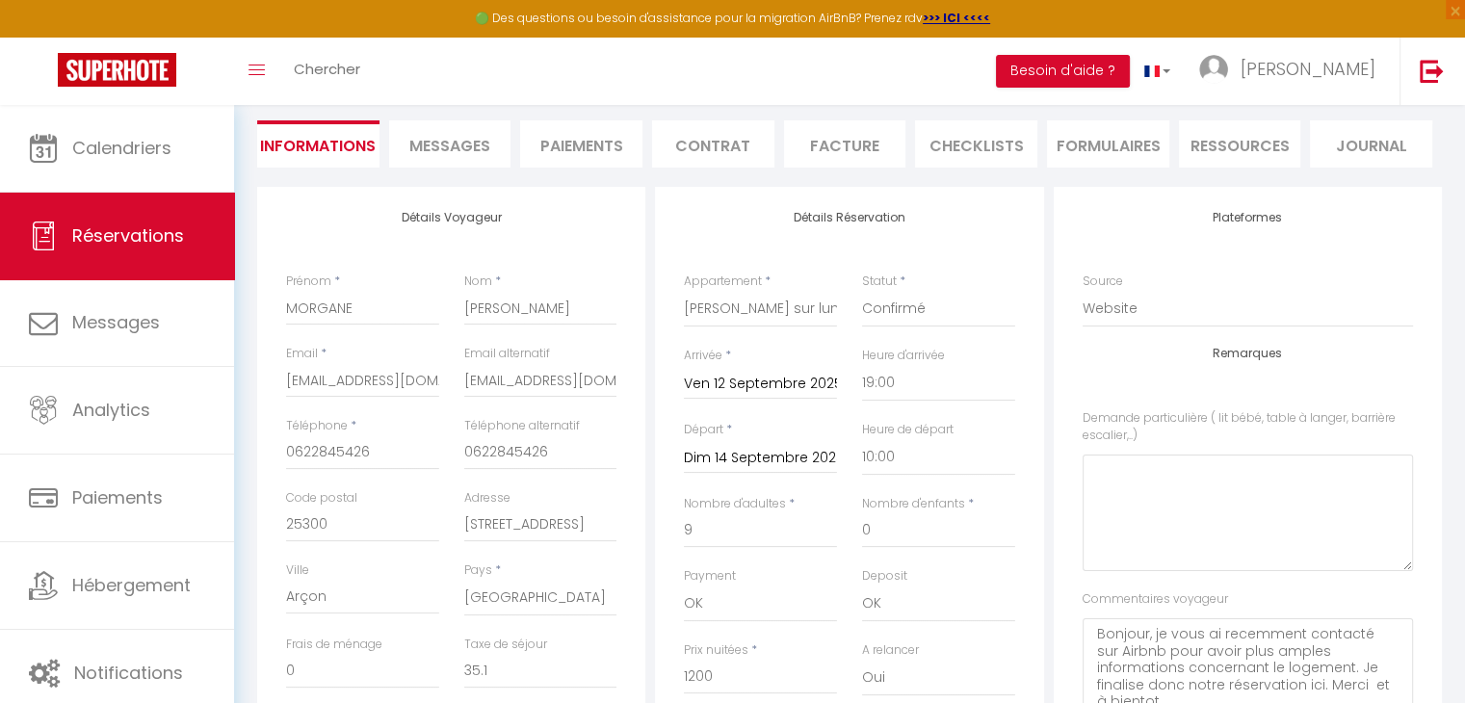
scroll to position [0, 0]
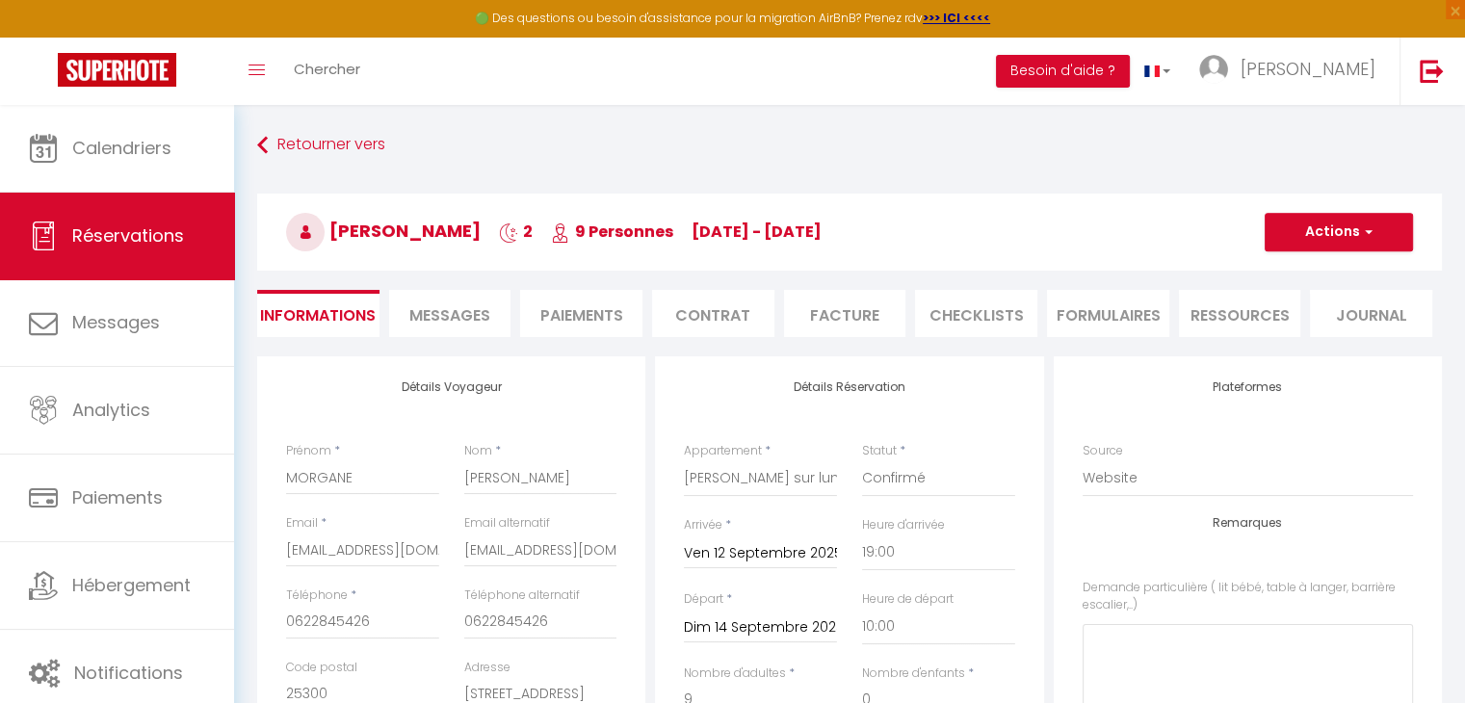
click at [828, 309] on li "Facture" at bounding box center [845, 313] width 122 height 47
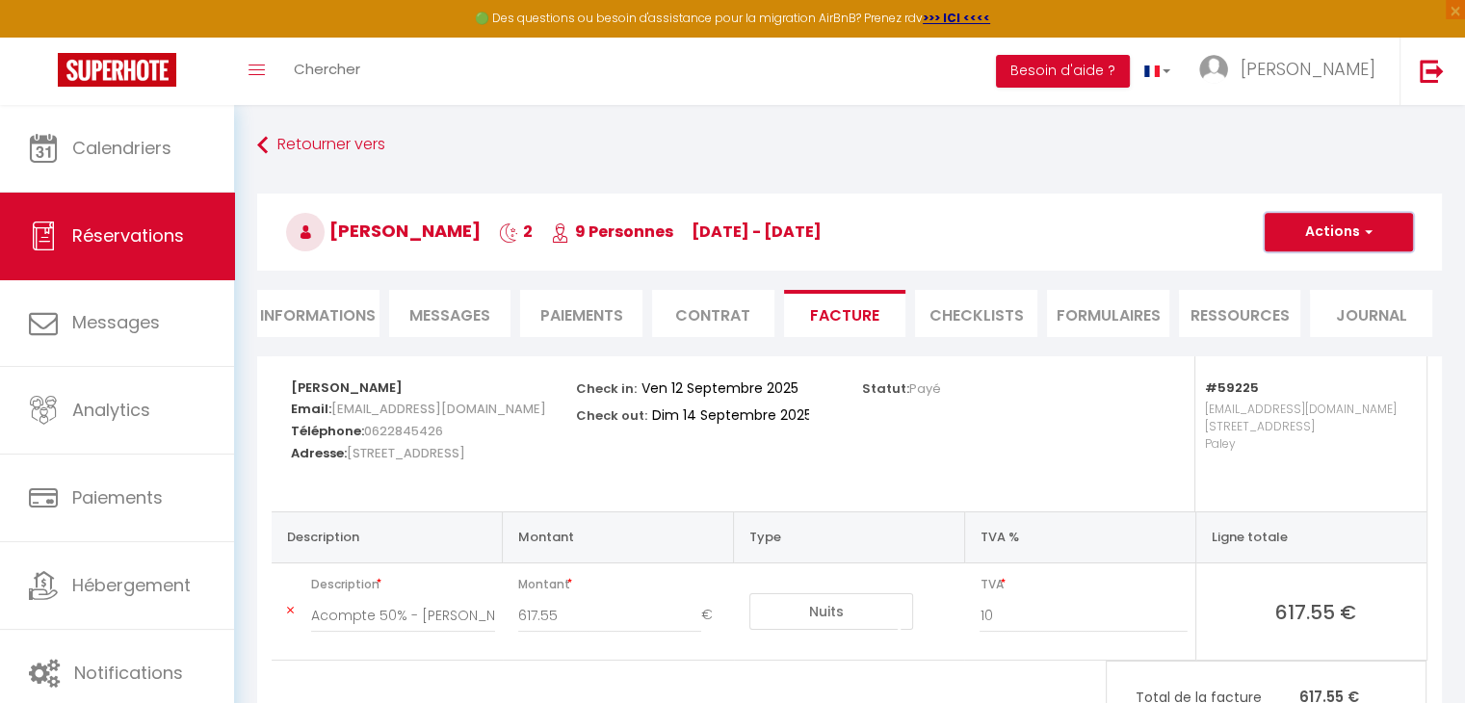
click at [1371, 233] on span "button" at bounding box center [1366, 231] width 12 height 17
click at [1369, 232] on span "button" at bounding box center [1366, 231] width 12 height 17
click at [1130, 78] on button "Besoin d'aide ?" at bounding box center [1063, 71] width 134 height 33
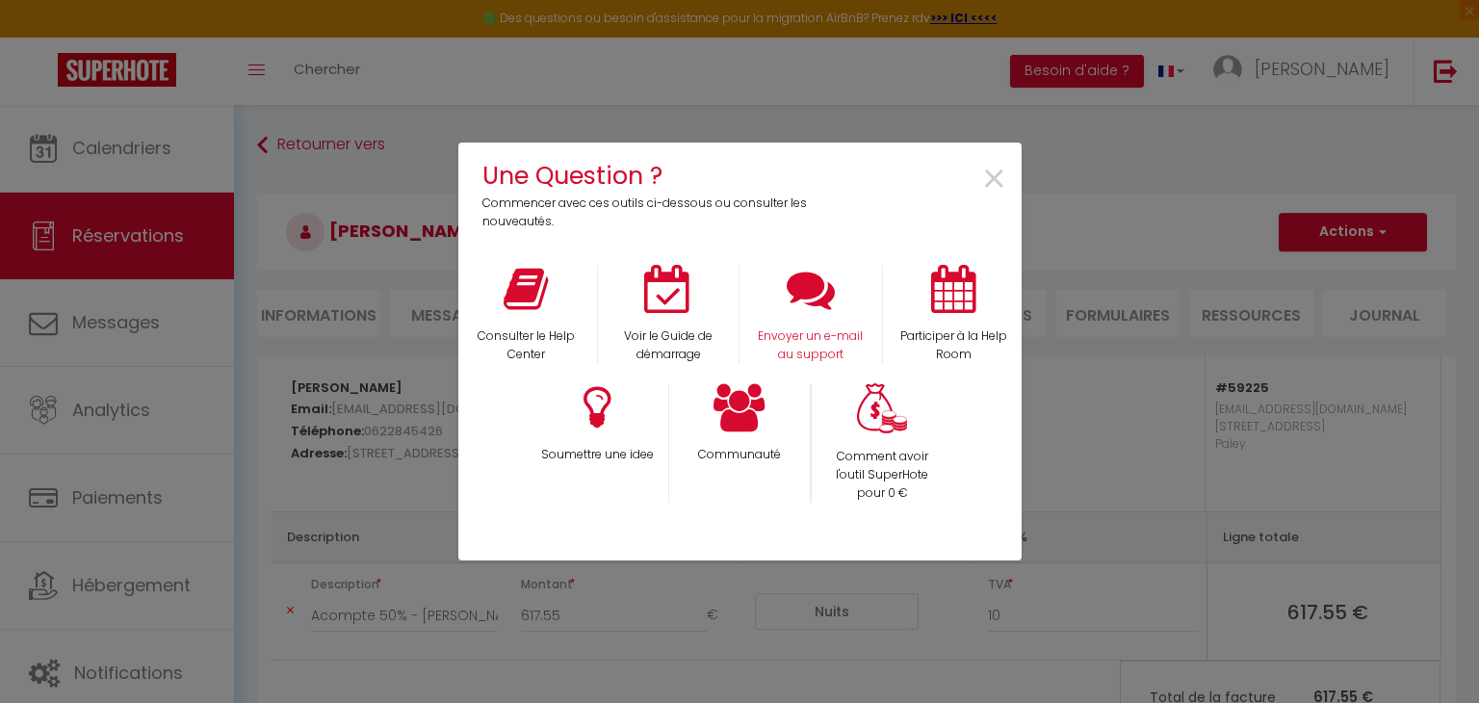
click at [806, 319] on div "Envoyer un e-mail au support" at bounding box center [811, 314] width 143 height 99
click at [813, 337] on p "Envoyer un e-mail au support" at bounding box center [811, 345] width 118 height 37
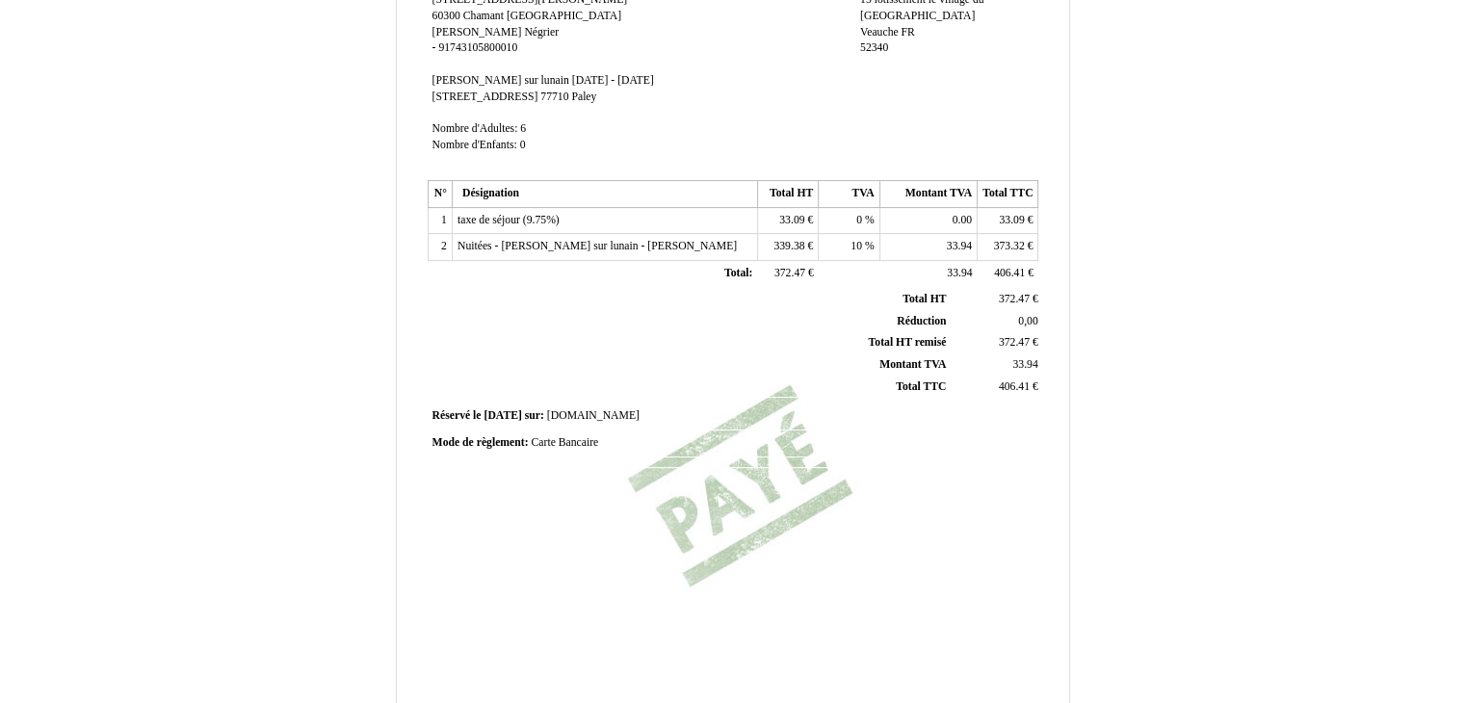
scroll to position [458, 0]
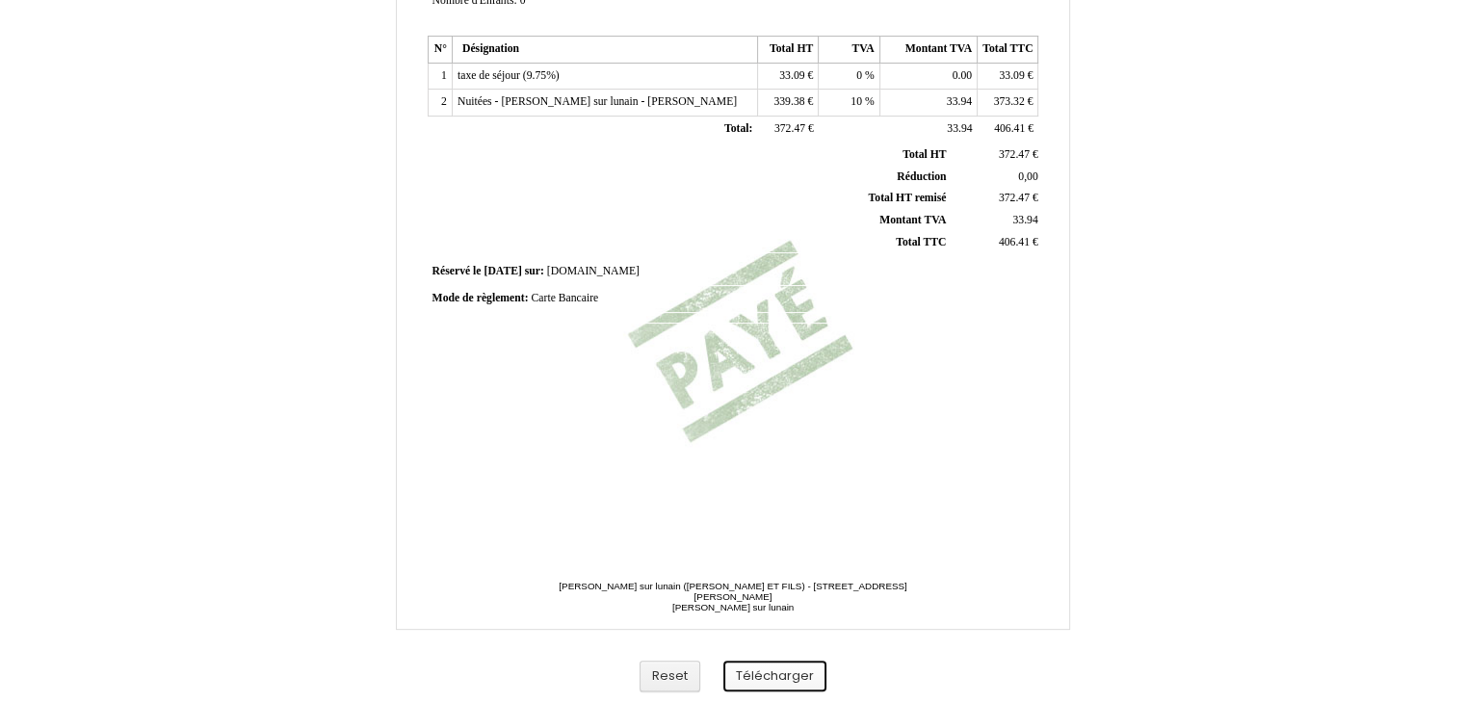
click at [789, 677] on button "Télécharger" at bounding box center [774, 677] width 103 height 32
